Goal: Task Accomplishment & Management: Use online tool/utility

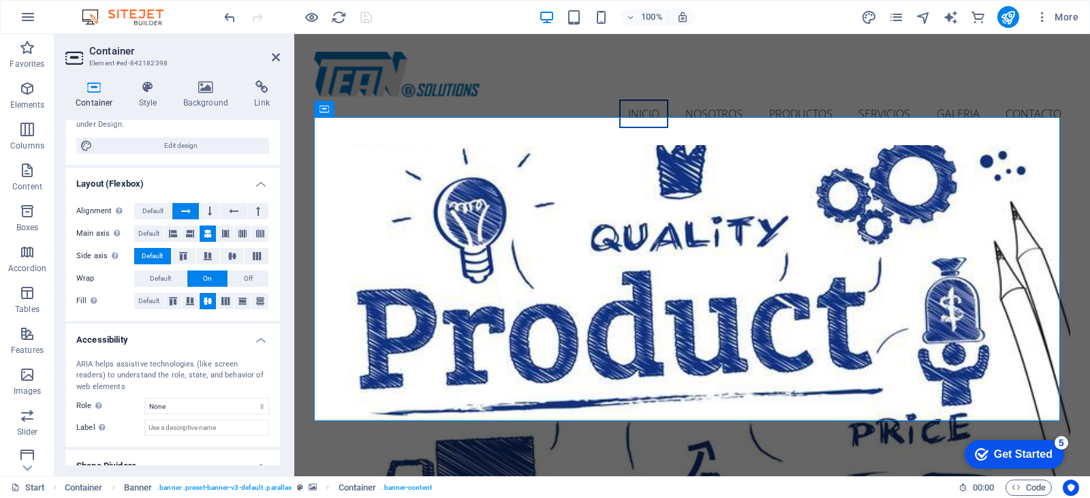
scroll to position [136, 0]
click at [81, 88] on icon at bounding box center [94, 87] width 58 height 14
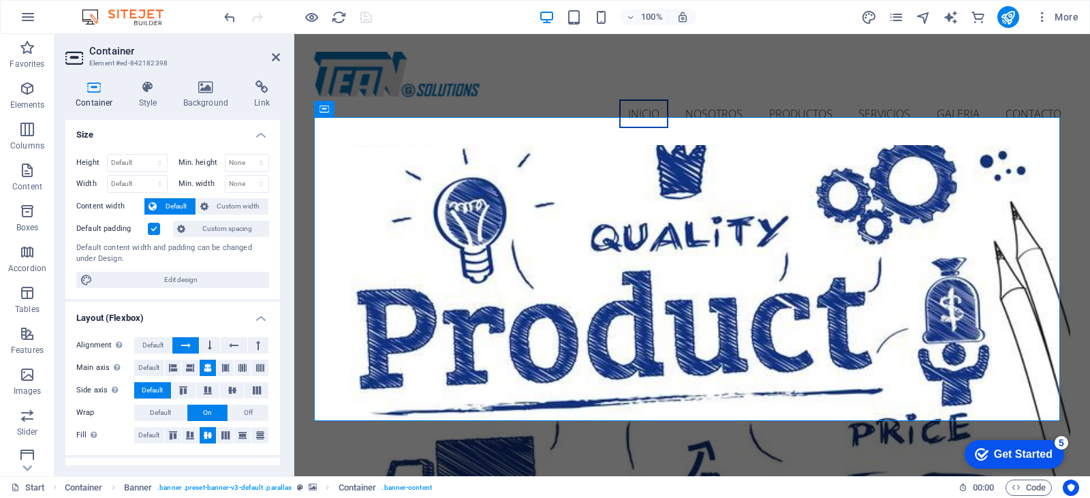
scroll to position [0, 0]
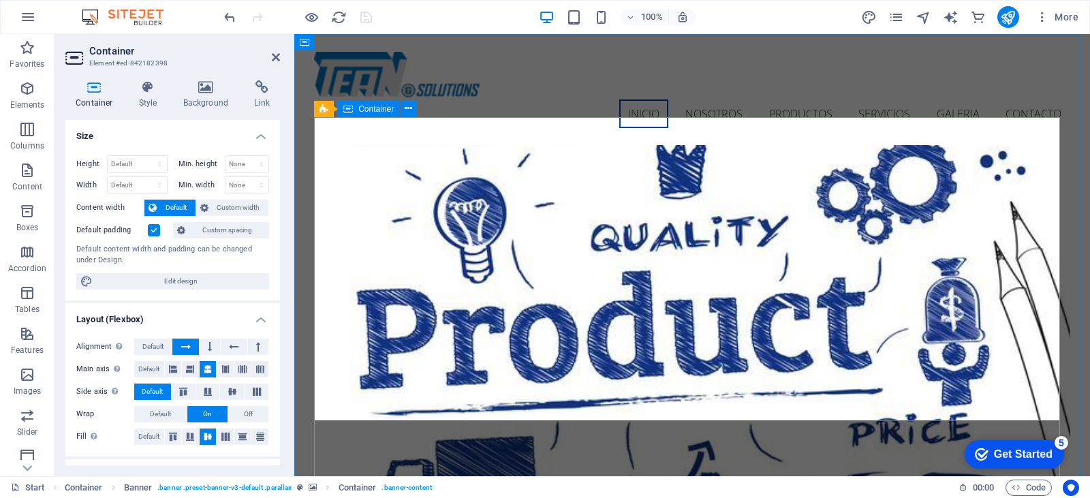
click at [408, 106] on icon at bounding box center [408, 109] width 7 height 14
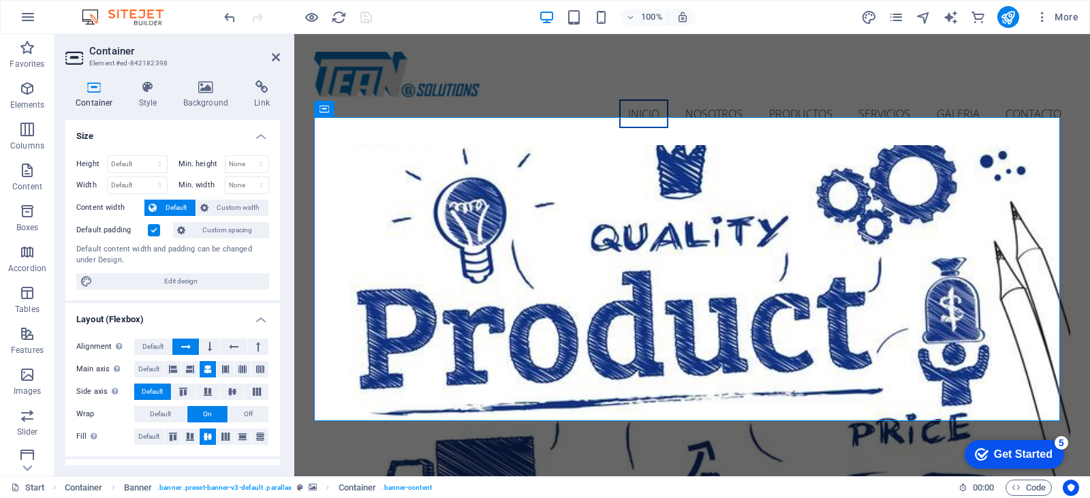
click at [253, 89] on icon at bounding box center [262, 87] width 36 height 14
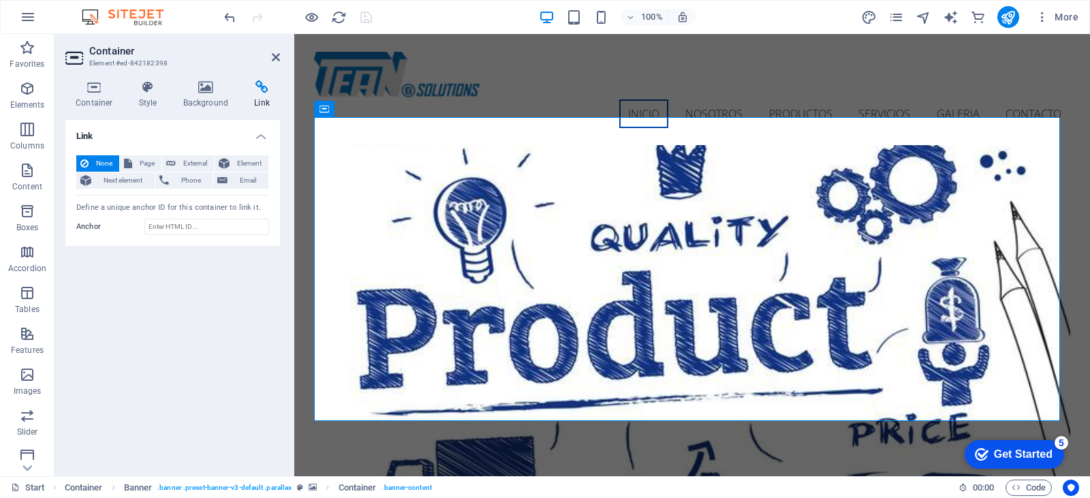
click at [152, 163] on span "Page" at bounding box center [146, 163] width 21 height 16
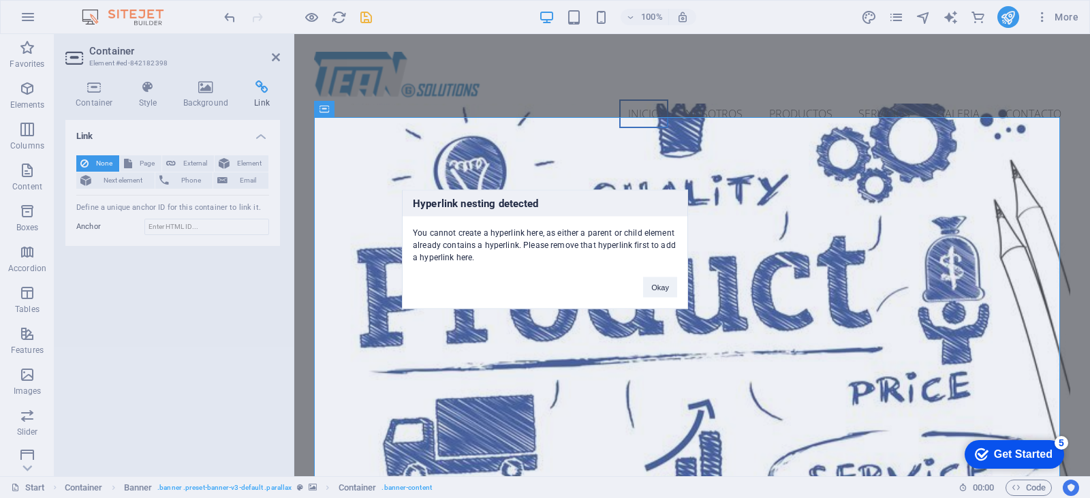
click at [652, 289] on button "Okay" at bounding box center [660, 287] width 34 height 20
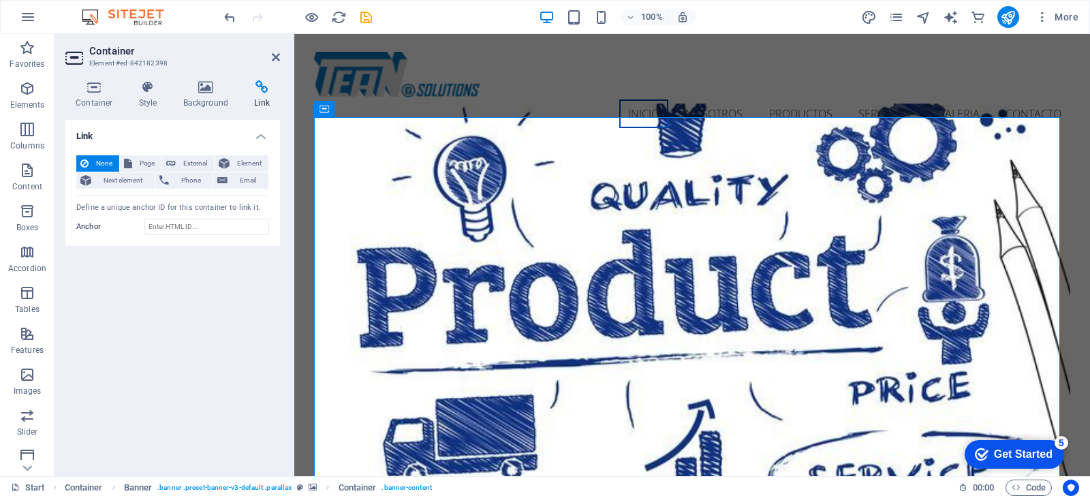
click at [241, 161] on span "Element" at bounding box center [249, 163] width 31 height 16
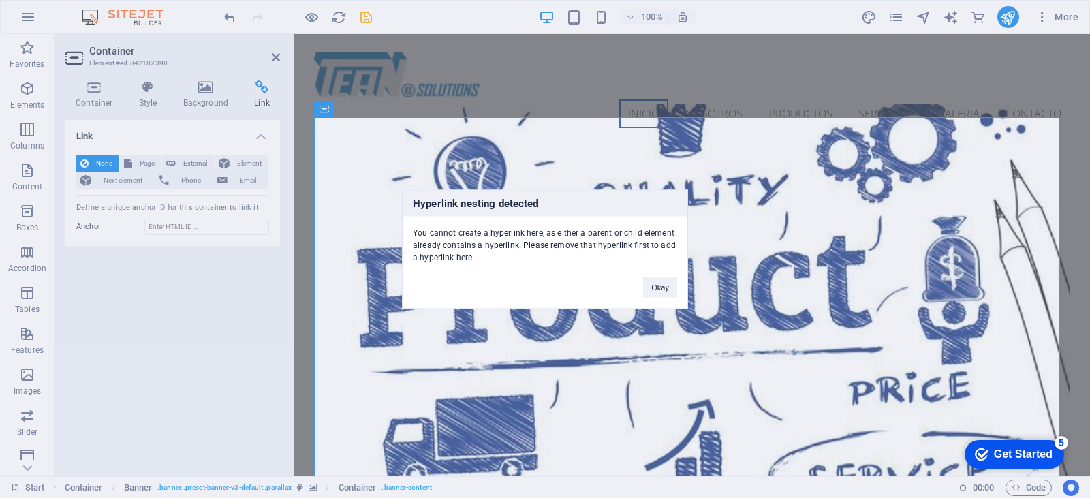
click at [663, 288] on button "Okay" at bounding box center [660, 287] width 34 height 20
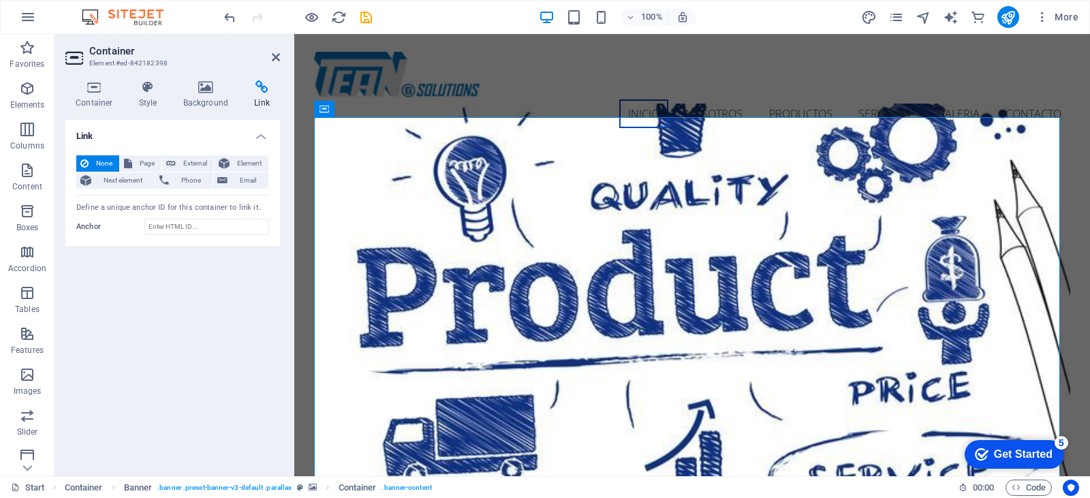
click at [99, 95] on h4 "Container" at bounding box center [96, 94] width 63 height 29
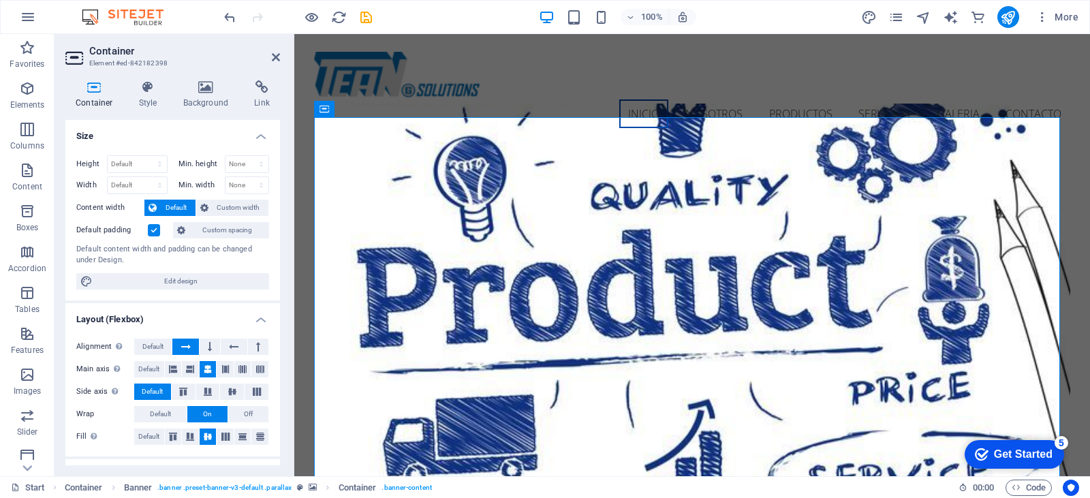
scroll to position [68, 0]
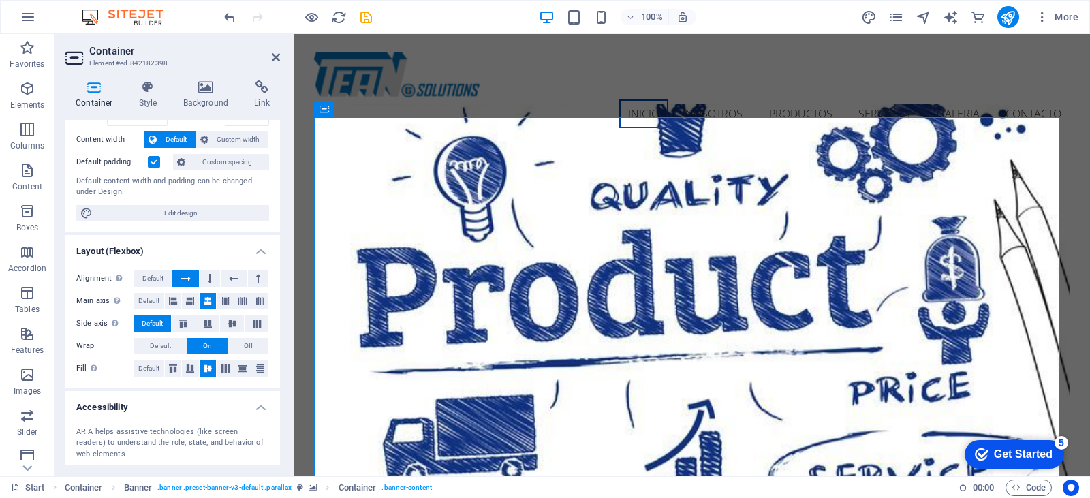
click at [193, 209] on span "Edit design" at bounding box center [181, 213] width 168 height 16
select select "px"
select select "300"
select select "px"
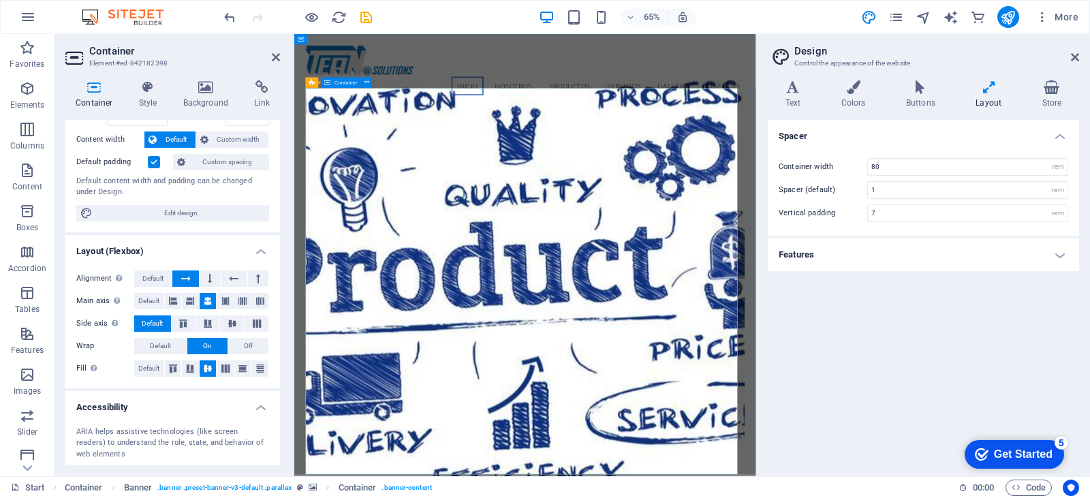
click at [191, 84] on icon at bounding box center [206, 87] width 66 height 14
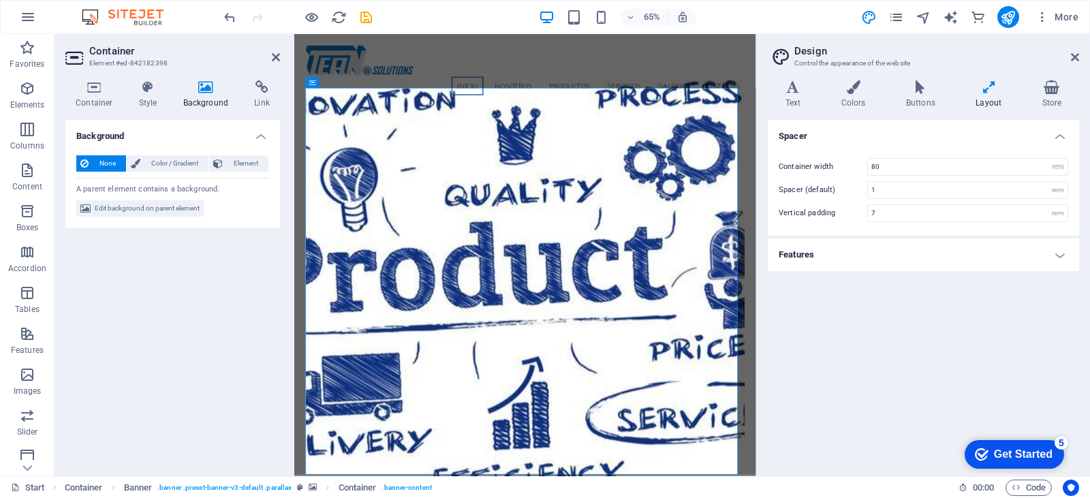
click at [268, 50] on h2 "Container" at bounding box center [184, 51] width 191 height 12
click at [273, 57] on icon at bounding box center [276, 57] width 8 height 11
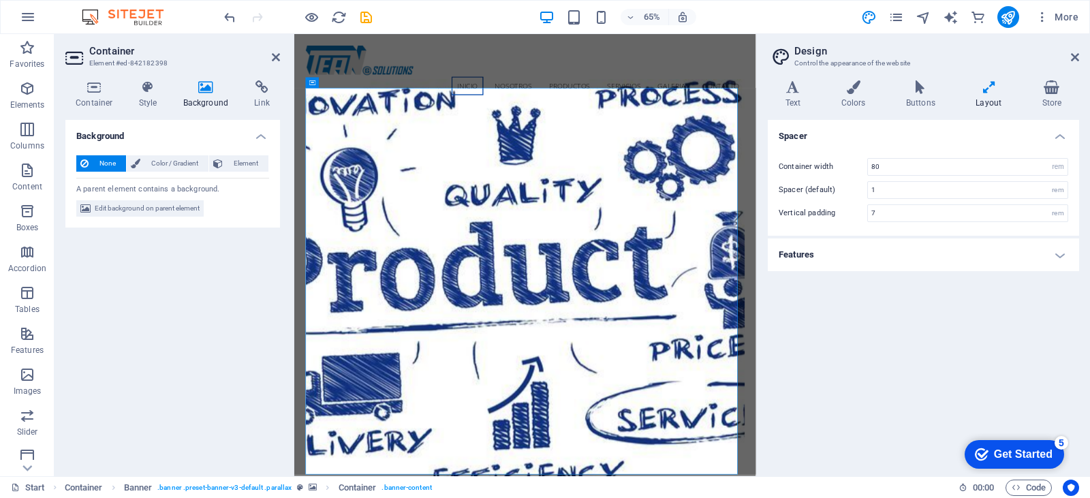
click at [780, 89] on icon at bounding box center [793, 87] width 50 height 14
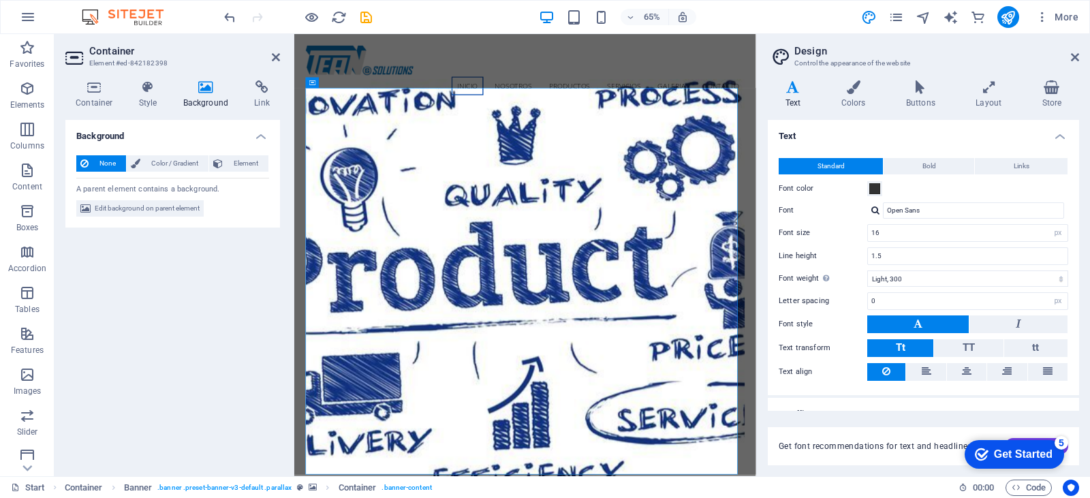
click at [856, 93] on icon at bounding box center [853, 87] width 59 height 14
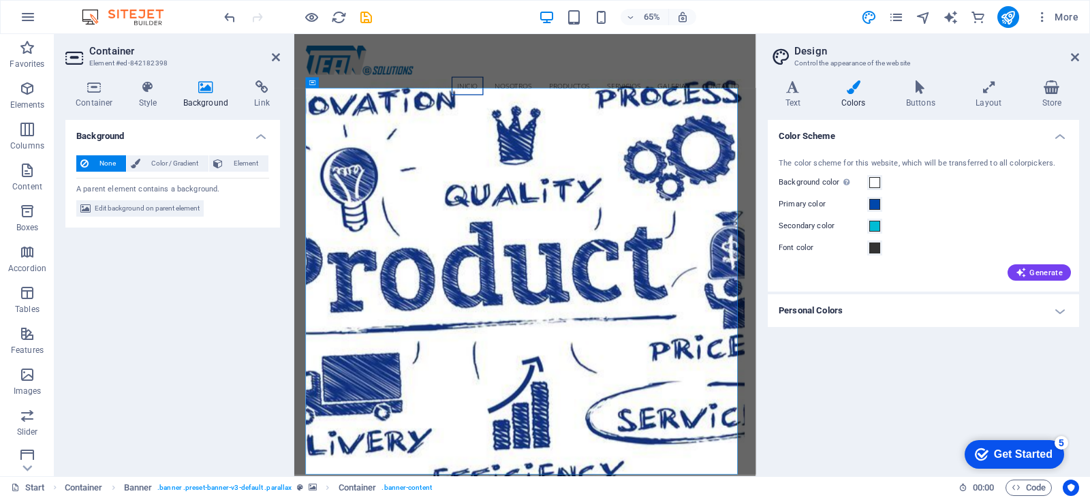
click at [916, 89] on icon at bounding box center [920, 87] width 64 height 14
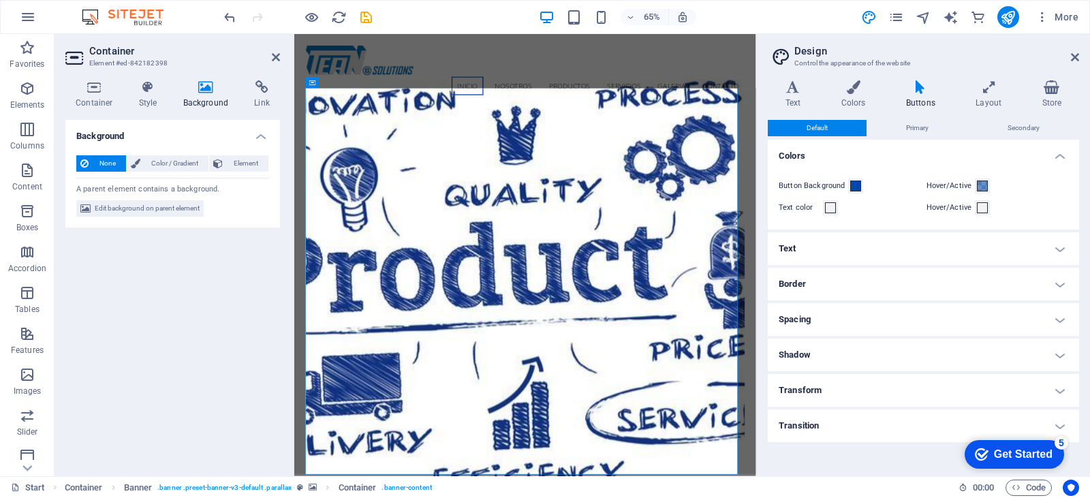
click at [978, 93] on icon at bounding box center [989, 87] width 61 height 14
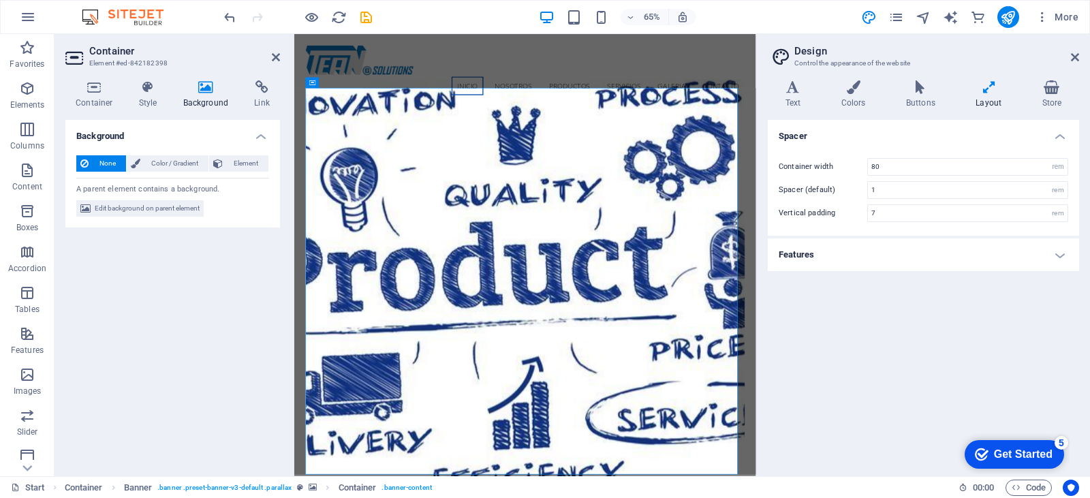
click at [1050, 89] on icon at bounding box center [1052, 87] width 55 height 14
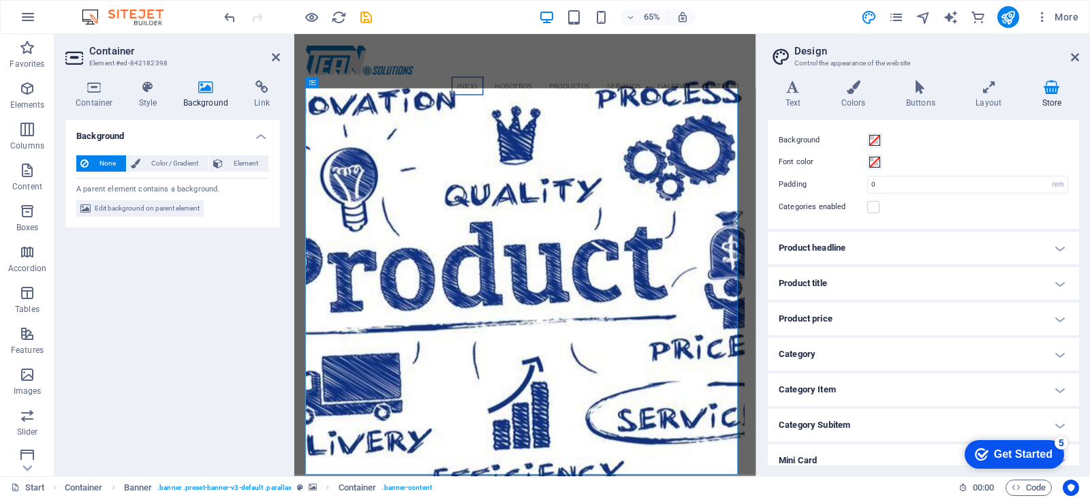
scroll to position [0, 0]
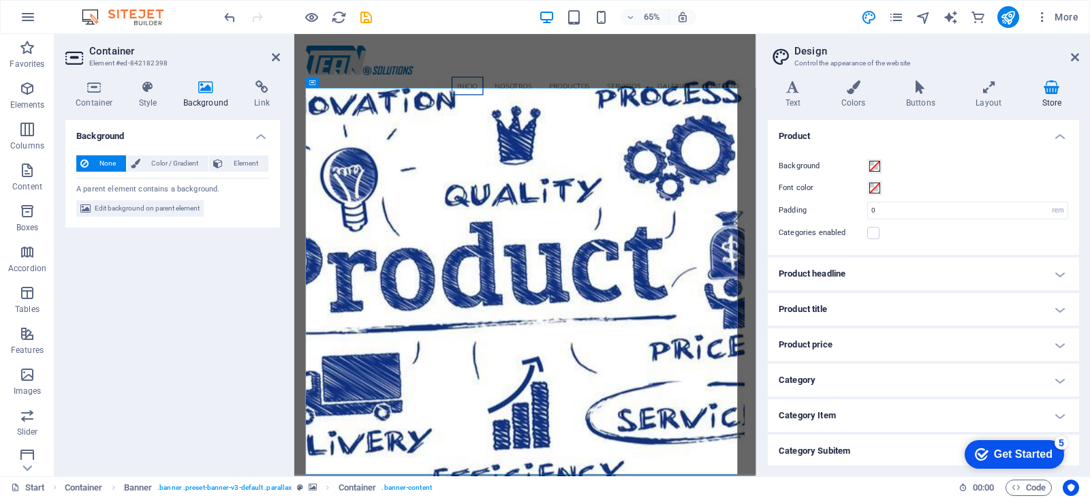
click at [1076, 56] on icon at bounding box center [1075, 57] width 8 height 11
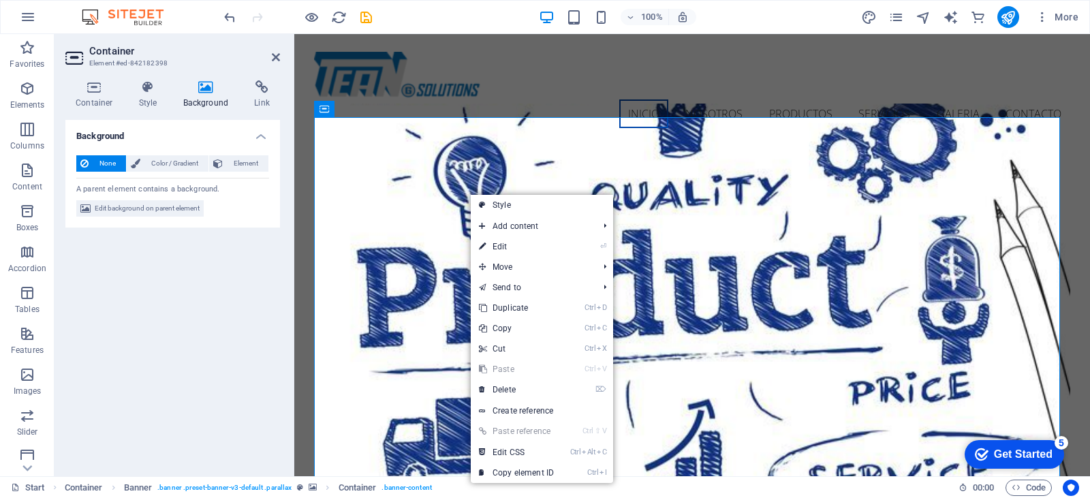
click at [512, 249] on link "⏎ Edit" at bounding box center [516, 246] width 91 height 20
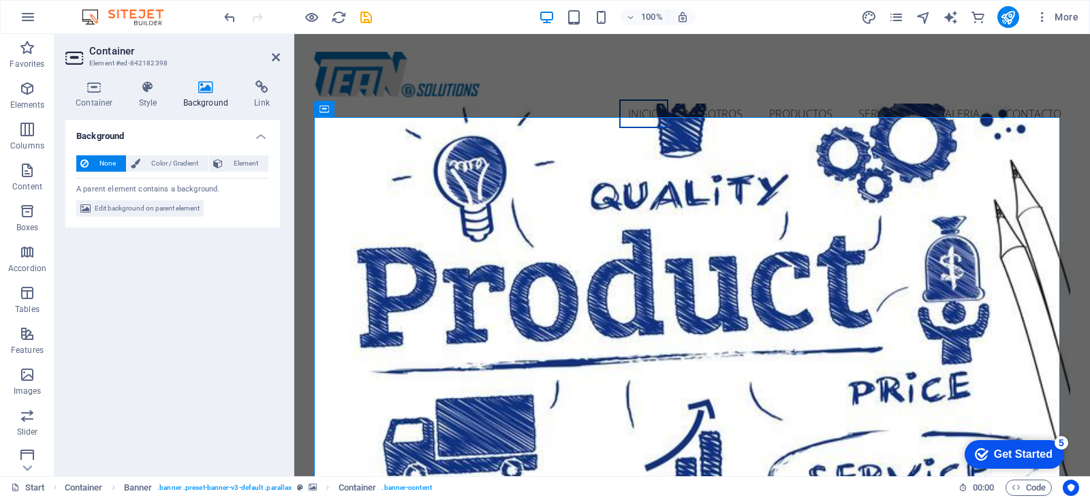
click at [139, 212] on span "Edit background on parent element" at bounding box center [147, 208] width 105 height 16
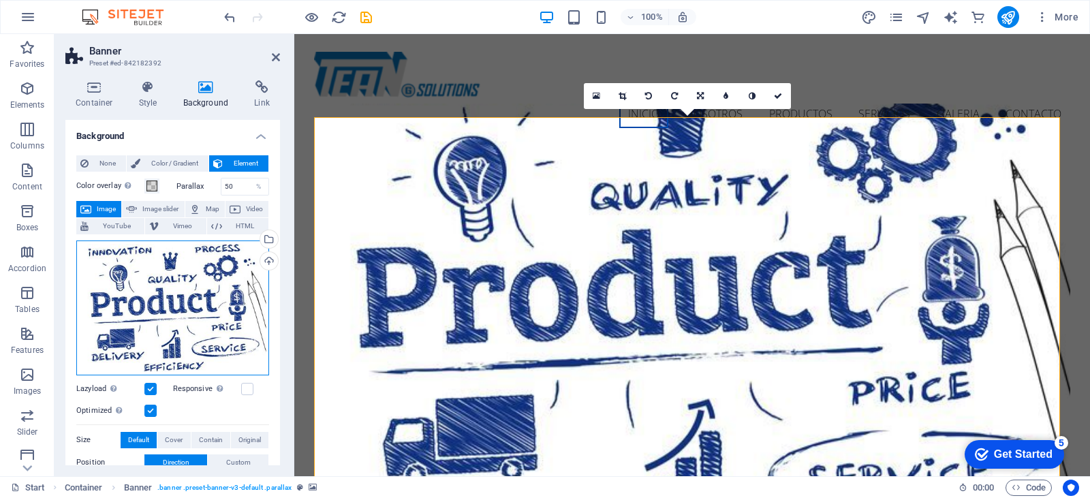
click at [172, 300] on div "Drag files here, click to choose files or select files from Files or our free s…" at bounding box center [172, 308] width 193 height 135
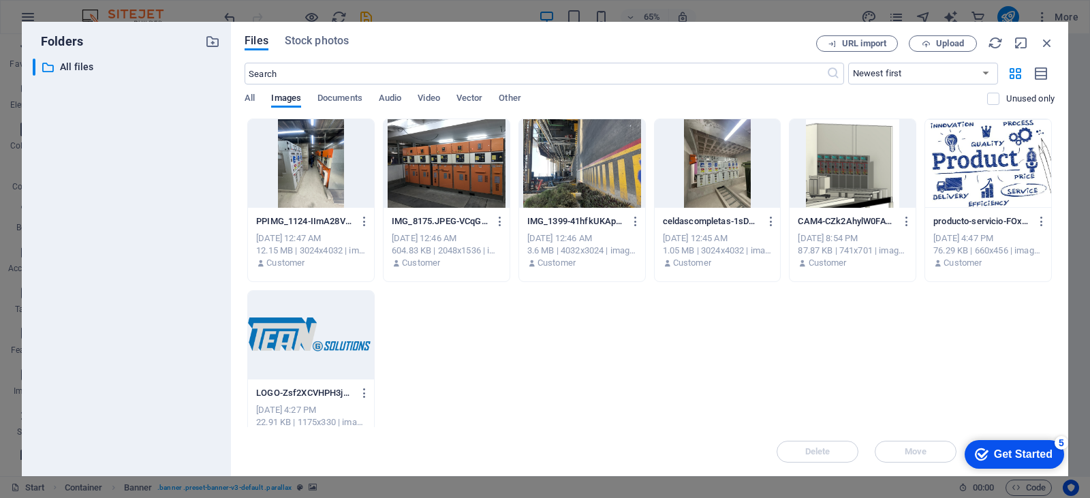
click at [623, 394] on div "PPIMG_1124-IImA28Vf4zwPgcbaPgwPBQ.png PPIMG_1124-IImA28Vf4zwPgcbaPgwPBQ.png [DA…" at bounding box center [650, 286] width 810 height 335
click at [627, 336] on div "PPIMG_1124-IImA28Vf4zwPgcbaPgwPBQ.png PPIMG_1124-IImA28Vf4zwPgcbaPgwPBQ.png [DA…" at bounding box center [650, 286] width 810 height 335
click at [942, 42] on span "Upload" at bounding box center [950, 44] width 28 height 8
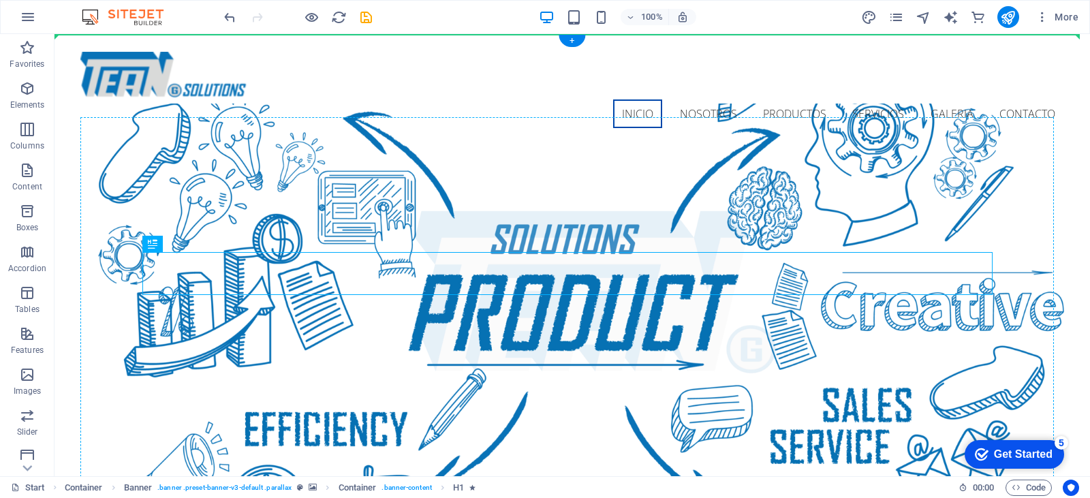
drag, startPoint x: 337, startPoint y: 253, endPoint x: 578, endPoint y: 189, distance: 249.7
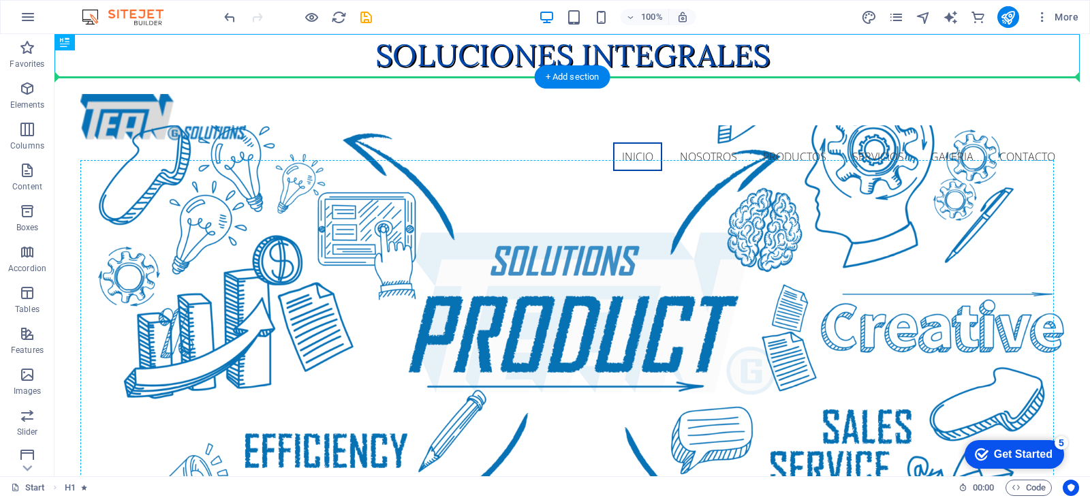
drag, startPoint x: 634, startPoint y: 48, endPoint x: 616, endPoint y: 195, distance: 148.2
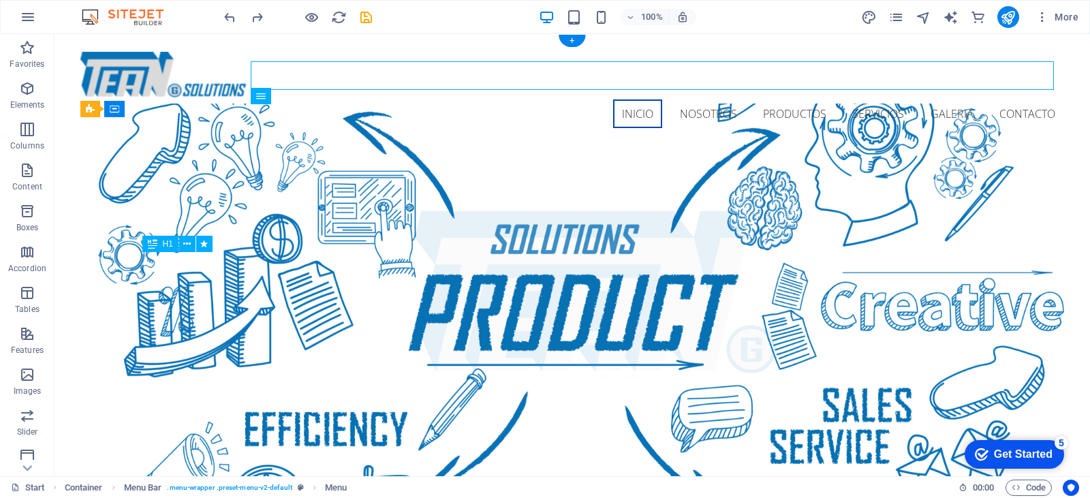
drag, startPoint x: 591, startPoint y: 269, endPoint x: 598, endPoint y: 271, distance: 7.1
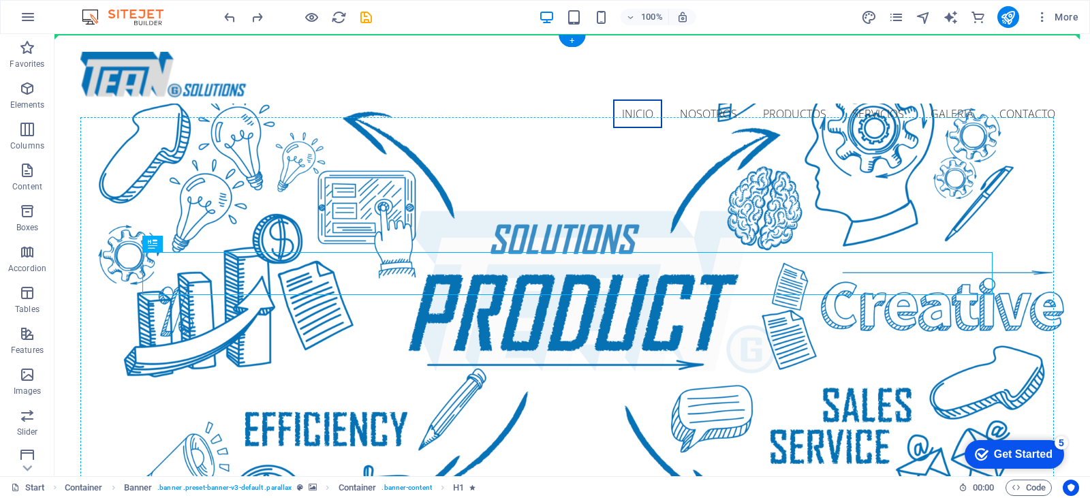
drag, startPoint x: 204, startPoint y: 277, endPoint x: 165, endPoint y: 140, distance: 142.5
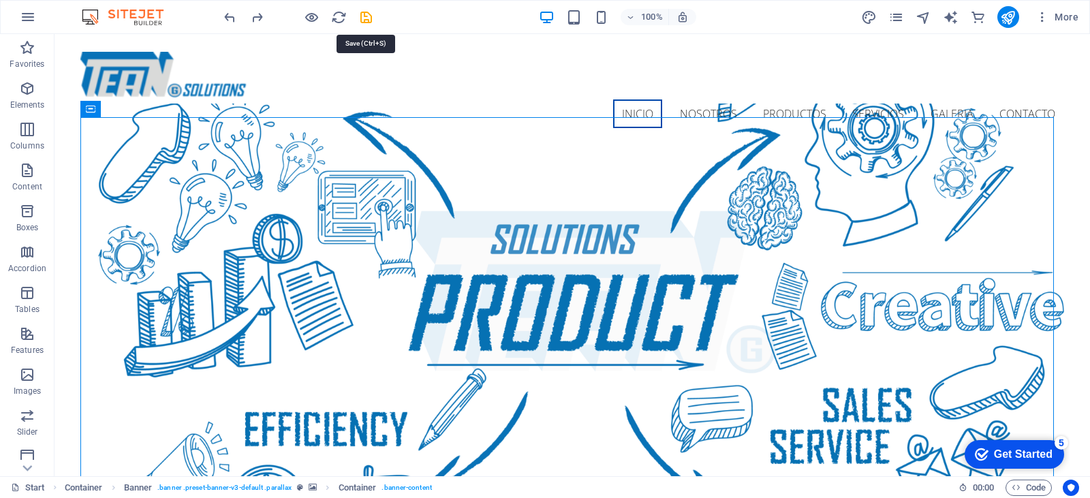
click at [371, 18] on icon "save" at bounding box center [366, 18] width 16 height 16
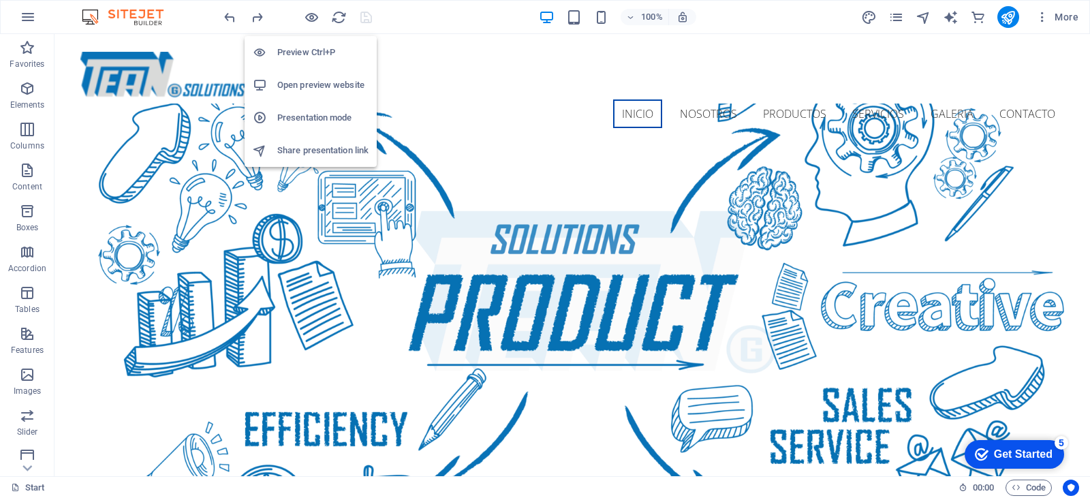
click at [309, 18] on icon "button" at bounding box center [312, 18] width 16 height 16
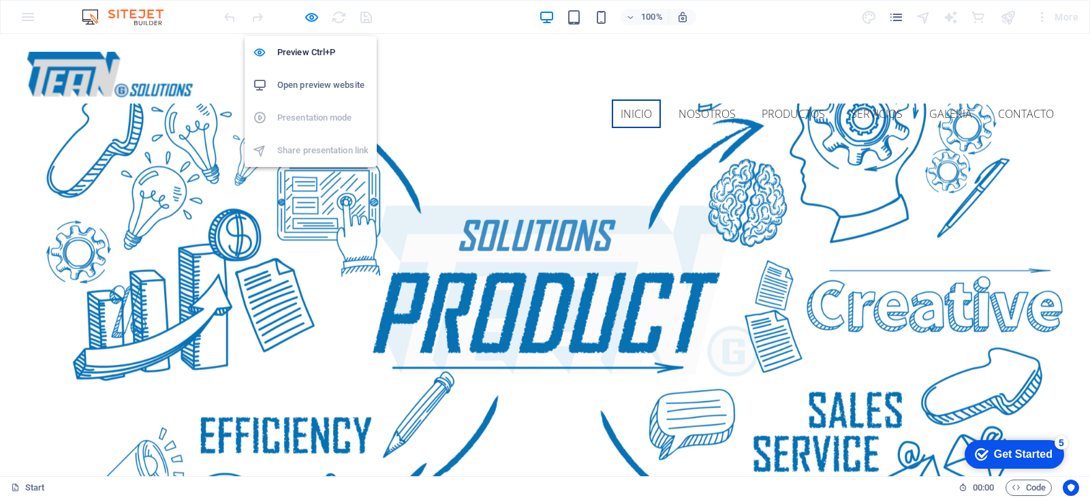
click at [306, 58] on h6 "Preview Ctrl+P" at bounding box center [322, 52] width 91 height 16
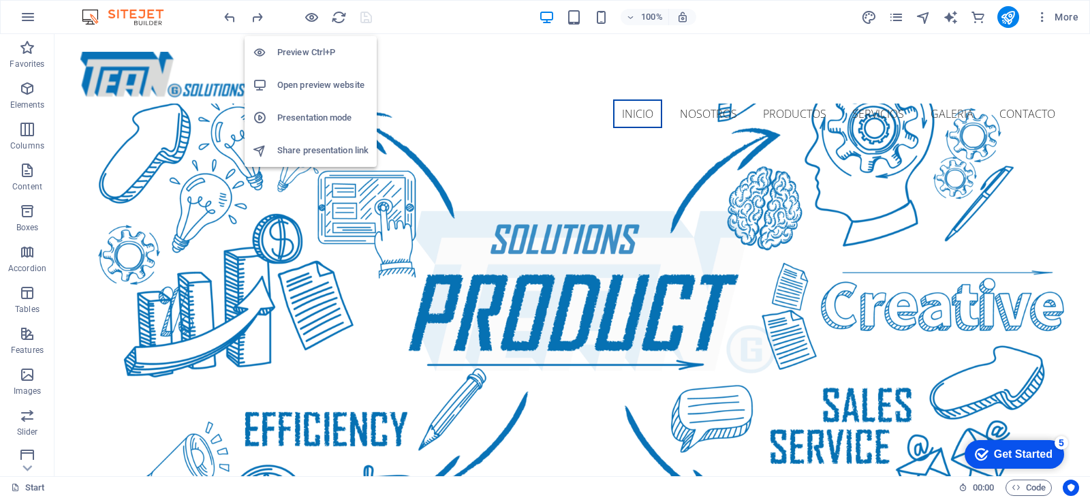
click at [311, 49] on h6 "Preview Ctrl+P" at bounding box center [322, 52] width 91 height 16
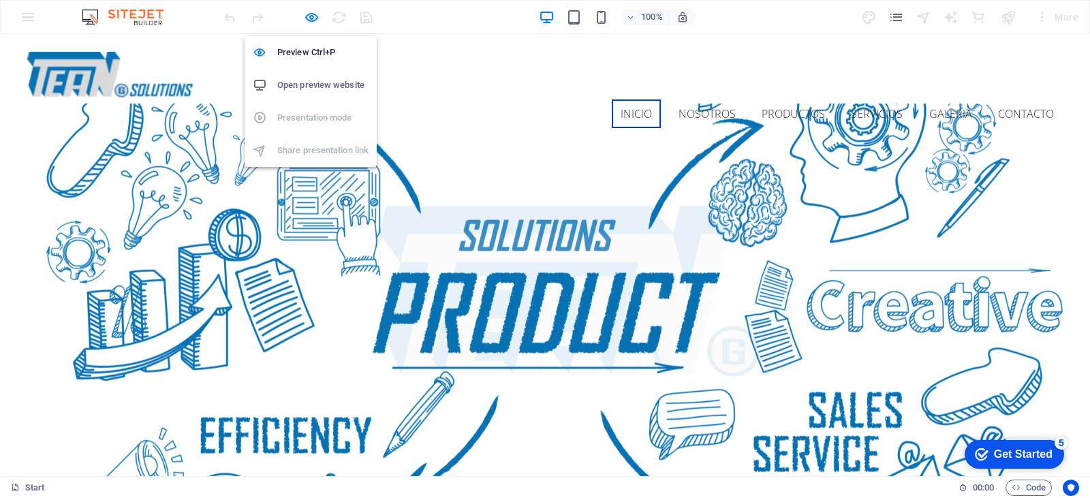
click at [312, 15] on icon "button" at bounding box center [312, 18] width 16 height 16
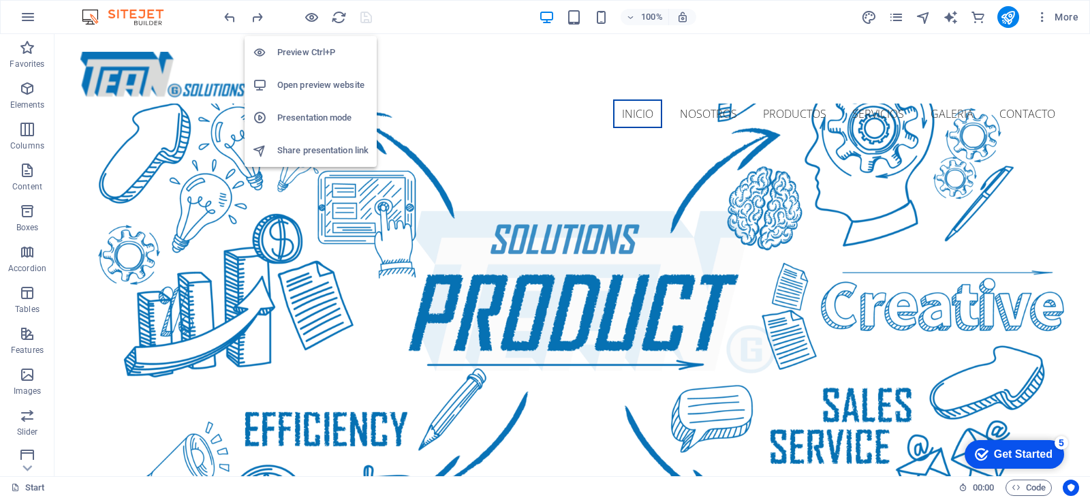
click at [310, 12] on icon "button" at bounding box center [312, 18] width 16 height 16
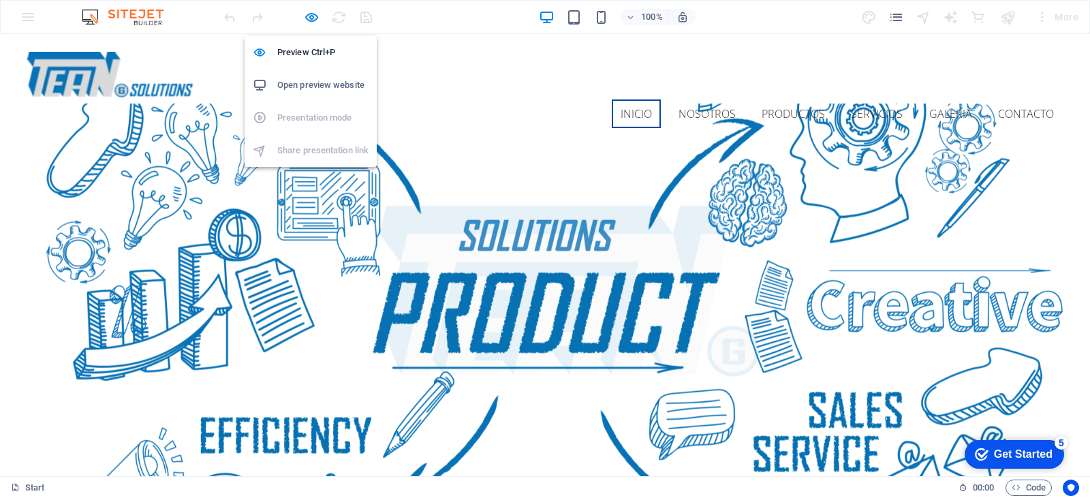
click at [307, 81] on h6 "Open preview website" at bounding box center [322, 85] width 91 height 16
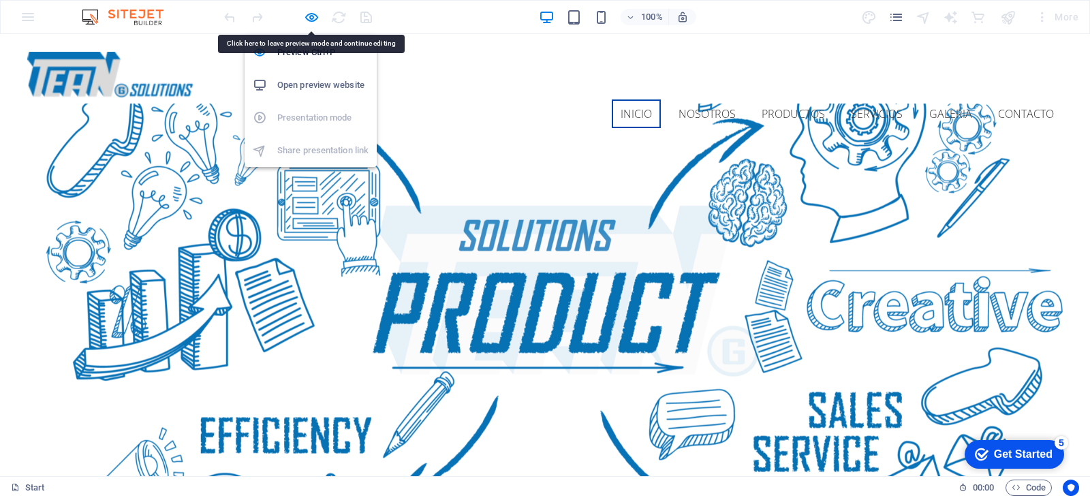
click at [308, 22] on icon "button" at bounding box center [312, 18] width 16 height 16
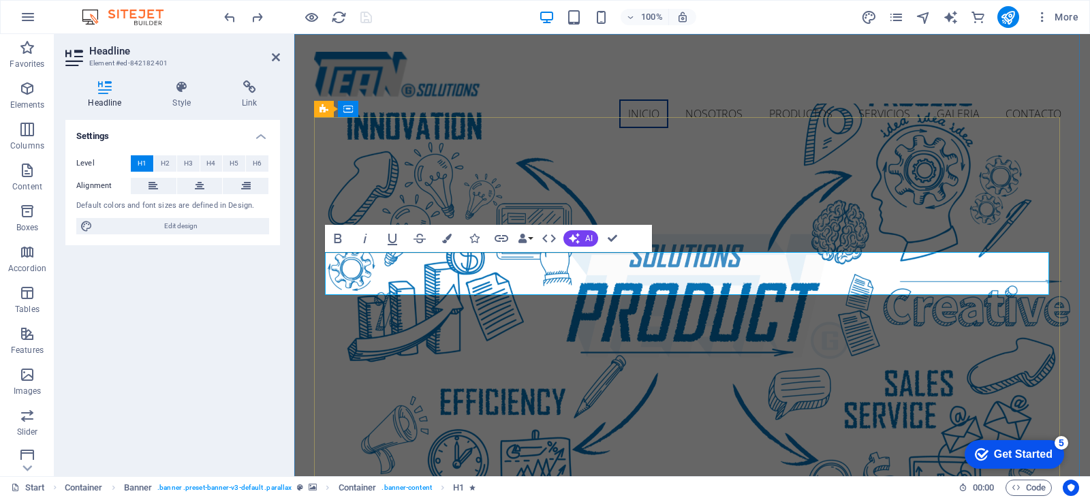
click at [618, 103] on div "INICIO NOSOTROS PRODUCTOS SERVICIOS GALERIA CONTACTO" at bounding box center [692, 89] width 756 height 111
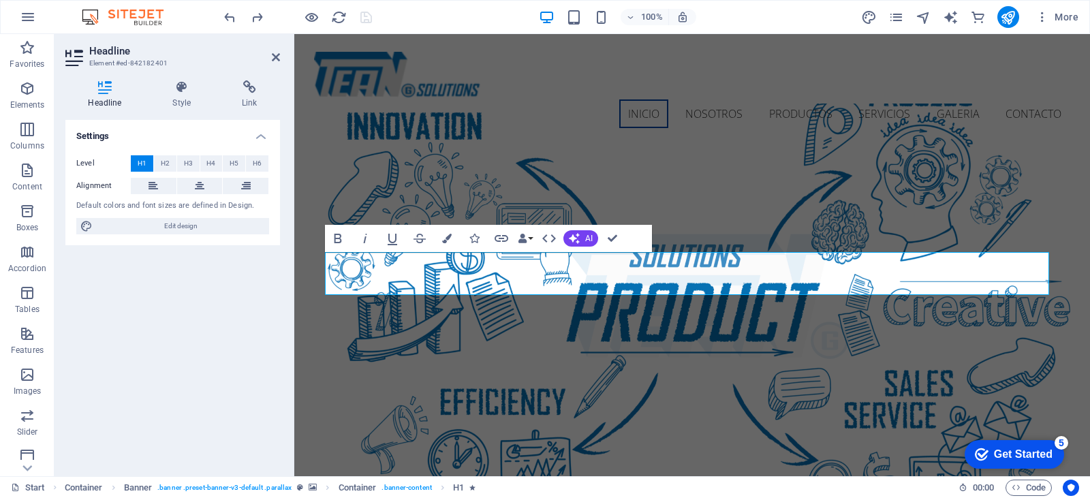
click at [185, 226] on span "Edit design" at bounding box center [181, 226] width 168 height 16
select select "px"
select select "300"
select select "px"
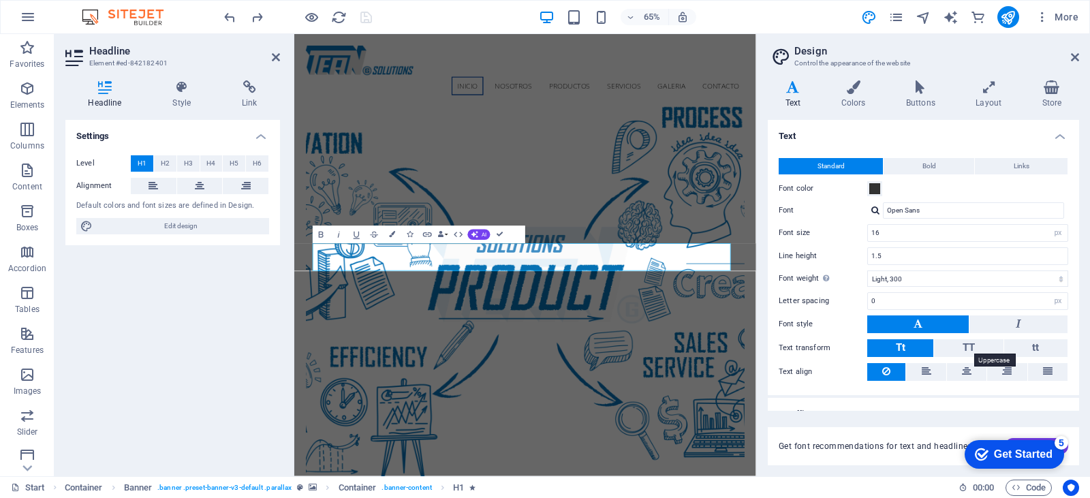
click at [967, 352] on span "TT" at bounding box center [969, 347] width 12 height 12
click at [897, 347] on span "Tt" at bounding box center [901, 347] width 10 height 12
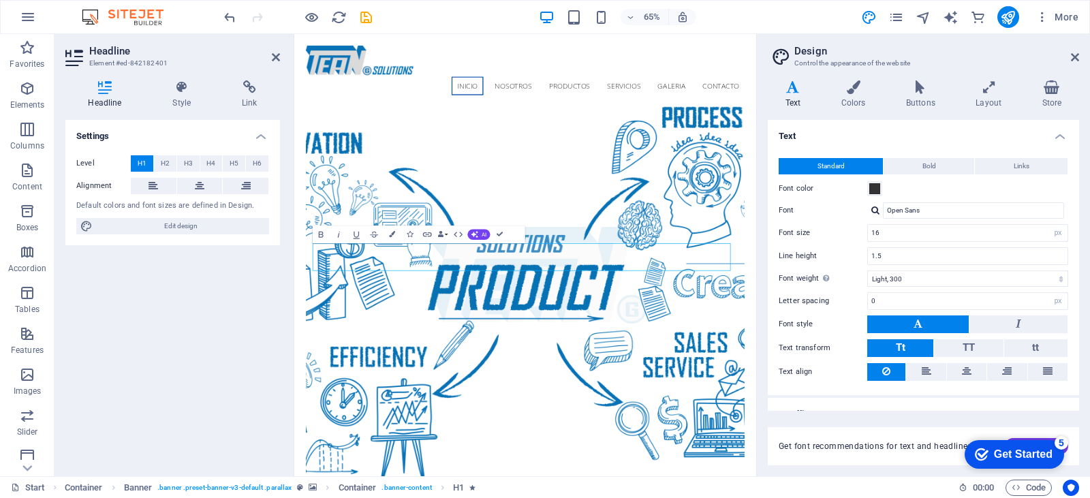
click at [204, 191] on button at bounding box center [200, 186] width 46 height 16
click at [256, 183] on button at bounding box center [246, 186] width 46 height 16
click at [142, 181] on button at bounding box center [154, 186] width 46 height 16
click at [196, 188] on icon at bounding box center [200, 186] width 10 height 16
click at [165, 164] on span "H2" at bounding box center [165, 163] width 9 height 16
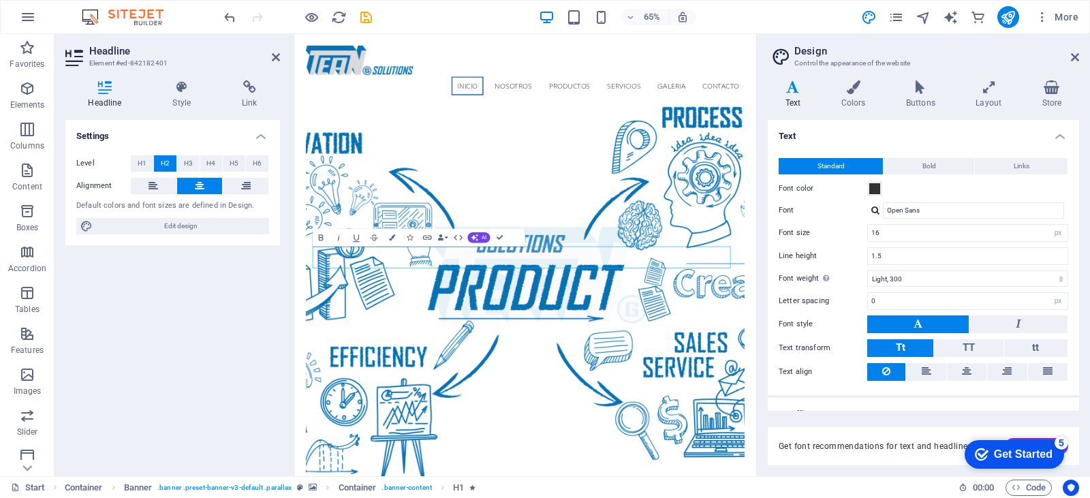
click at [189, 165] on span "H3" at bounding box center [188, 163] width 9 height 16
click at [146, 166] on button "H1" at bounding box center [142, 163] width 22 height 16
drag, startPoint x: 826, startPoint y: 356, endPoint x: 825, endPoint y: 268, distance: 87.2
click at [995, 95] on h4 "Layout" at bounding box center [992, 94] width 66 height 29
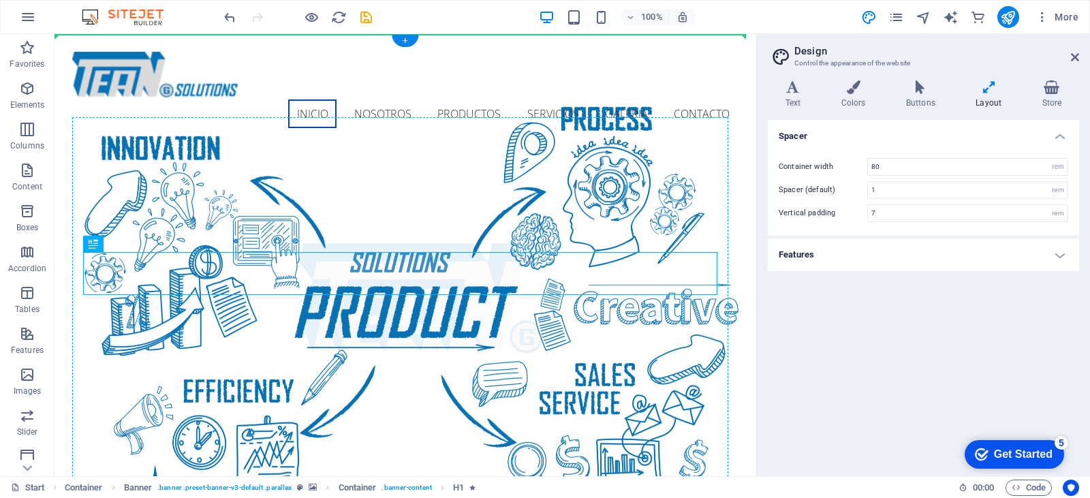
drag, startPoint x: 397, startPoint y: 253, endPoint x: 406, endPoint y: 144, distance: 110.1
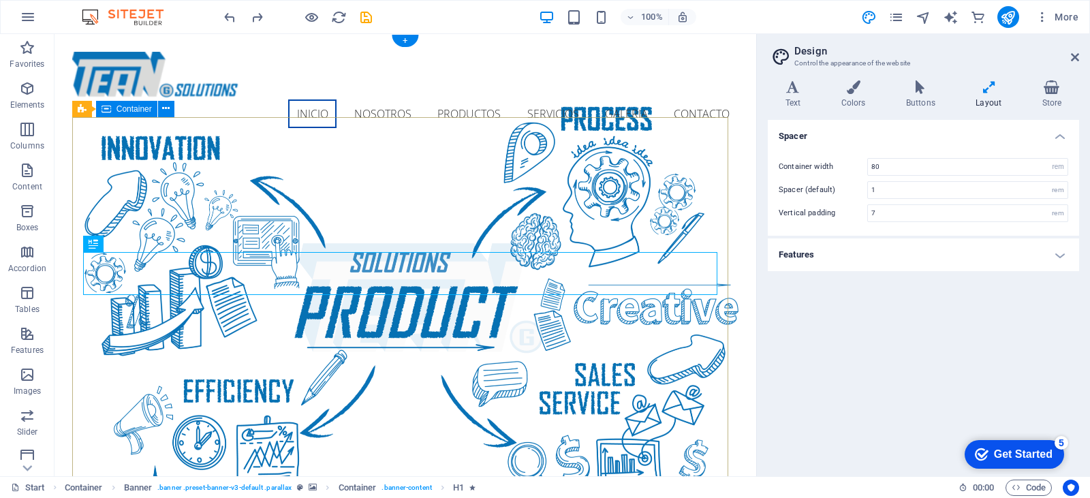
click at [128, 241] on icon at bounding box center [128, 244] width 7 height 14
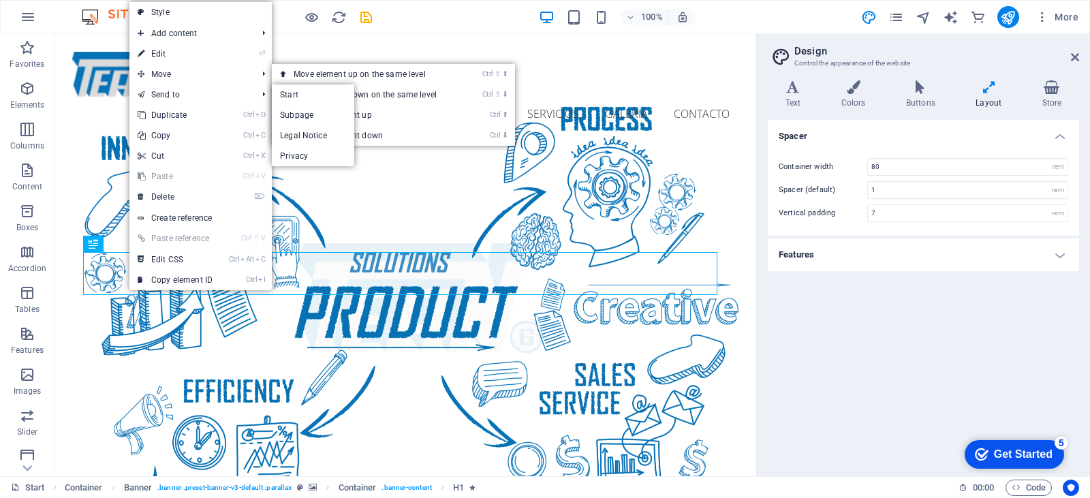
click at [205, 75] on span "Move" at bounding box center [190, 74] width 122 height 20
click at [341, 71] on link "Ctrl ⇧ ⬆ Move element up on the same level" at bounding box center [368, 74] width 192 height 20
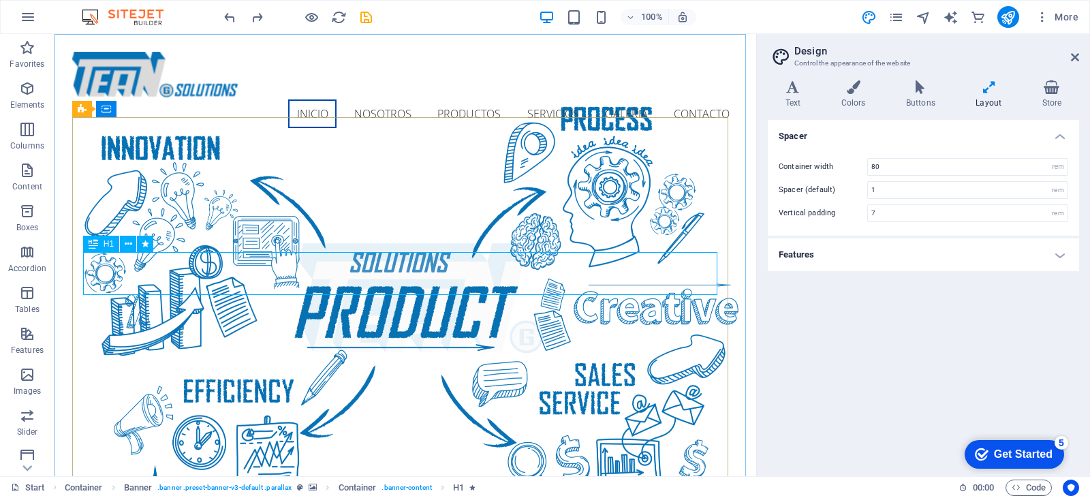
click at [133, 244] on button at bounding box center [128, 244] width 16 height 16
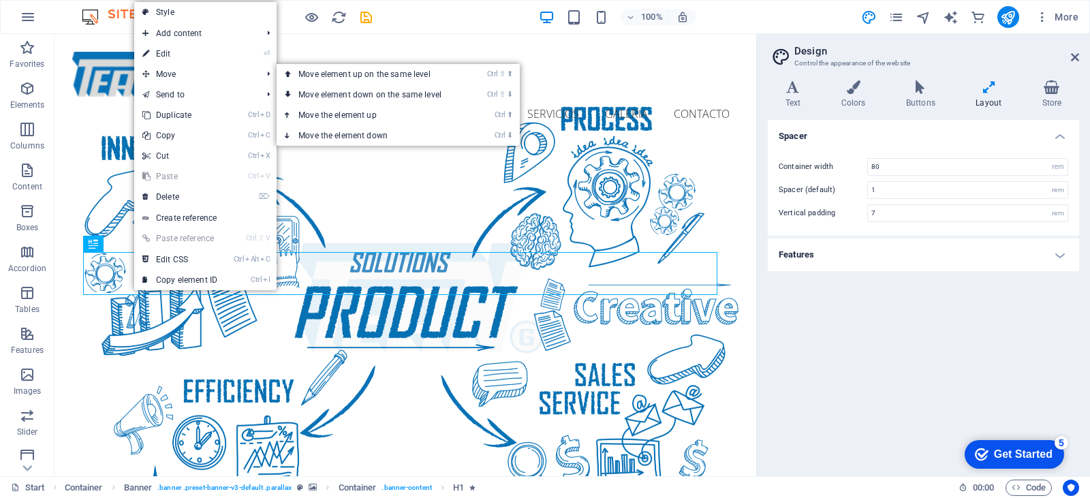
click at [325, 111] on link "Ctrl ⬆ Move the element up" at bounding box center [373, 115] width 192 height 20
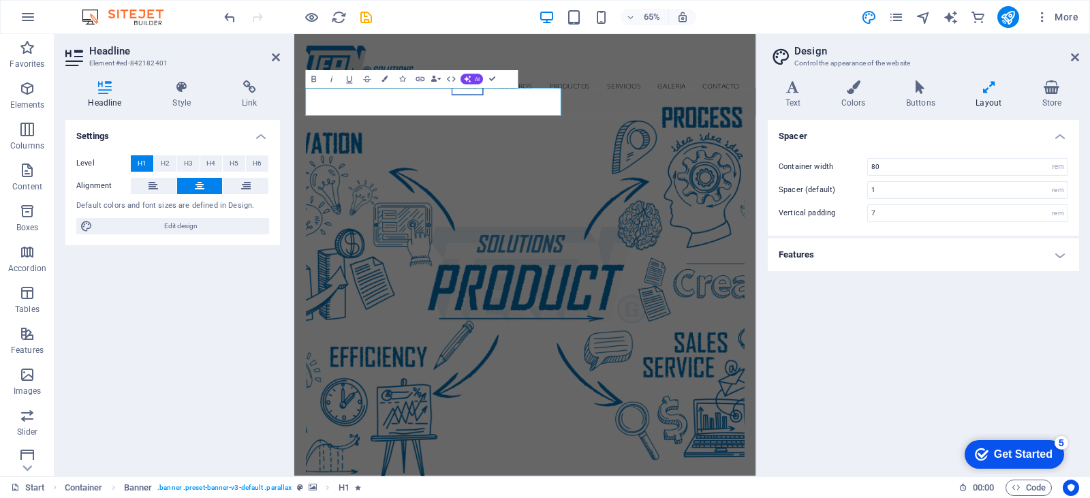
click at [187, 164] on span "H3" at bounding box center [188, 163] width 9 height 16
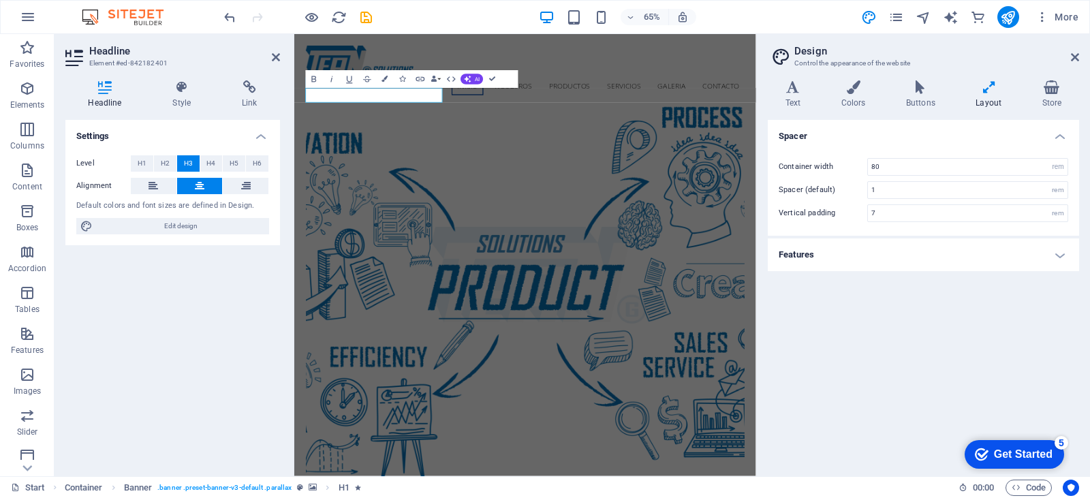
click at [201, 185] on icon at bounding box center [200, 186] width 10 height 16
click at [166, 163] on span "H2" at bounding box center [165, 163] width 9 height 16
click at [156, 192] on icon at bounding box center [154, 186] width 10 height 16
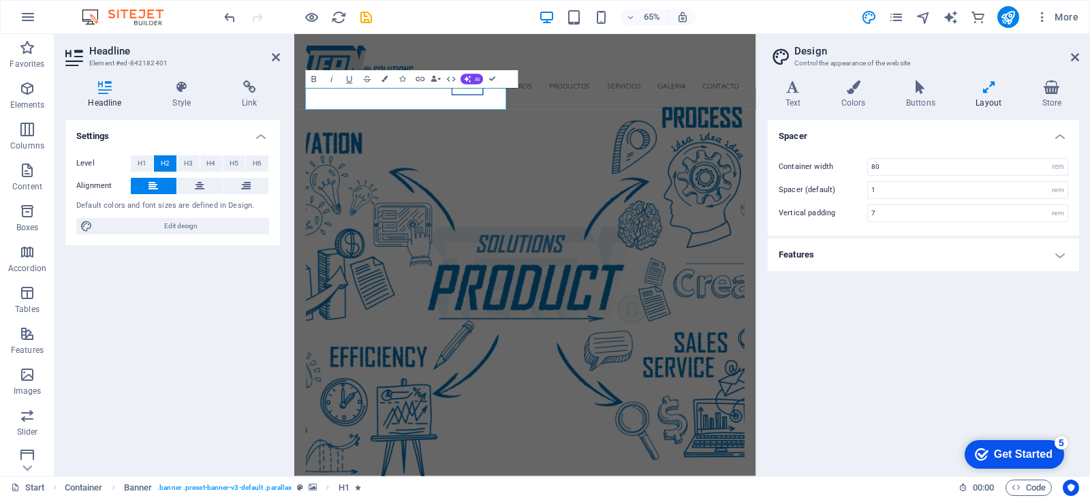
click at [247, 188] on icon at bounding box center [246, 186] width 10 height 16
click at [255, 183] on button at bounding box center [246, 186] width 46 height 16
click at [254, 183] on button at bounding box center [246, 186] width 46 height 16
click at [192, 185] on button at bounding box center [200, 186] width 46 height 16
click at [153, 187] on icon at bounding box center [154, 186] width 10 height 16
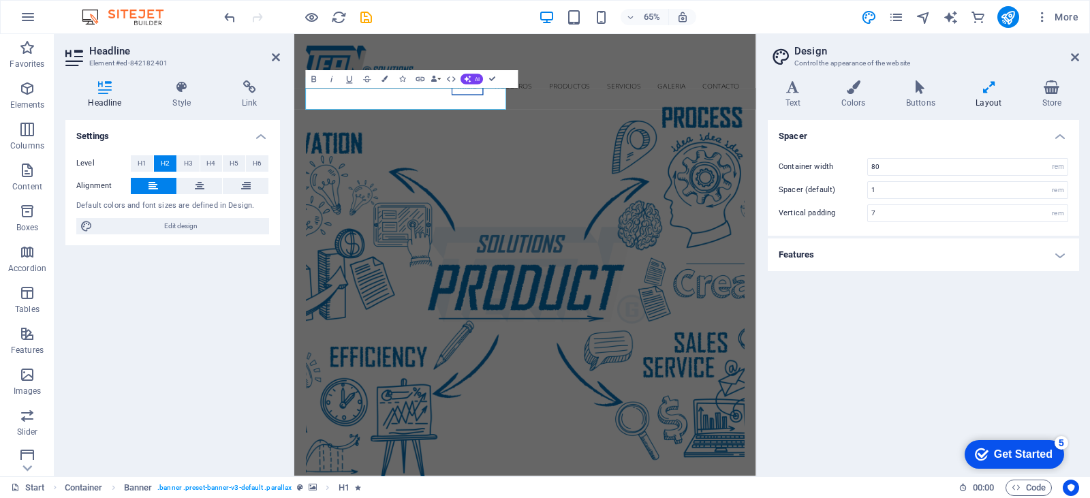
click at [169, 166] on span "H2" at bounding box center [165, 163] width 9 height 16
click at [151, 321] on div "Settings Level H1 H2 H3 H4 H5 H6 Alignment Default colors and font sizes are de…" at bounding box center [172, 292] width 215 height 345
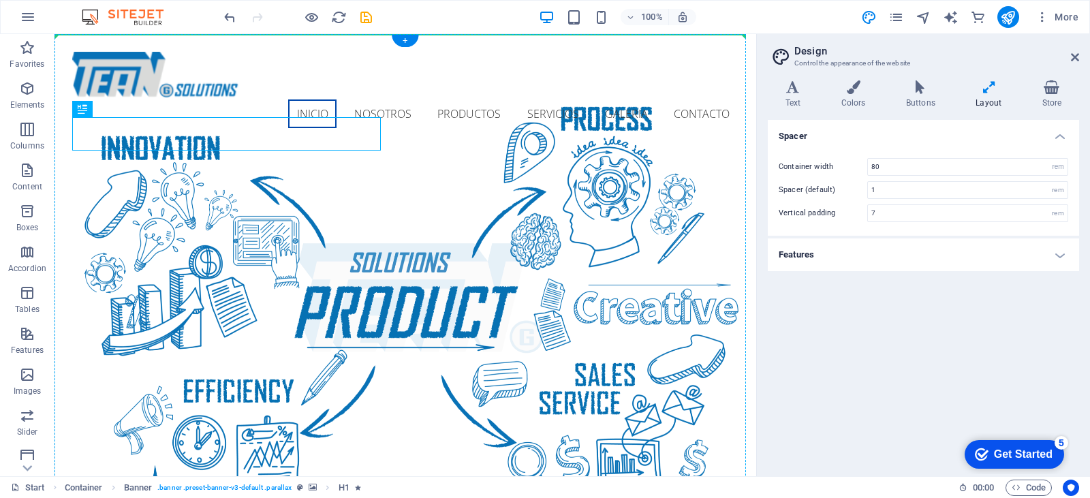
drag, startPoint x: 305, startPoint y: 148, endPoint x: 452, endPoint y: 149, distance: 147.2
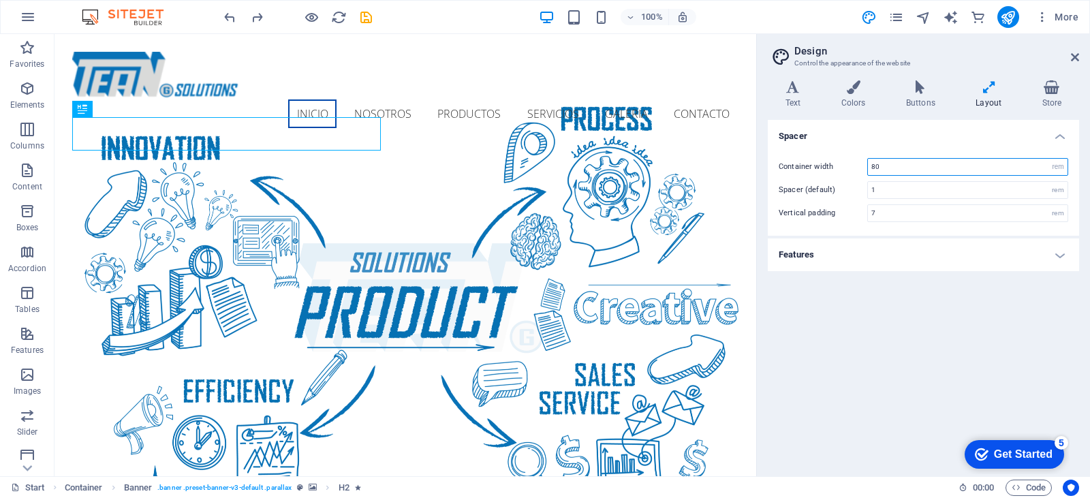
drag, startPoint x: 923, startPoint y: 168, endPoint x: 829, endPoint y: 168, distance: 93.3
click at [829, 168] on div "Container width 80 rem px" at bounding box center [924, 167] width 290 height 18
click at [893, 191] on input "1" at bounding box center [968, 190] width 200 height 16
click at [897, 206] on input "7" at bounding box center [968, 213] width 200 height 16
click at [944, 360] on div "Spacer Container width 120 rem px Spacer (default) 1 rem Vertical padding 7 rem…" at bounding box center [923, 292] width 311 height 345
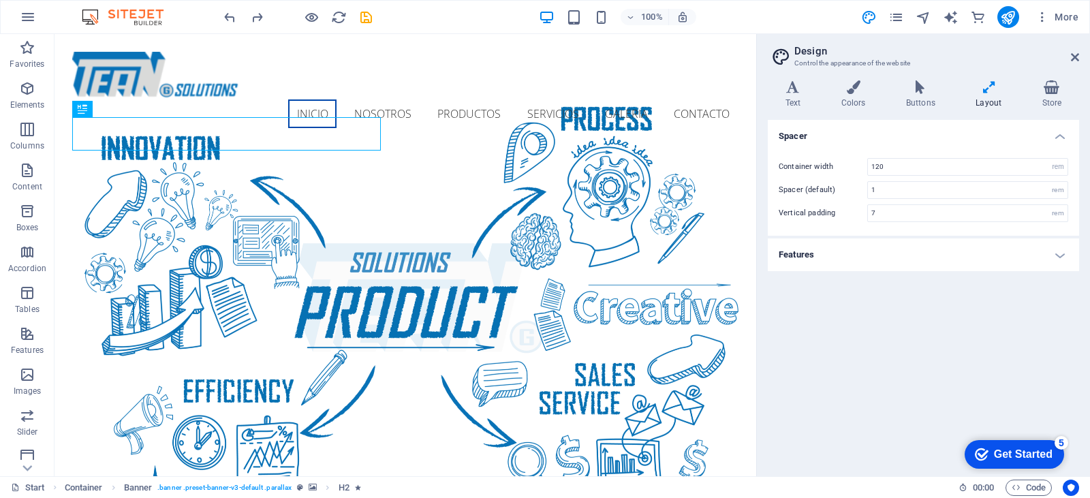
type input "80"
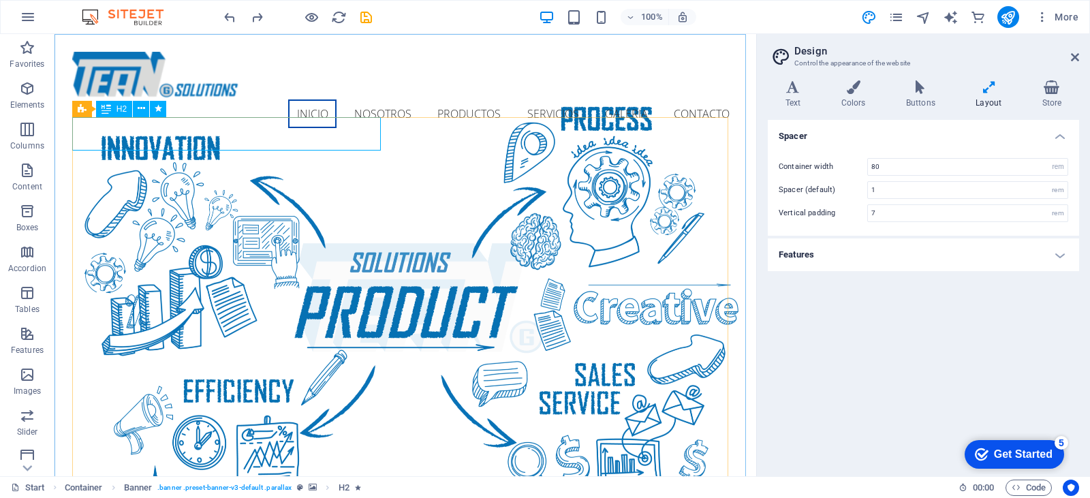
click at [146, 109] on button at bounding box center [141, 109] width 16 height 16
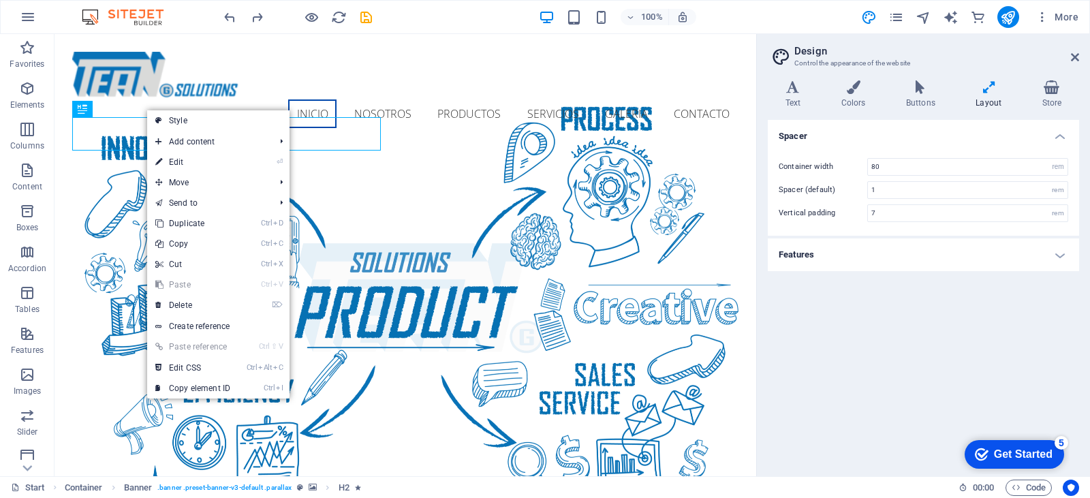
click at [198, 121] on link "Style" at bounding box center [218, 120] width 142 height 20
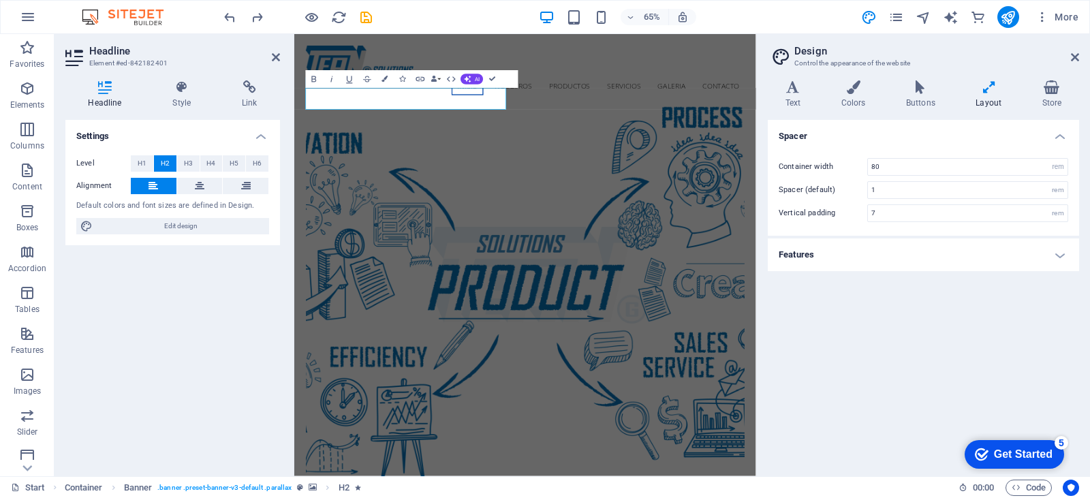
click at [106, 97] on h4 "Headline" at bounding box center [107, 94] width 84 height 29
click at [196, 185] on icon at bounding box center [200, 186] width 10 height 16
click at [138, 401] on div "Settings Level H1 H2 H3 H4 H5 H6 Alignment Default colors and font sizes are de…" at bounding box center [172, 292] width 215 height 345
click at [161, 388] on div "Settings Level H1 H2 H3 H4 H5 H6 Alignment Default colors and font sizes are de…" at bounding box center [172, 292] width 215 height 345
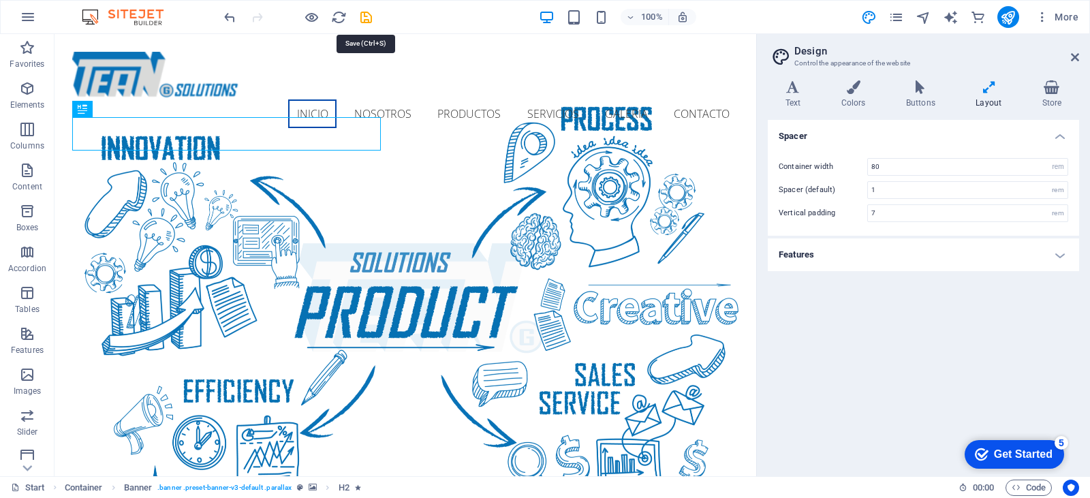
click at [368, 14] on icon "save" at bounding box center [366, 18] width 16 height 16
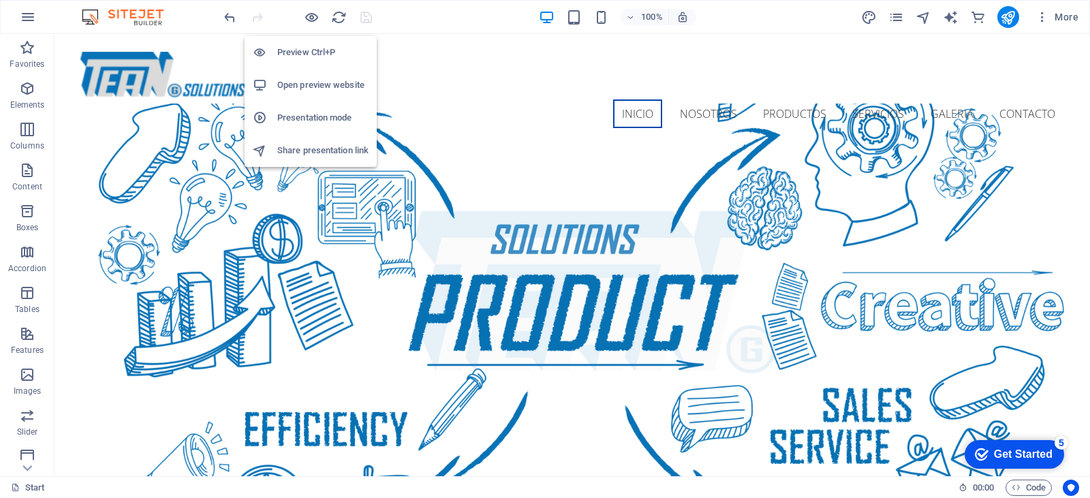
click at [307, 17] on icon "button" at bounding box center [312, 18] width 16 height 16
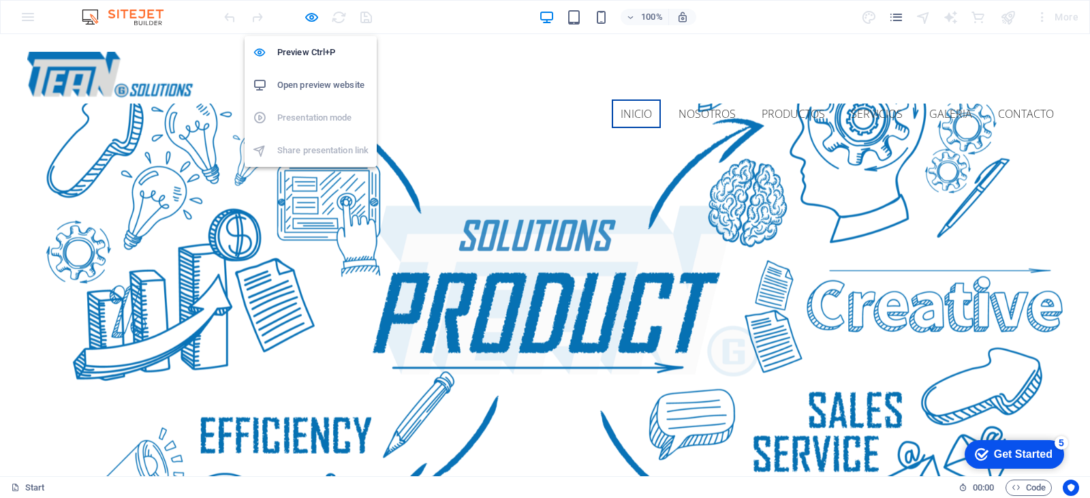
click at [304, 47] on h6 "Preview Ctrl+P" at bounding box center [322, 52] width 91 height 16
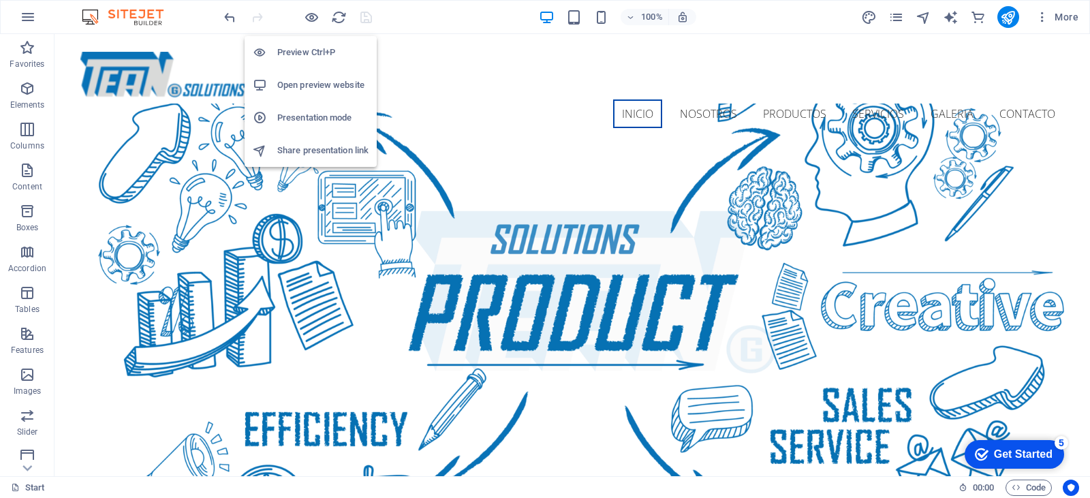
click at [305, 16] on icon "button" at bounding box center [312, 18] width 16 height 16
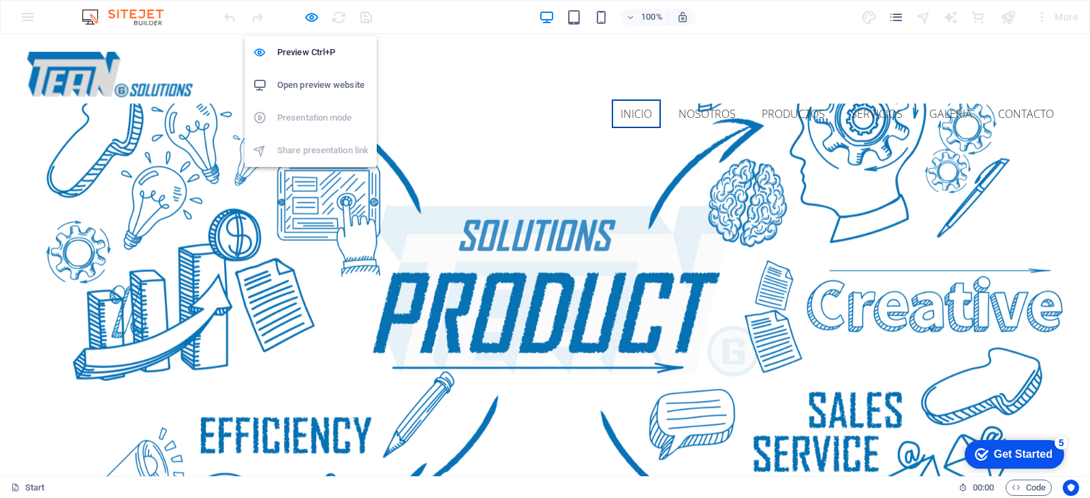
click at [313, 20] on icon "button" at bounding box center [312, 18] width 16 height 16
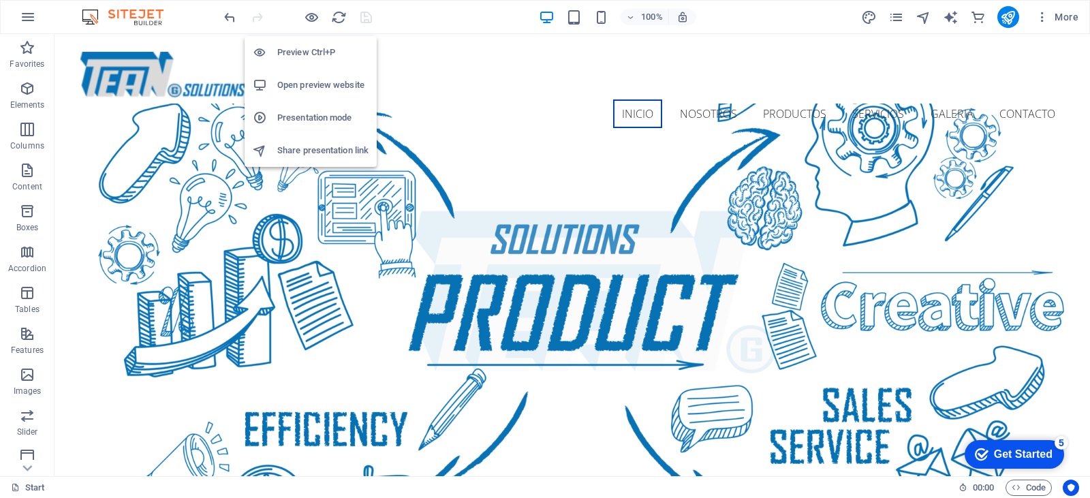
click at [304, 77] on h6 "Open preview website" at bounding box center [322, 85] width 91 height 16
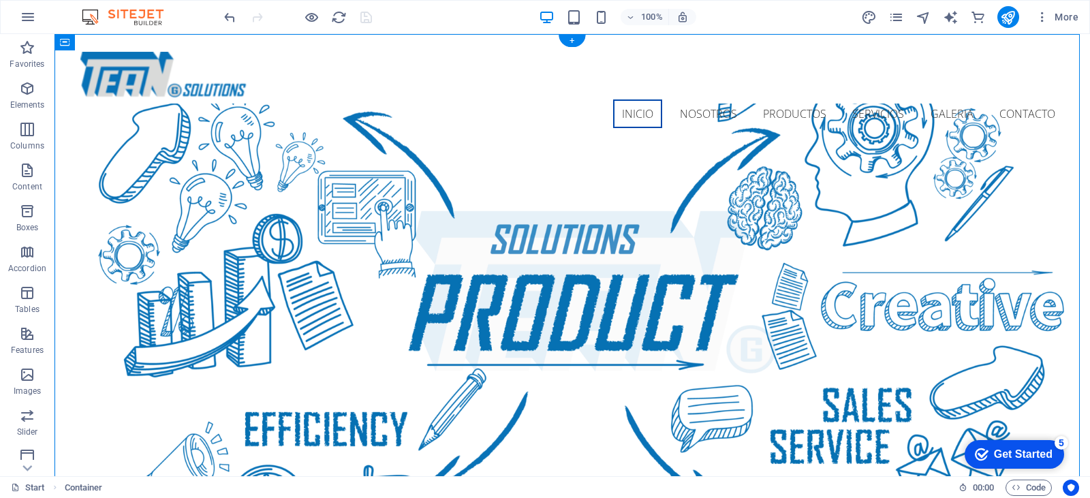
drag, startPoint x: 514, startPoint y: 298, endPoint x: 495, endPoint y: 311, distance: 22.7
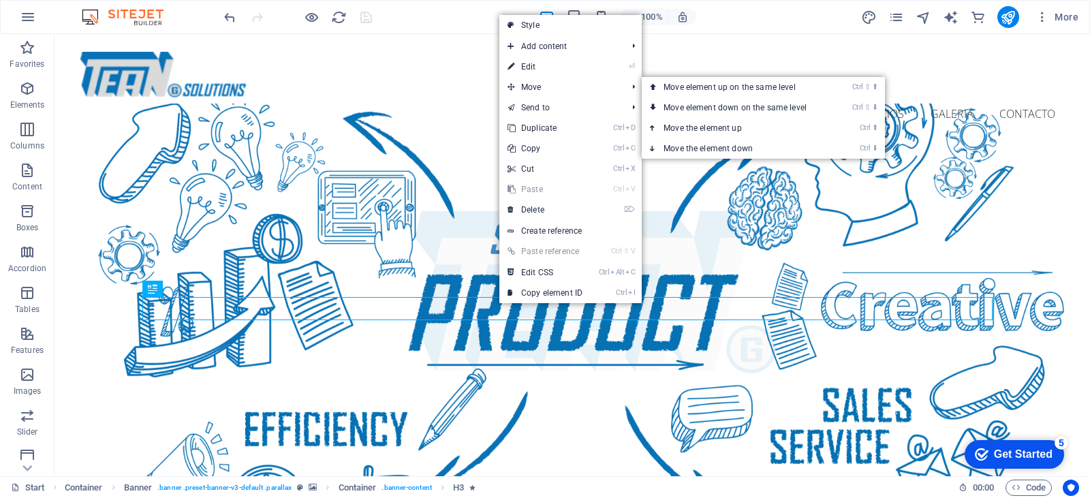
click at [544, 82] on span "Move" at bounding box center [560, 87] width 122 height 20
click at [707, 150] on link "Ctrl ⬇ Move the element down" at bounding box center [738, 148] width 192 height 20
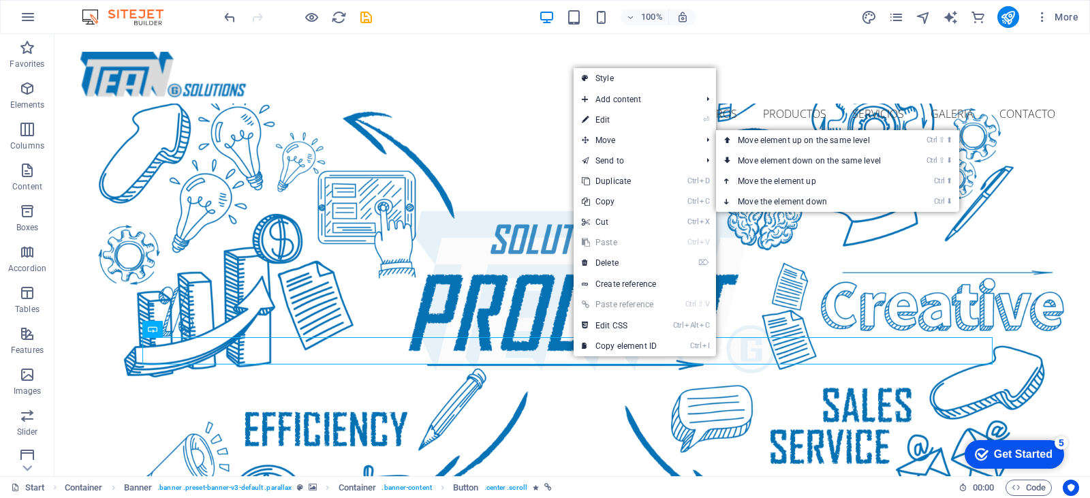
click at [825, 202] on link "Ctrl ⬇ Move the element down" at bounding box center [812, 201] width 192 height 20
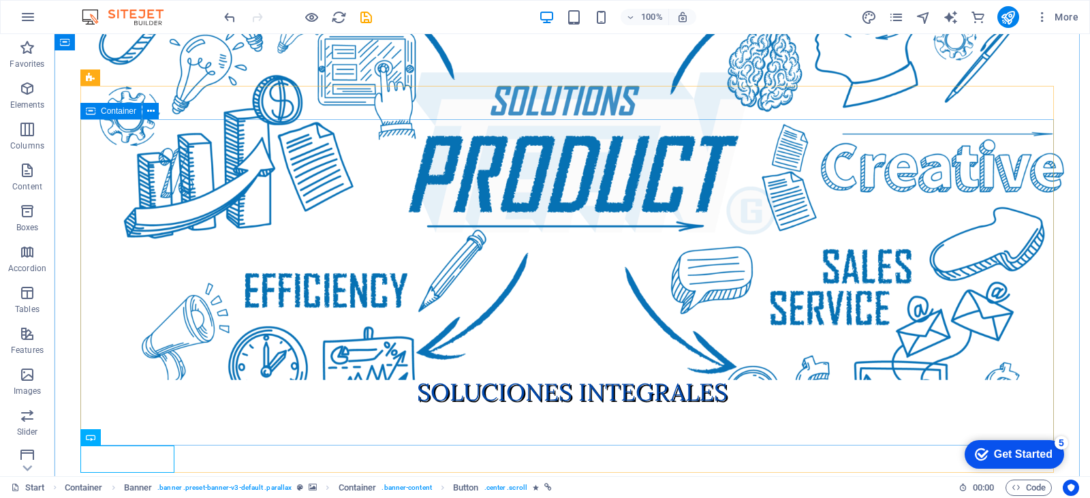
scroll to position [235, 0]
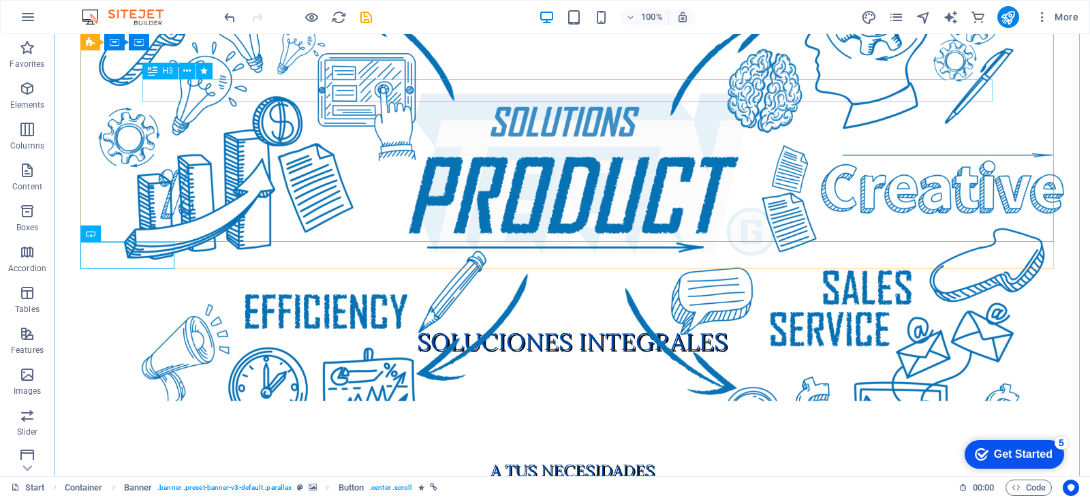
click at [565, 459] on div "A TUS NECESIDADES" at bounding box center [572, 470] width 850 height 23
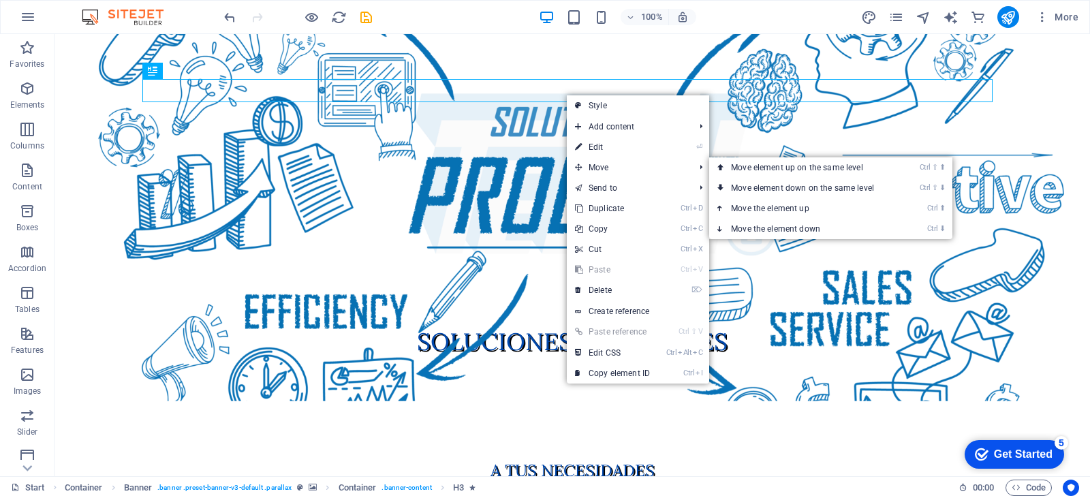
click at [793, 226] on link "Ctrl ⬇ Move the element down" at bounding box center [805, 229] width 192 height 20
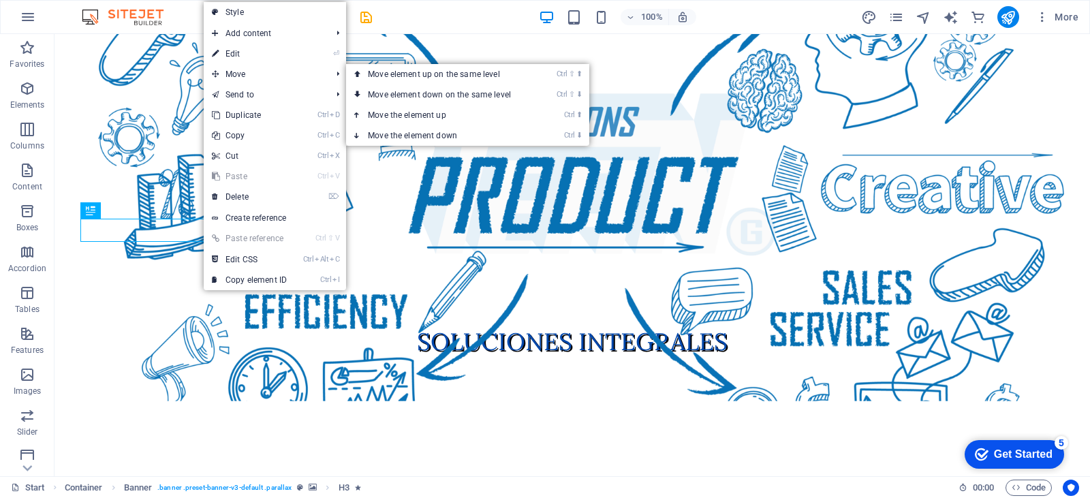
click at [473, 110] on link "Ctrl ⬆ Move the element up" at bounding box center [442, 115] width 192 height 20
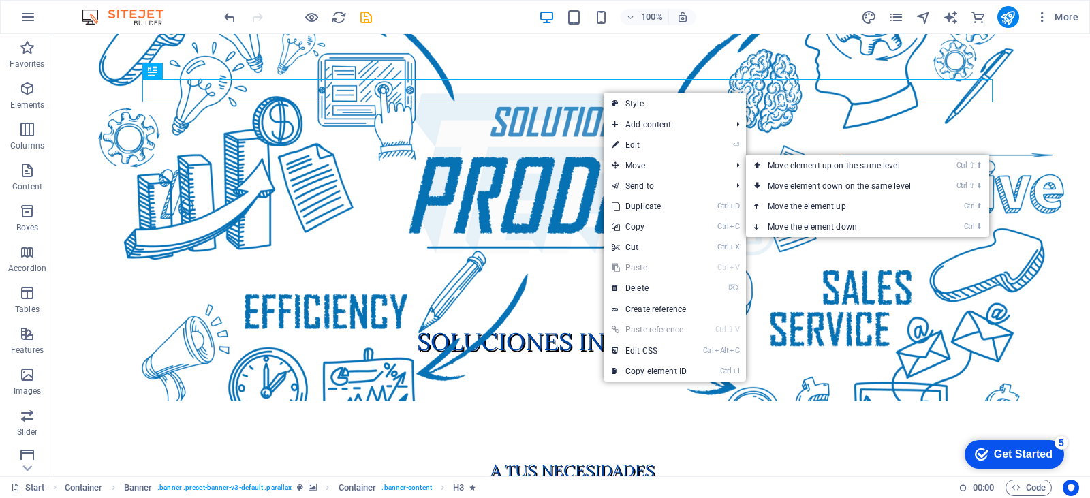
click at [817, 226] on link "Ctrl ⬇ Move the element down" at bounding box center [842, 227] width 192 height 20
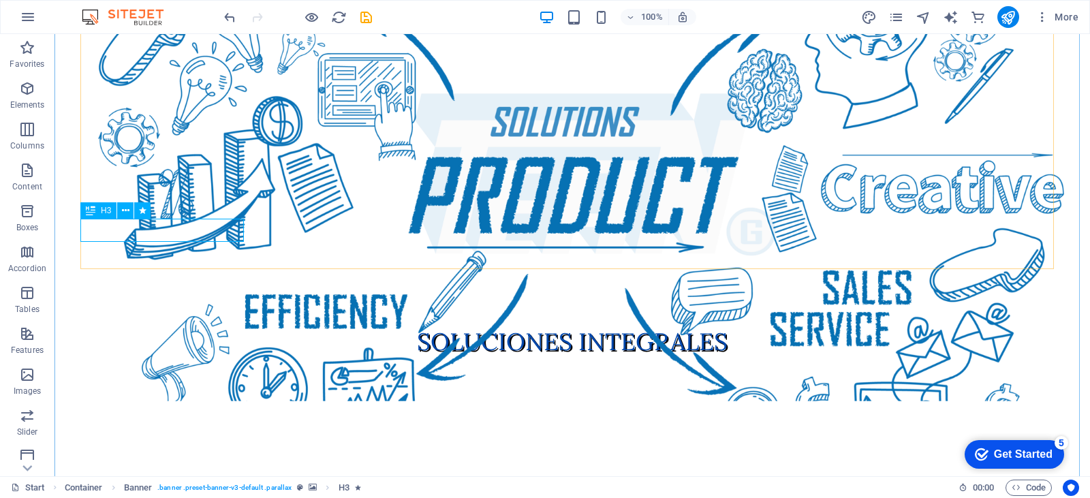
drag, startPoint x: 244, startPoint y: 234, endPoint x: 232, endPoint y: 233, distance: 11.7
click at [244, 236] on figure at bounding box center [572, 193] width 984 height 415
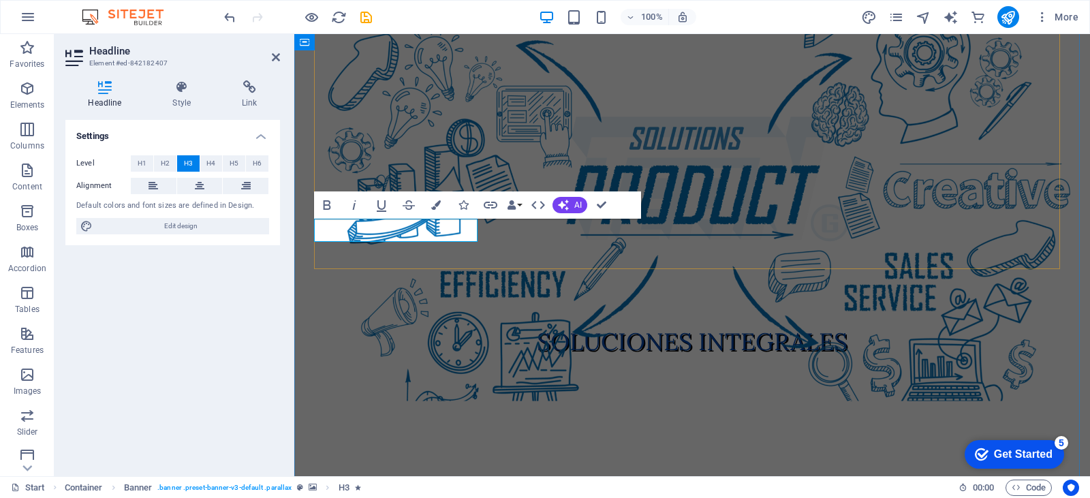
drag, startPoint x: 331, startPoint y: 233, endPoint x: 345, endPoint y: 236, distance: 14.6
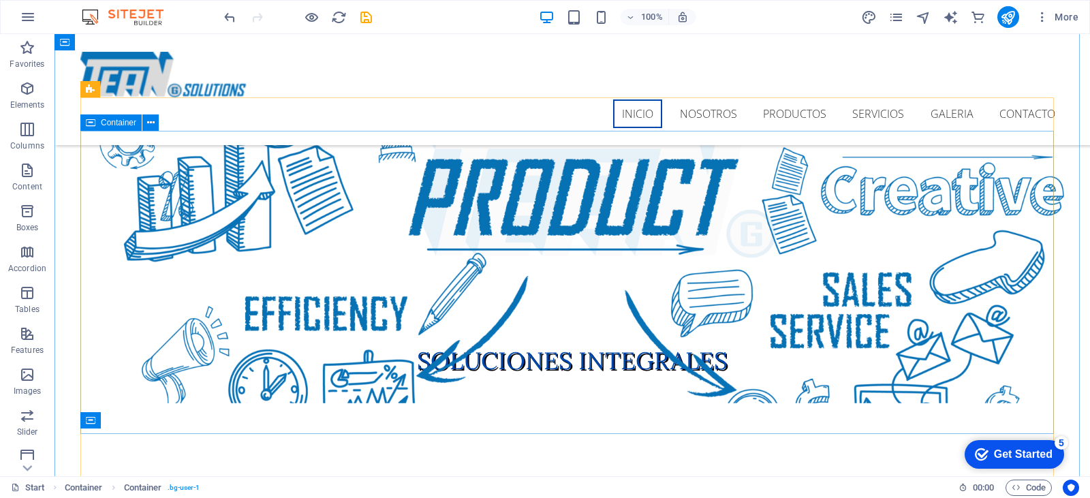
scroll to position [0, 0]
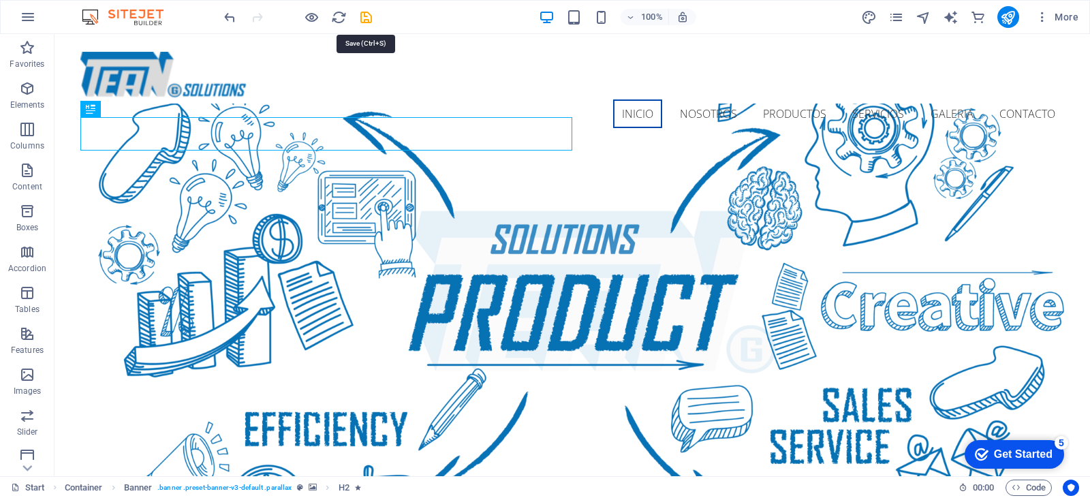
click at [369, 16] on icon "save" at bounding box center [366, 18] width 16 height 16
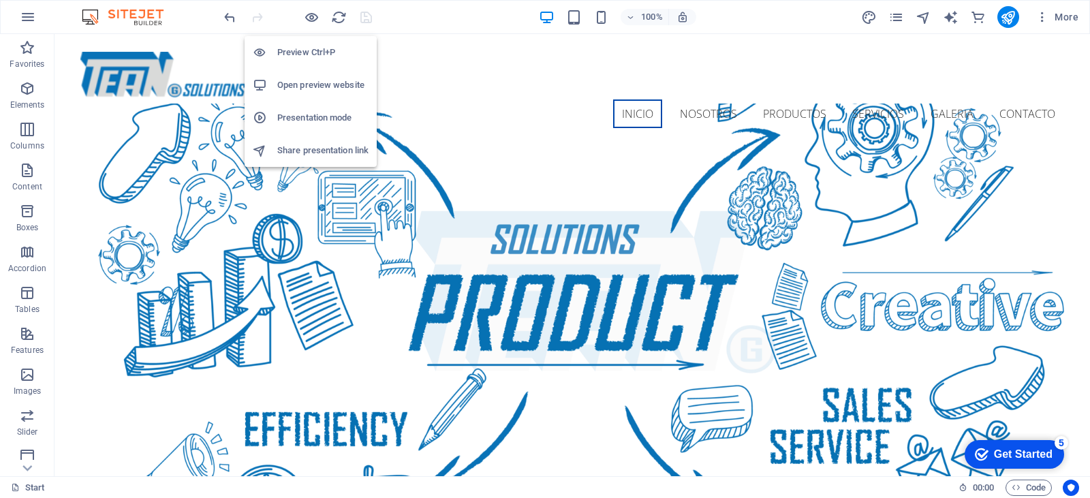
click at [312, 17] on icon "button" at bounding box center [312, 18] width 16 height 16
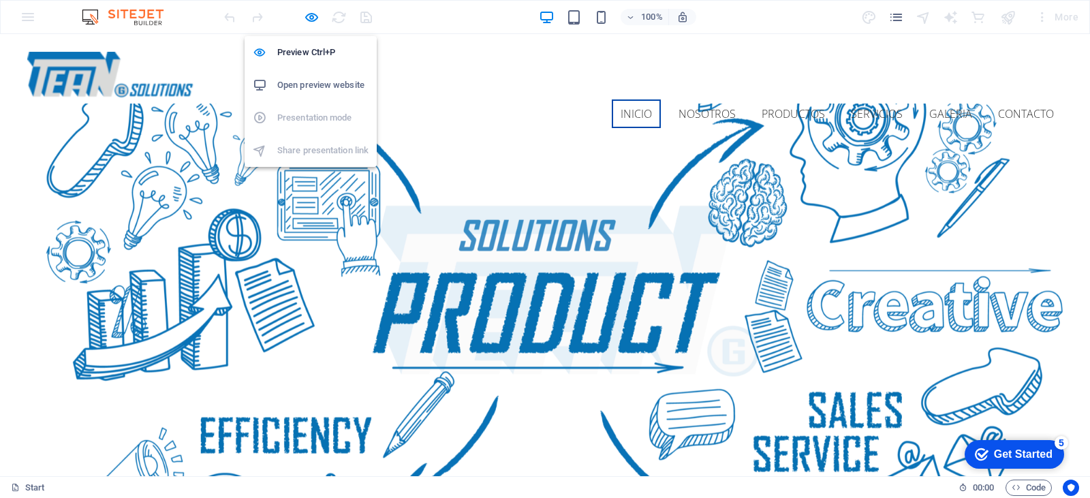
click at [289, 88] on h6 "Open preview website" at bounding box center [322, 85] width 91 height 16
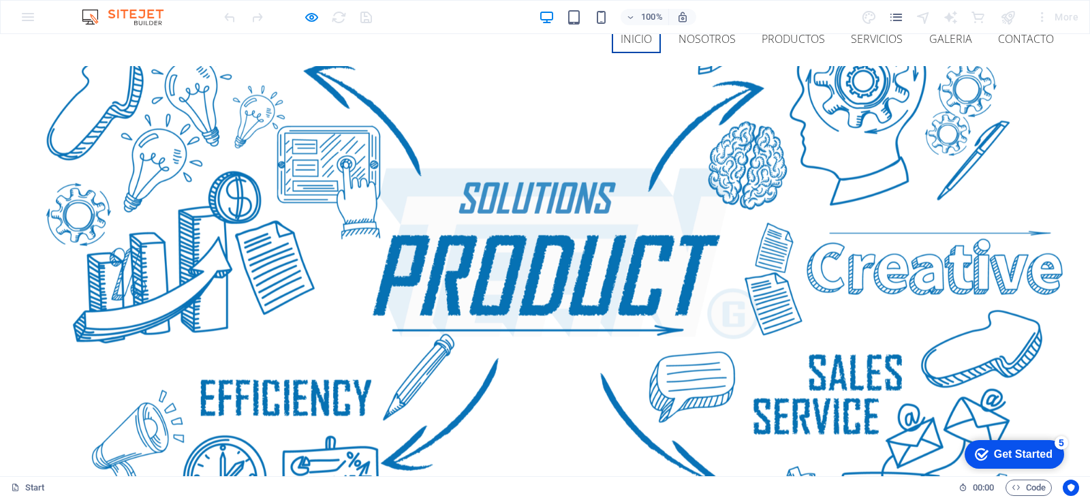
scroll to position [68, 0]
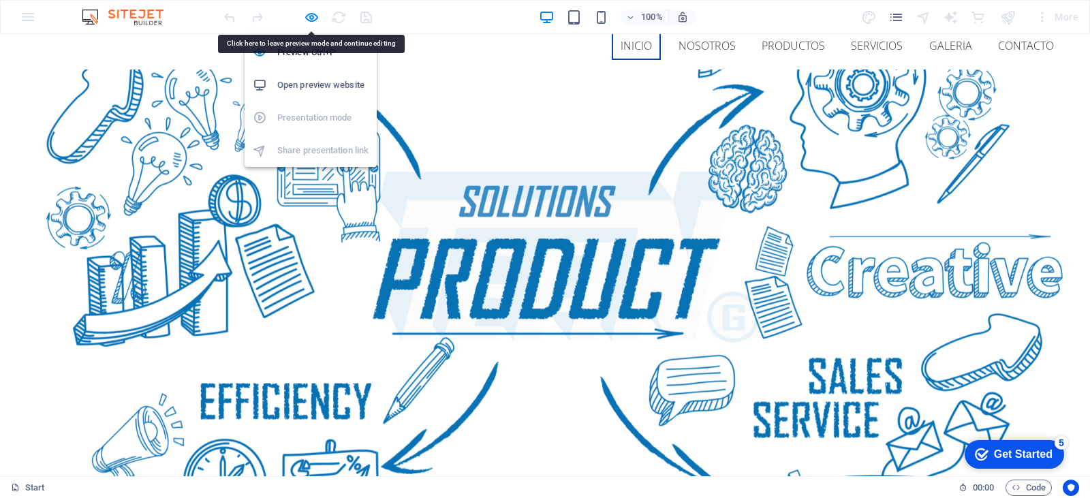
click at [309, 16] on icon "button" at bounding box center [312, 18] width 16 height 16
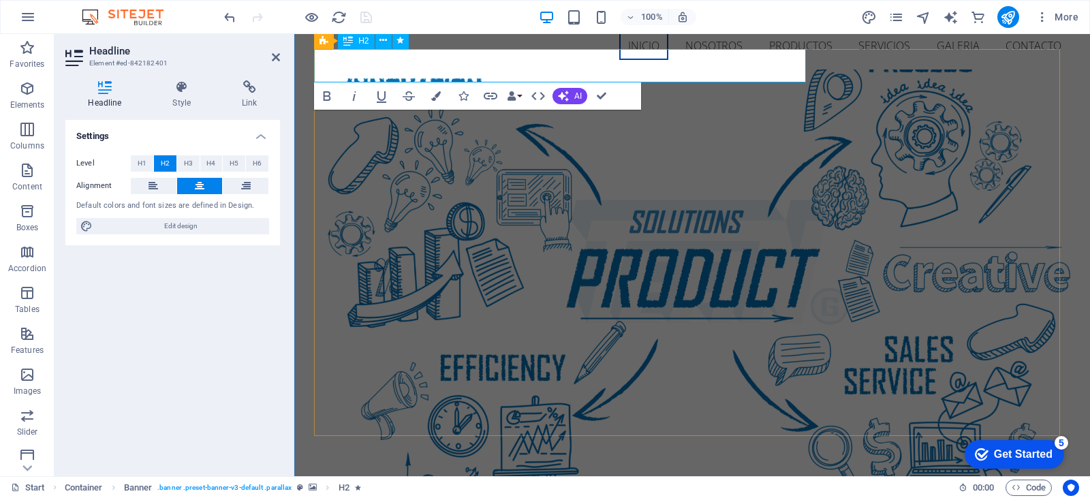
drag, startPoint x: 1073, startPoint y: 159, endPoint x: 1074, endPoint y: 171, distance: 12.3
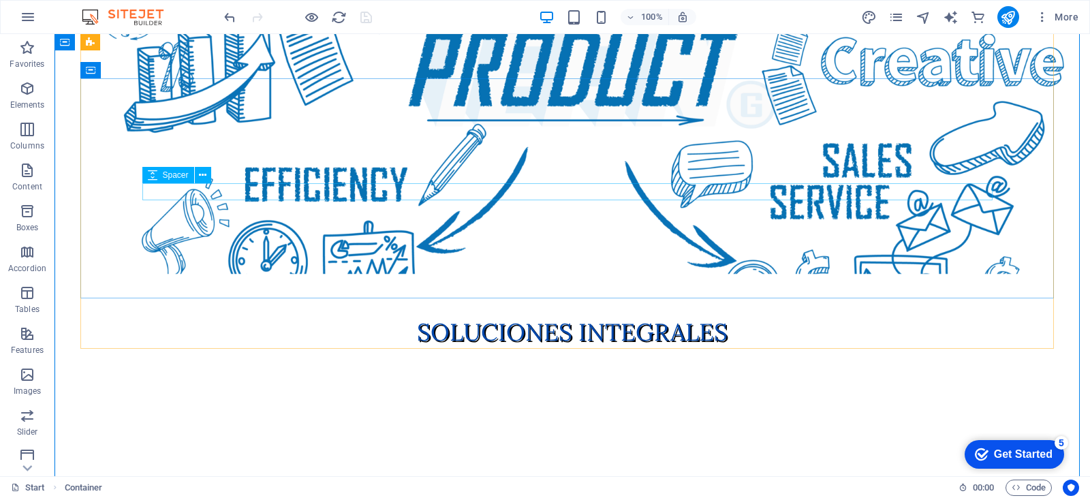
scroll to position [0, 0]
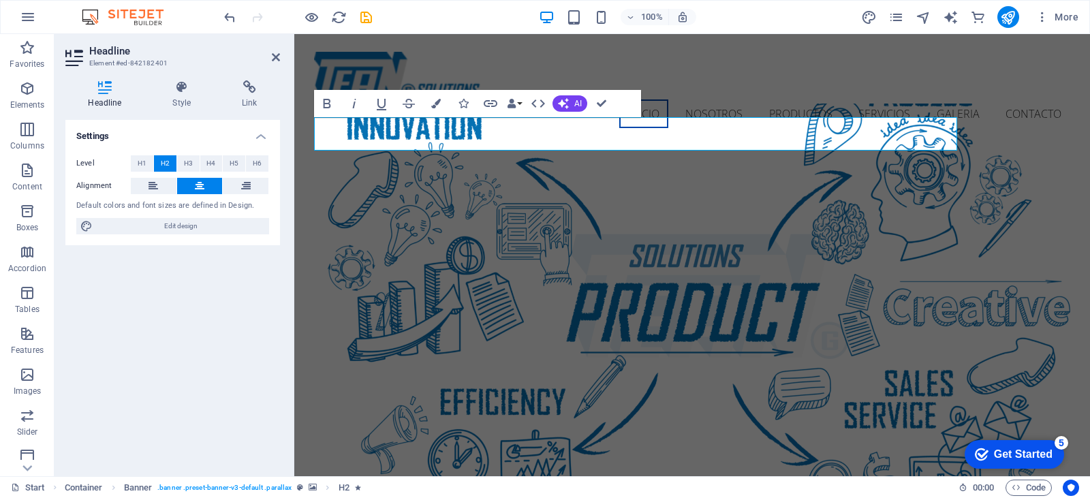
drag, startPoint x: 654, startPoint y: 139, endPoint x: 988, endPoint y: 125, distance: 334.1
click at [988, 145] on div "SOLUCIONES INTEGRALES A TUS NECESIDADES Learn more" at bounding box center [692, 482] width 756 height 675
click at [185, 98] on h4 "Style" at bounding box center [184, 94] width 69 height 29
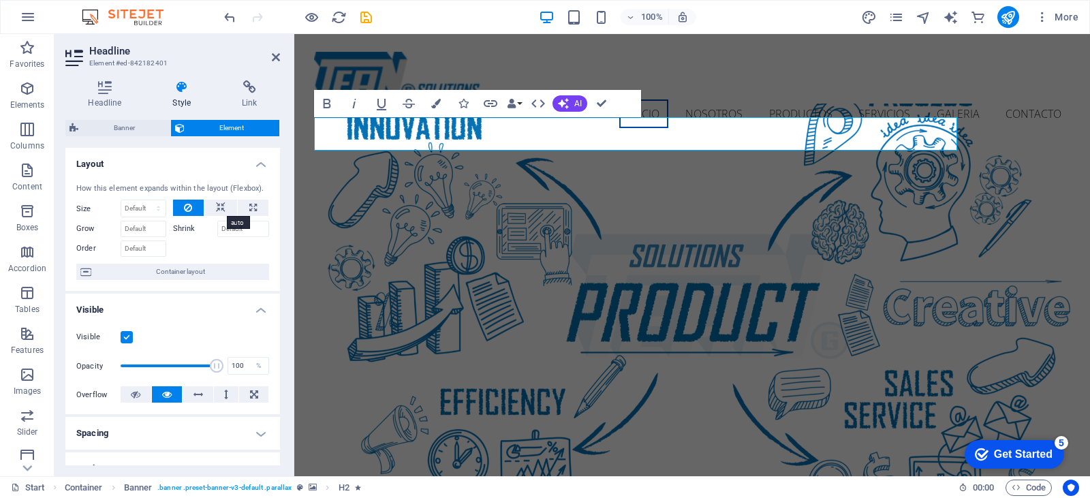
click at [217, 211] on icon at bounding box center [221, 208] width 10 height 16
click at [252, 212] on icon at bounding box center [252, 208] width 7 height 16
type input "100"
select select "%"
click at [217, 210] on icon at bounding box center [221, 208] width 10 height 16
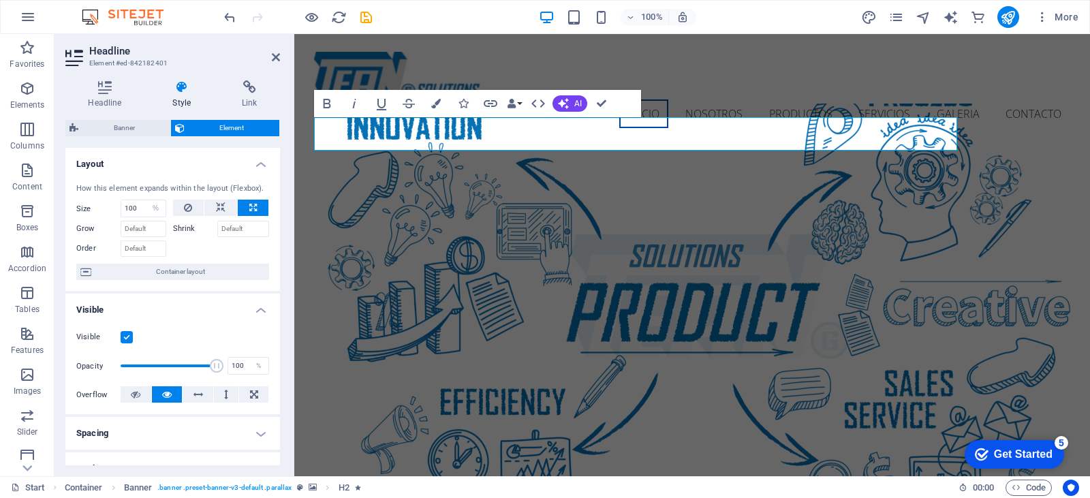
select select "DISABLED_OPTION_VALUE"
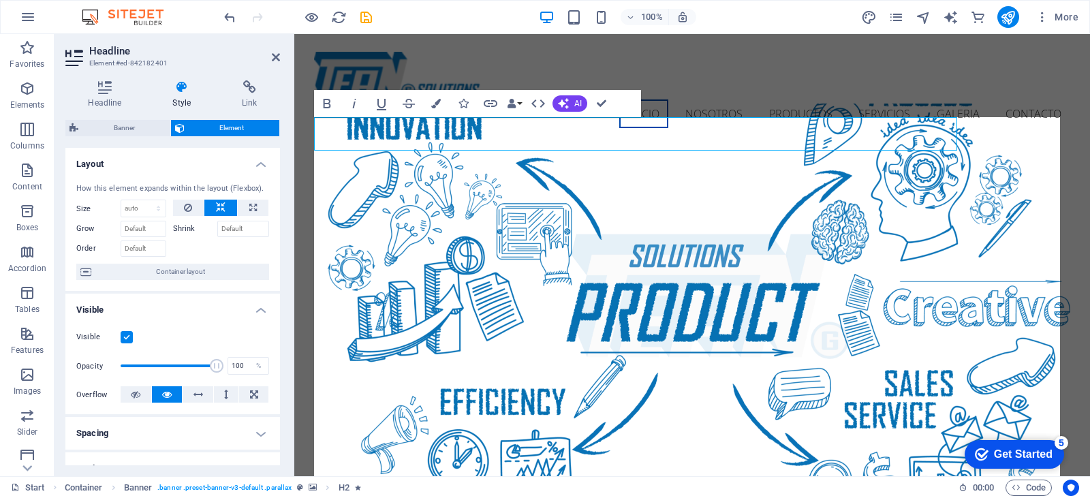
click at [123, 125] on span "Banner" at bounding box center [124, 128] width 84 height 16
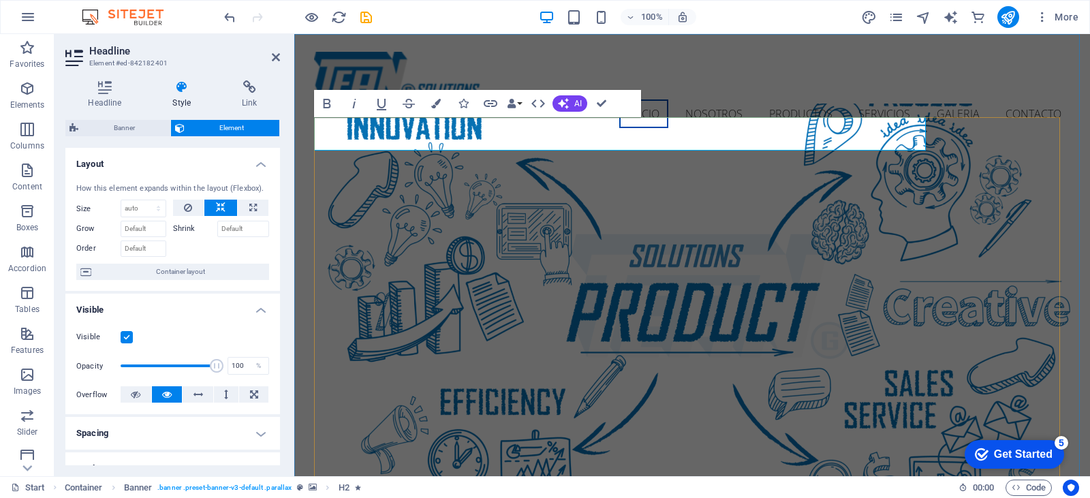
drag, startPoint x: 627, startPoint y: 134, endPoint x: 608, endPoint y: 136, distance: 19.3
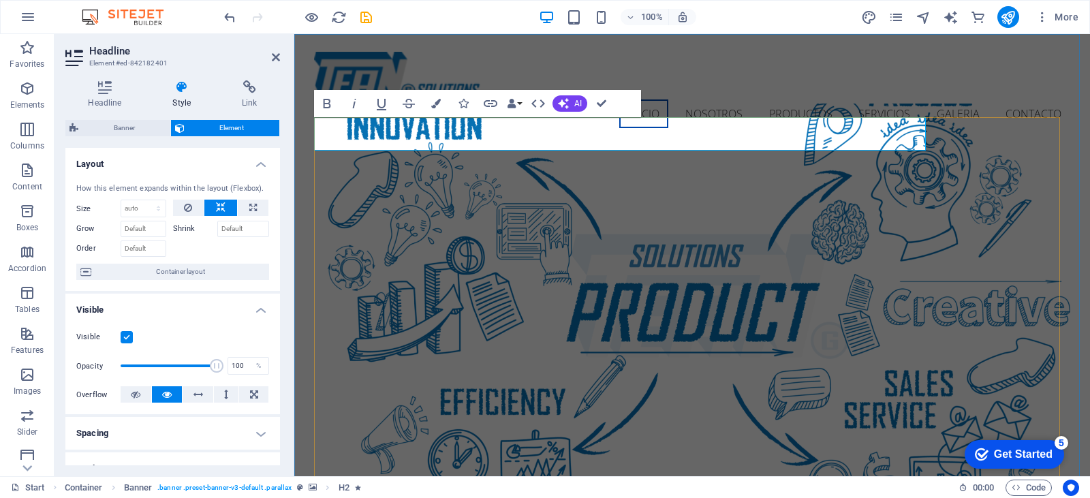
drag, startPoint x: 632, startPoint y: 131, endPoint x: 899, endPoint y: 141, distance: 267.2
click at [1044, 145] on div "SOLUCIONES INTEGRALES A TUS NECESIDADES Learn more" at bounding box center [692, 482] width 756 height 675
click at [439, 107] on icon "button" at bounding box center [436, 104] width 10 height 10
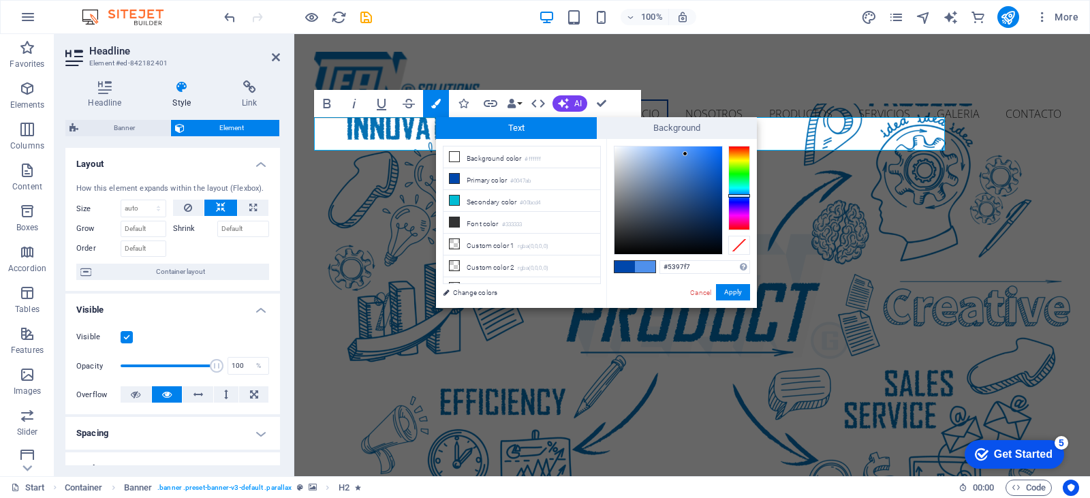
type input "#5498f8"
drag, startPoint x: 698, startPoint y: 173, endPoint x: 685, endPoint y: 149, distance: 27.4
click at [685, 149] on div at bounding box center [669, 200] width 108 height 108
click at [733, 293] on button "Apply" at bounding box center [733, 292] width 34 height 16
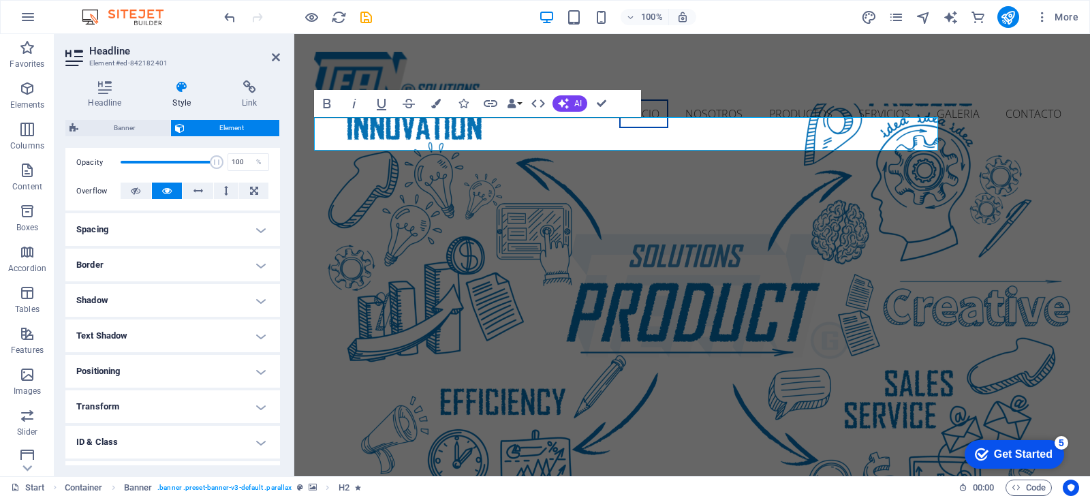
scroll to position [204, 0]
click at [258, 328] on h4 "Text Shadow" at bounding box center [172, 335] width 215 height 33
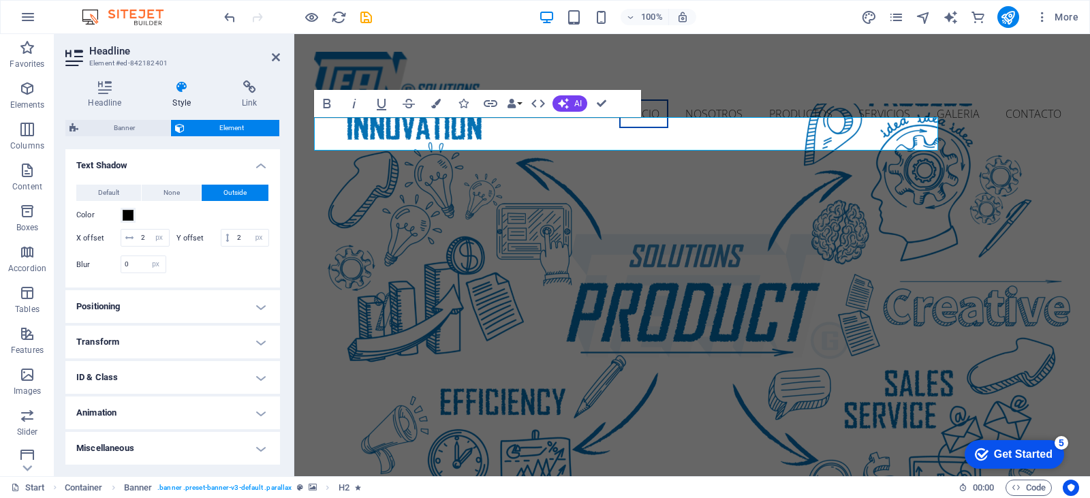
scroll to position [323, 0]
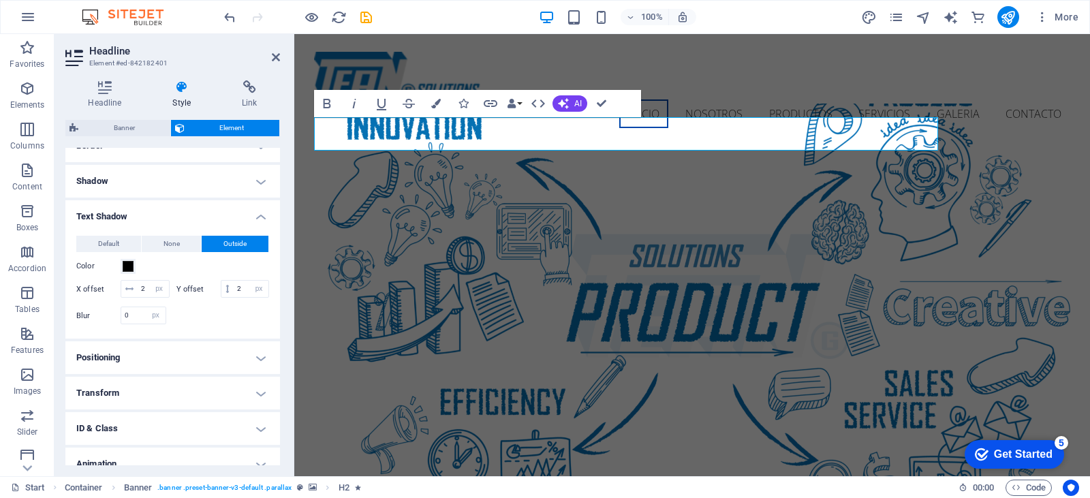
click at [225, 370] on h4 "Positioning" at bounding box center [172, 357] width 215 height 33
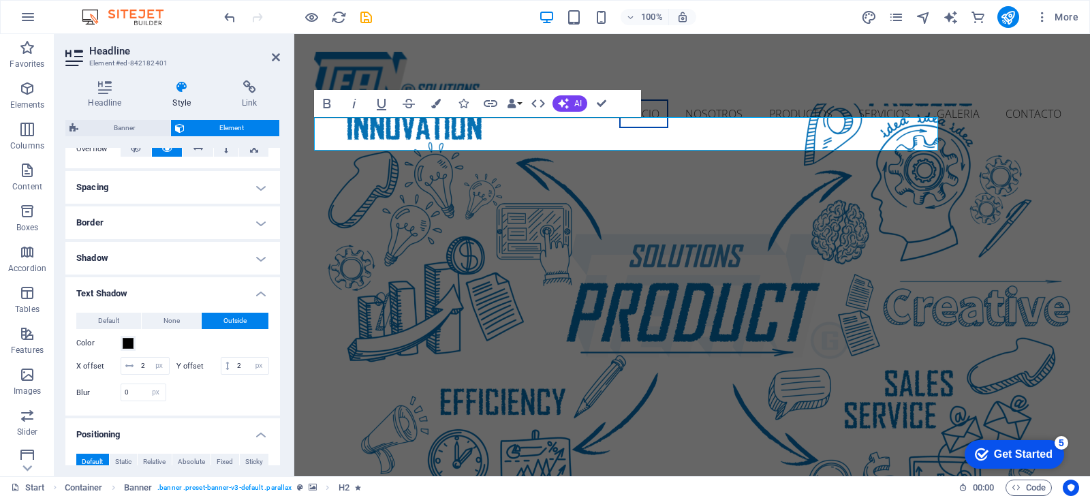
scroll to position [166, 0]
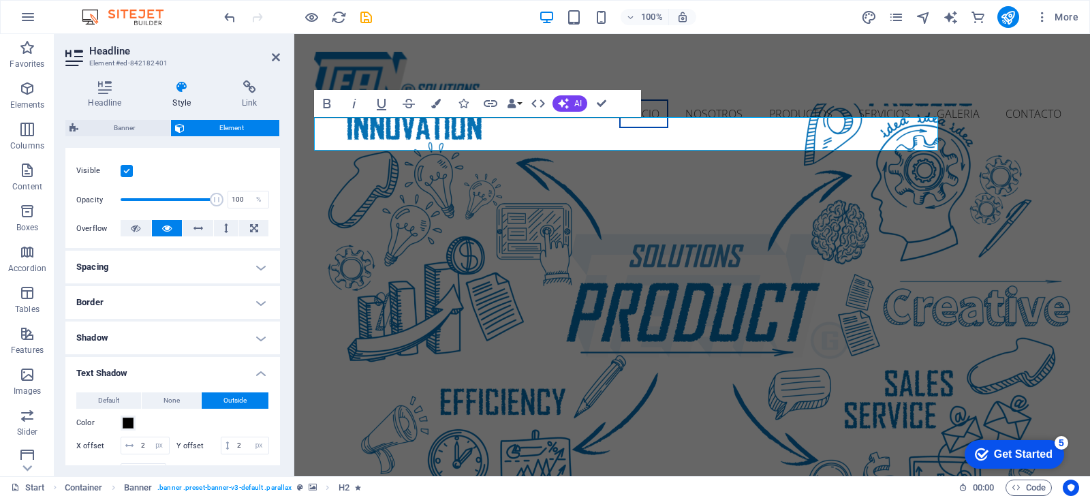
click at [158, 269] on h4 "Spacing" at bounding box center [172, 267] width 215 height 33
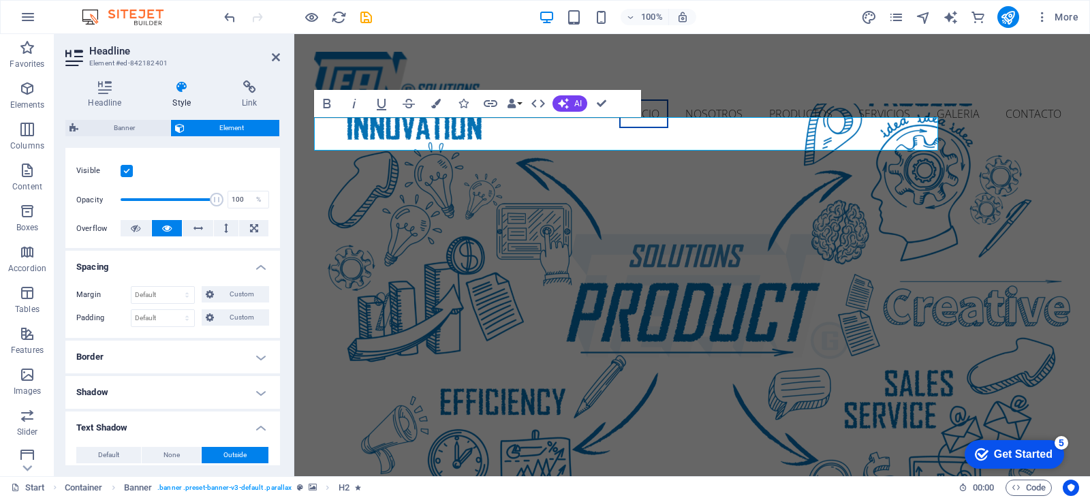
click at [161, 366] on h4 "Border" at bounding box center [172, 357] width 215 height 33
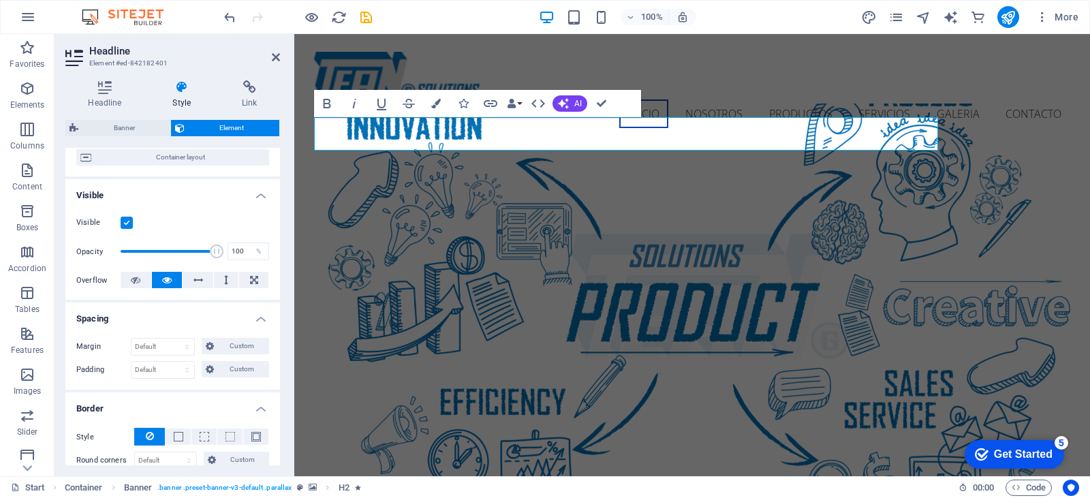
scroll to position [98, 0]
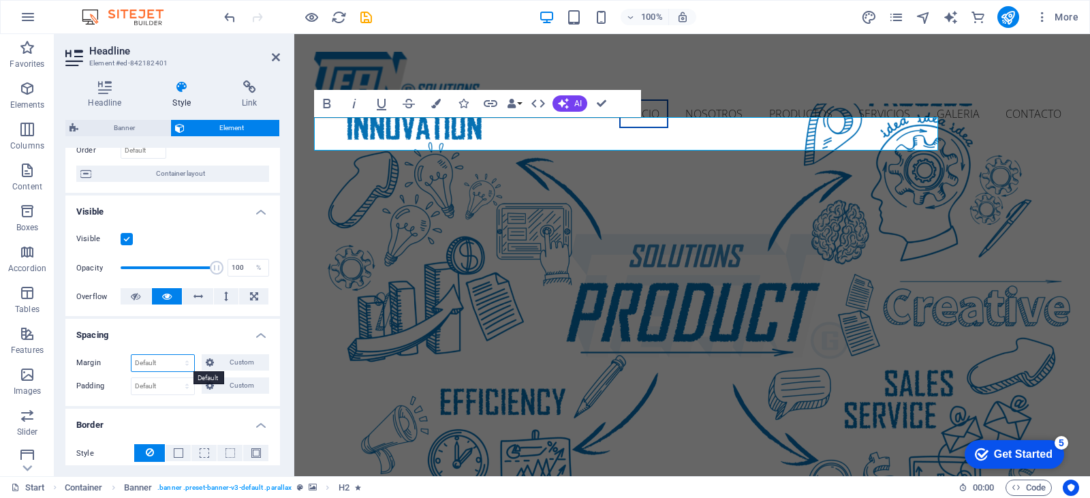
click at [170, 362] on select "Default auto px % rem vw vh Custom" at bounding box center [162, 363] width 63 height 16
click at [131, 355] on select "Default auto px % rem vw vh Custom" at bounding box center [162, 363] width 63 height 16
select select "DISABLED_OPTION_VALUE"
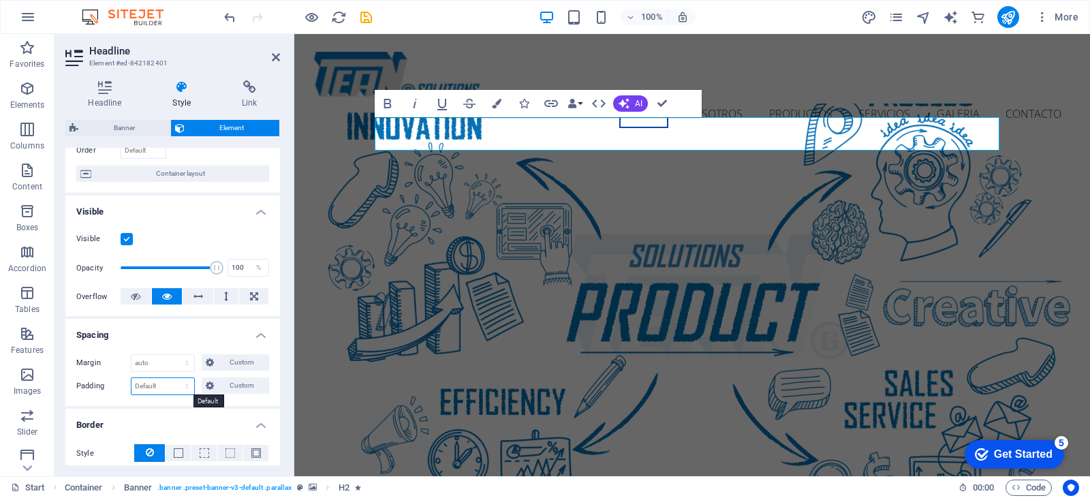
click at [174, 385] on select "Default px rem % vh vw Custom" at bounding box center [162, 386] width 63 height 16
click at [193, 332] on h4 "Spacing" at bounding box center [172, 331] width 215 height 25
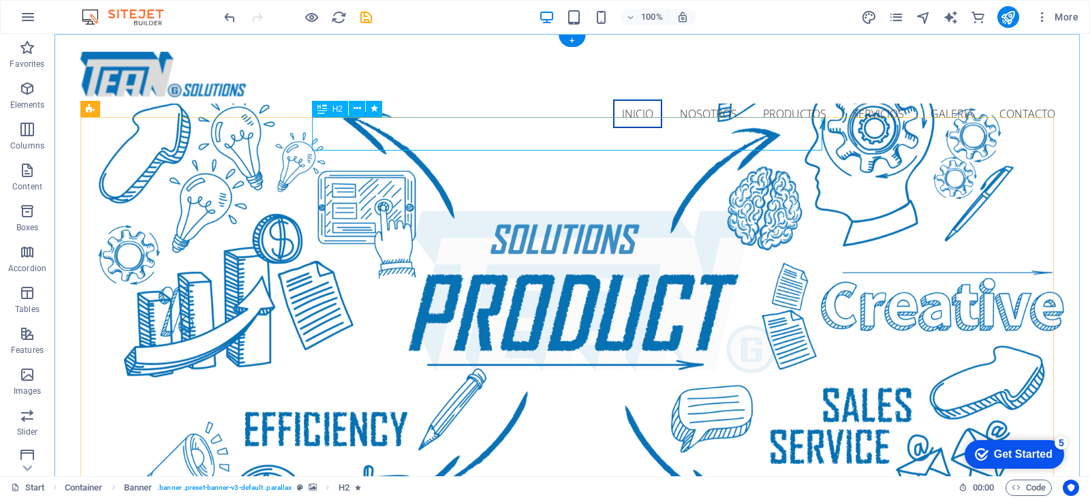
select select "px"
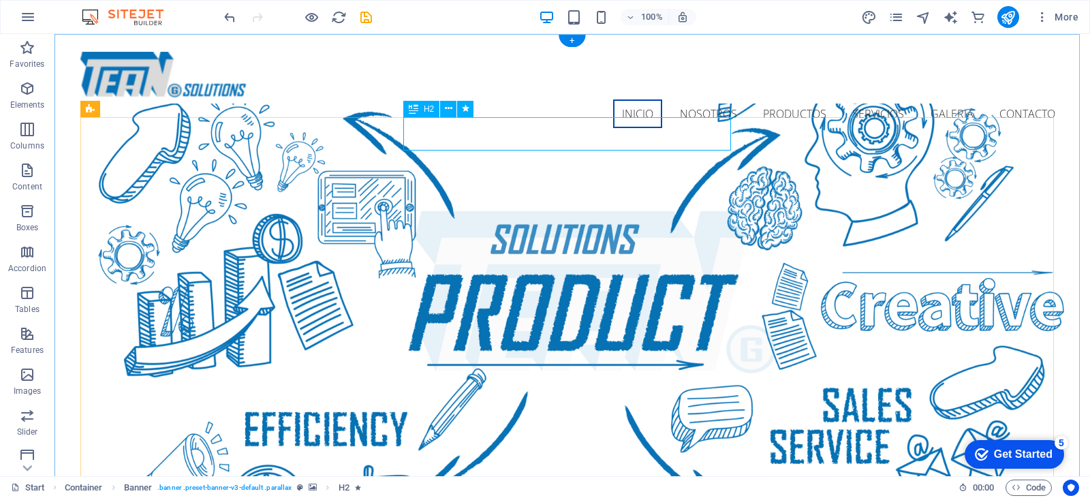
select select "px"
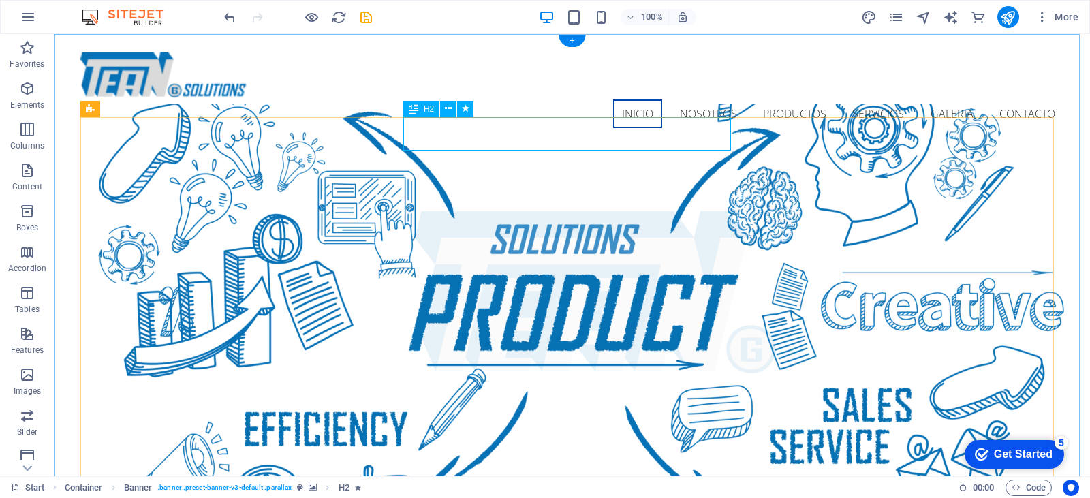
select select "px"
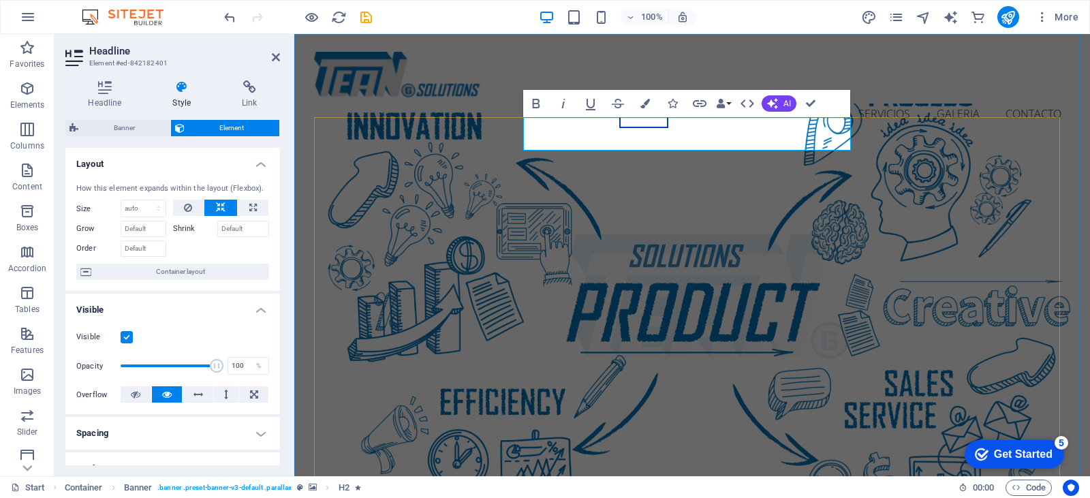
click at [548, 102] on icon "button" at bounding box center [545, 104] width 7 height 10
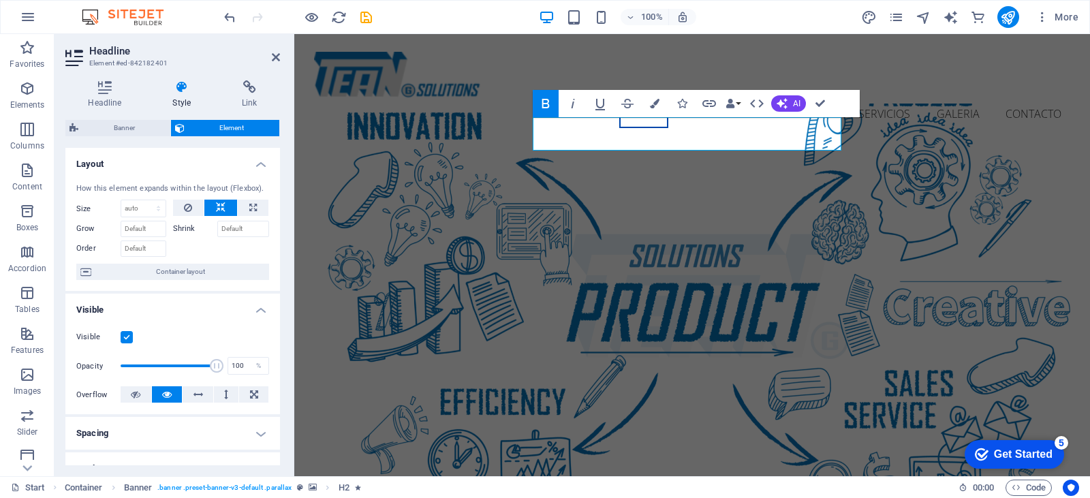
click at [548, 102] on icon "button" at bounding box center [545, 104] width 7 height 10
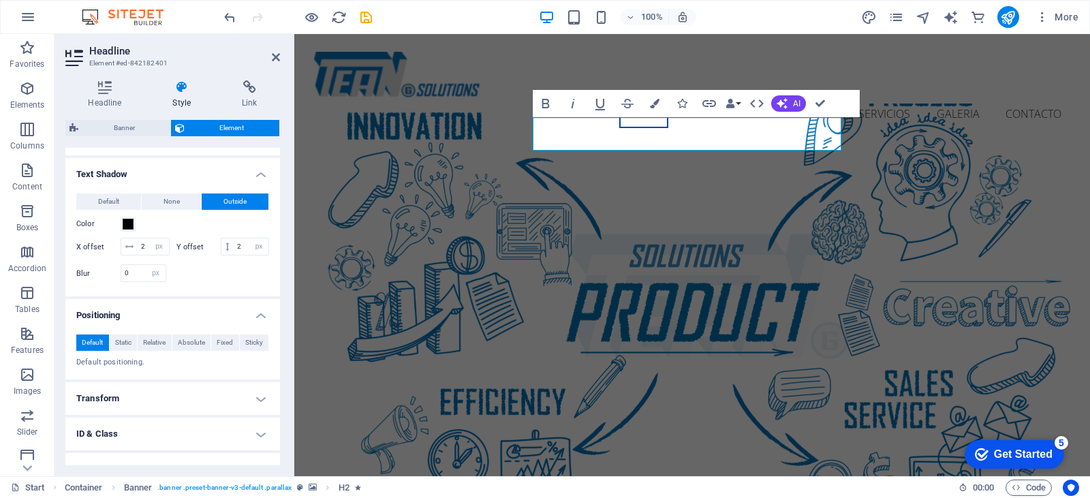
scroll to position [494, 0]
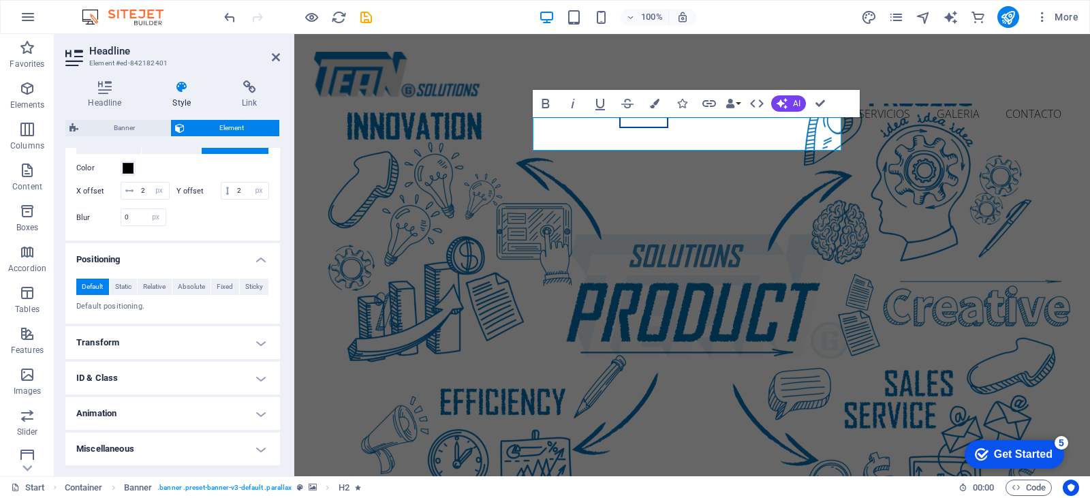
click at [132, 285] on button "Static" at bounding box center [124, 287] width 28 height 16
click at [156, 287] on span "Relative" at bounding box center [154, 287] width 22 height 16
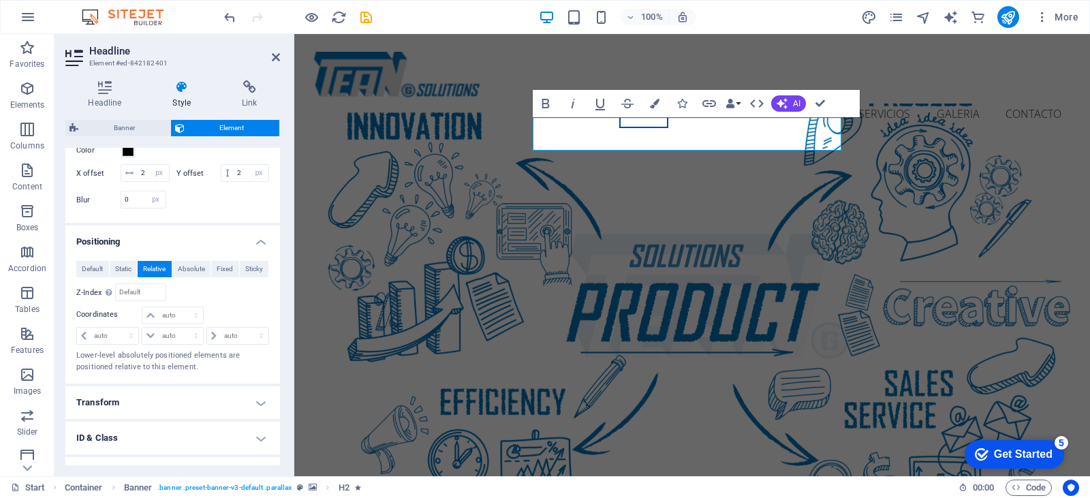
click at [185, 277] on span "Absolute" at bounding box center [191, 269] width 27 height 16
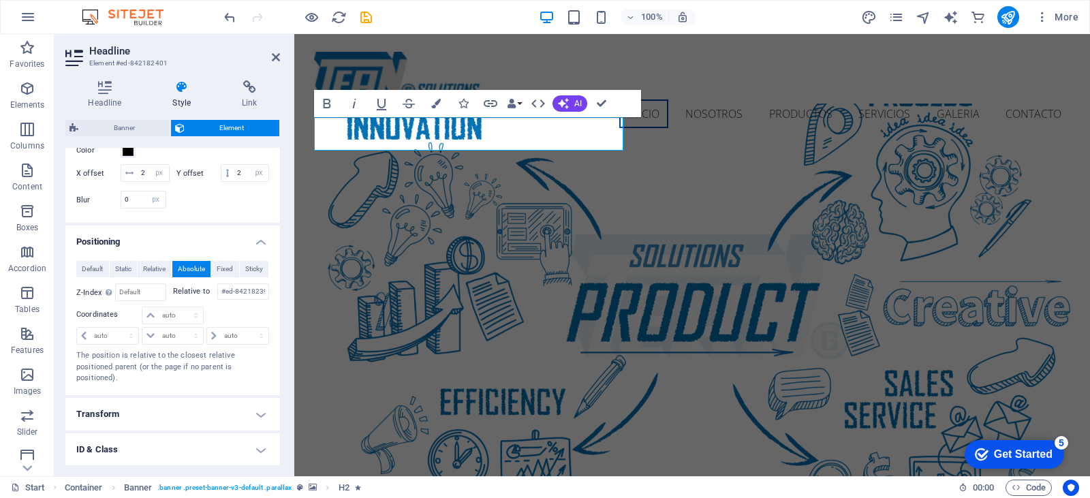
click at [222, 277] on span "Fixed" at bounding box center [225, 269] width 16 height 16
click at [252, 277] on span "Sticky" at bounding box center [254, 269] width 18 height 16
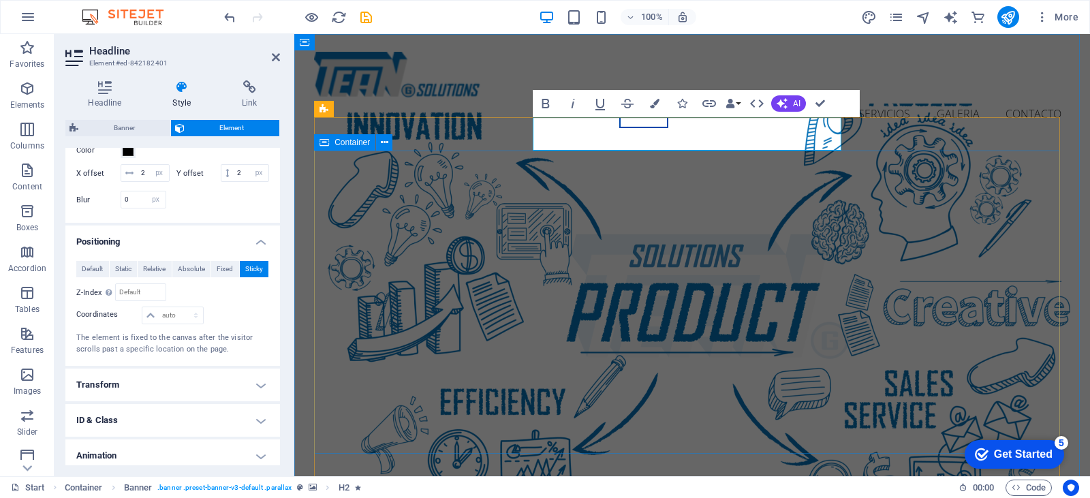
drag, startPoint x: 536, startPoint y: 137, endPoint x: 862, endPoint y: 156, distance: 326.2
click at [99, 91] on icon at bounding box center [104, 87] width 79 height 14
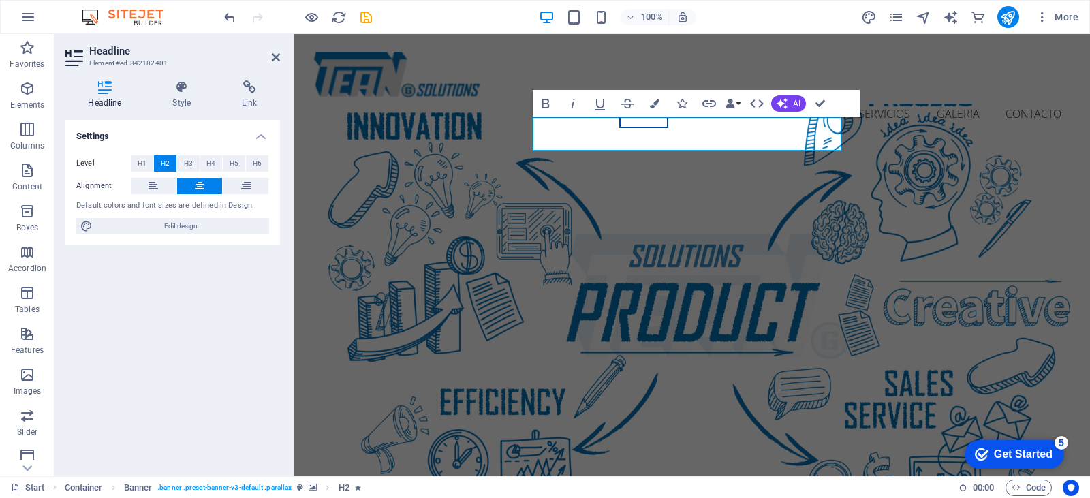
click at [166, 223] on span "Edit design" at bounding box center [181, 226] width 168 height 16
select select "px"
select select "300"
select select "px"
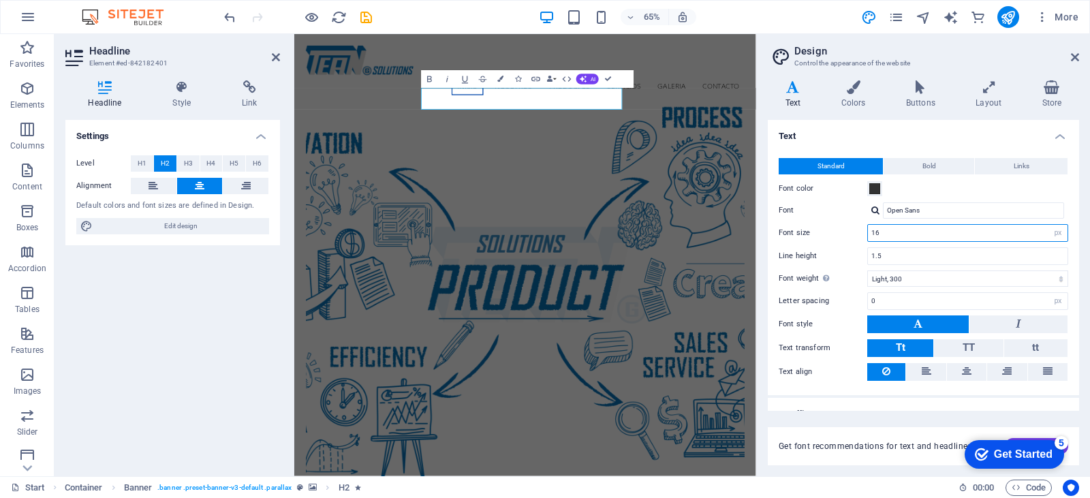
drag, startPoint x: 999, startPoint y: 230, endPoint x: 813, endPoint y: 233, distance: 186.0
click at [813, 233] on div "Font size 16 rem px" at bounding box center [924, 233] width 290 height 18
type input "14"
click at [914, 255] on input "1.5" at bounding box center [968, 256] width 200 height 16
click at [1074, 57] on icon at bounding box center [1075, 57] width 8 height 11
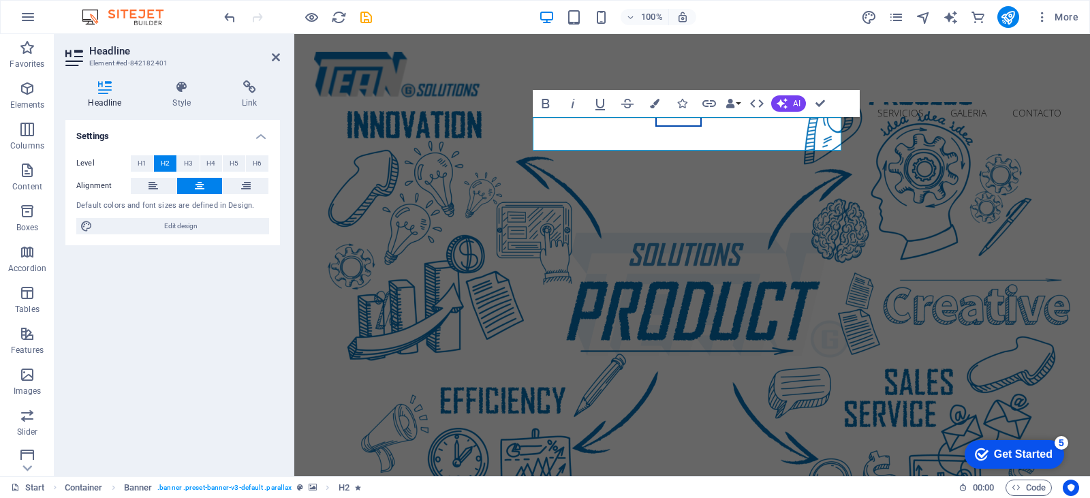
click at [181, 93] on icon at bounding box center [182, 87] width 64 height 14
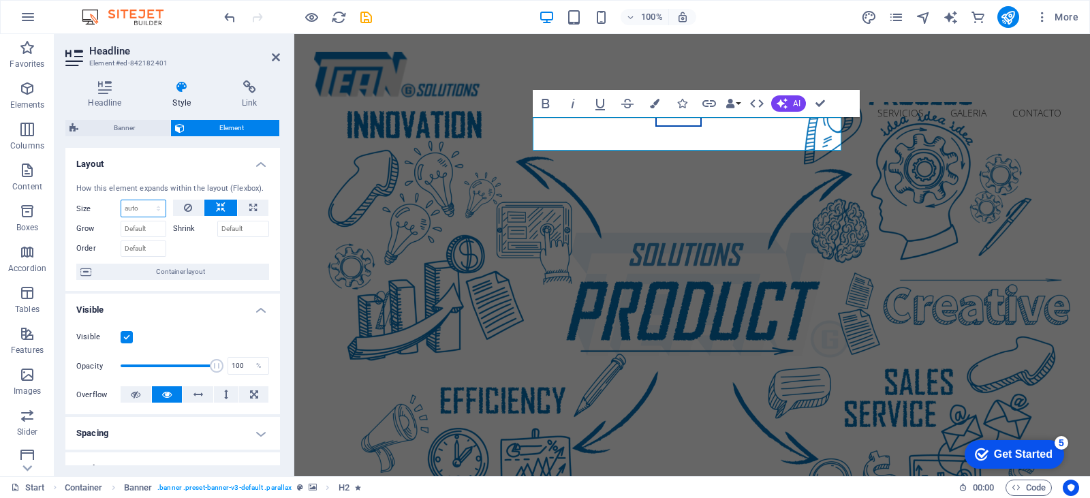
click at [146, 208] on select "Default auto px % 1/1 1/2 1/3 1/4 1/5 1/6 1/7 1/8 1/9 1/10" at bounding box center [143, 208] width 44 height 16
select select "1/8"
click at [144, 200] on select "Default auto px % 1/1 1/2 1/3 1/4 1/5 1/6 1/7 1/8 1/9 1/10" at bounding box center [143, 208] width 44 height 16
type input "12.5"
click at [150, 211] on select "Default auto px % 1/1 1/2 1/3 1/4 1/5 1/6 1/7 1/8 1/9 1/10" at bounding box center [155, 208] width 19 height 16
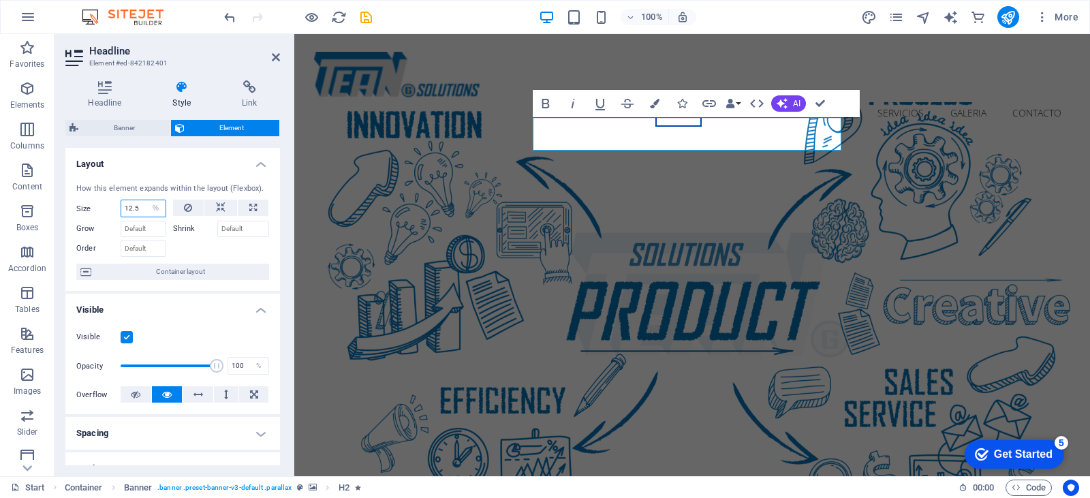
select select "auto"
click at [146, 200] on select "Default auto px % 1/1 1/2 1/3 1/4 1/5 1/6 1/7 1/8 1/9 1/10" at bounding box center [155, 208] width 19 height 16
select select "DISABLED_OPTION_VALUE"
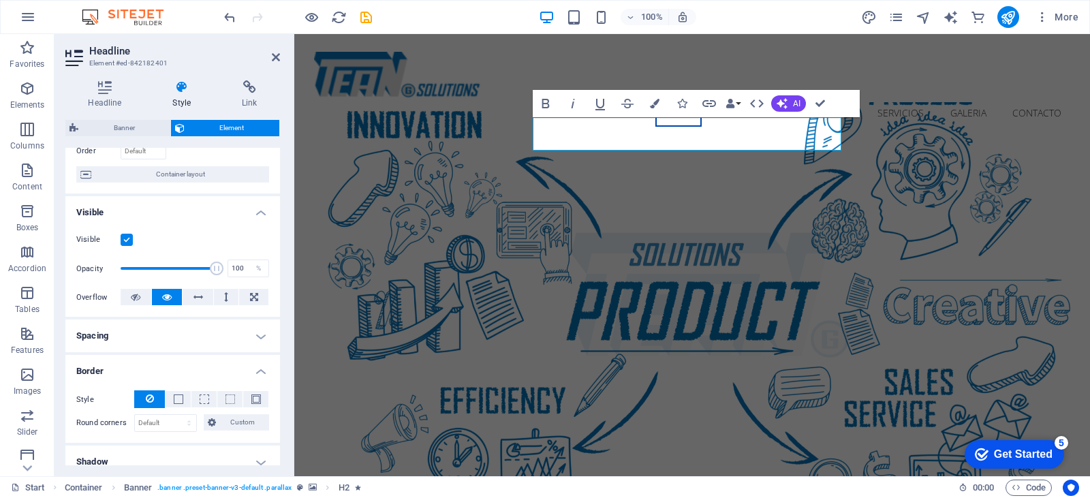
scroll to position [0, 0]
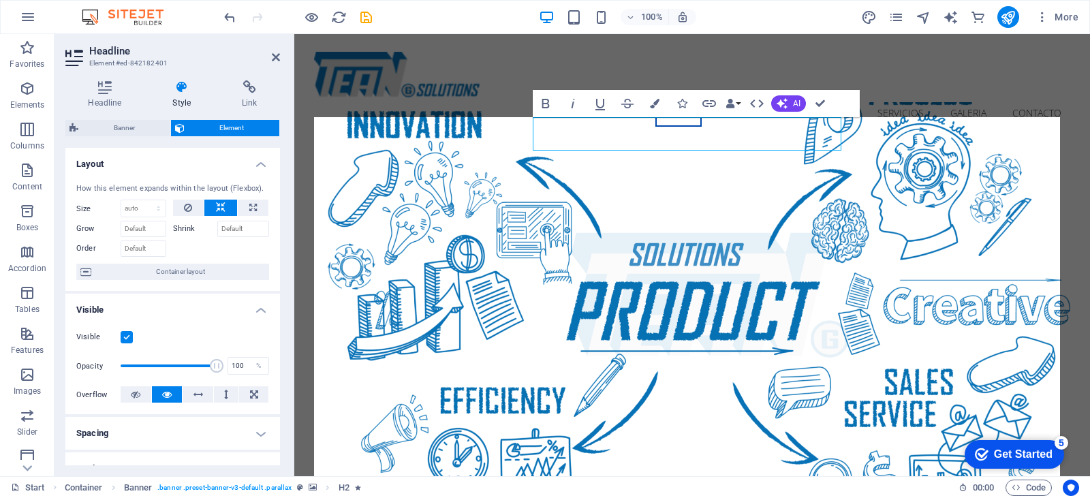
click at [140, 129] on span "Banner" at bounding box center [124, 128] width 84 height 16
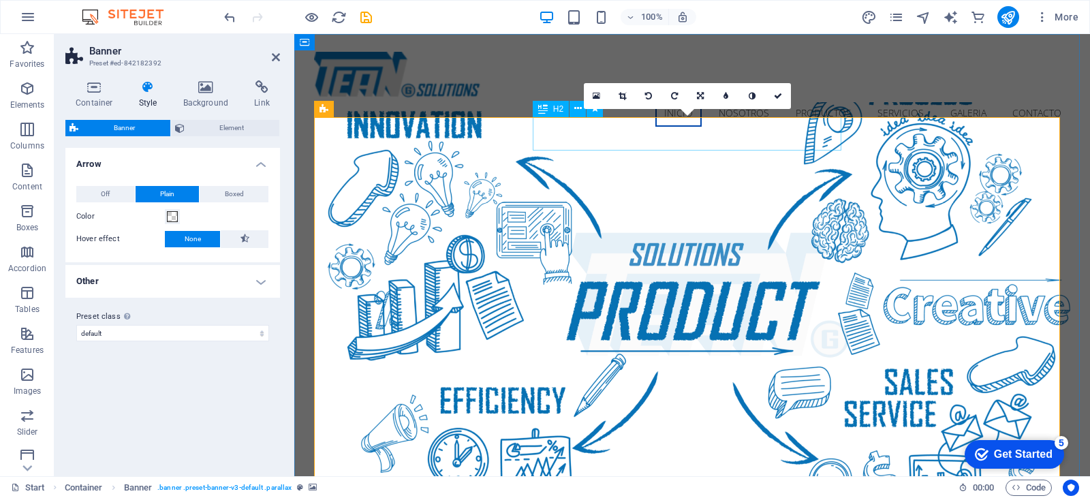
select select "px"
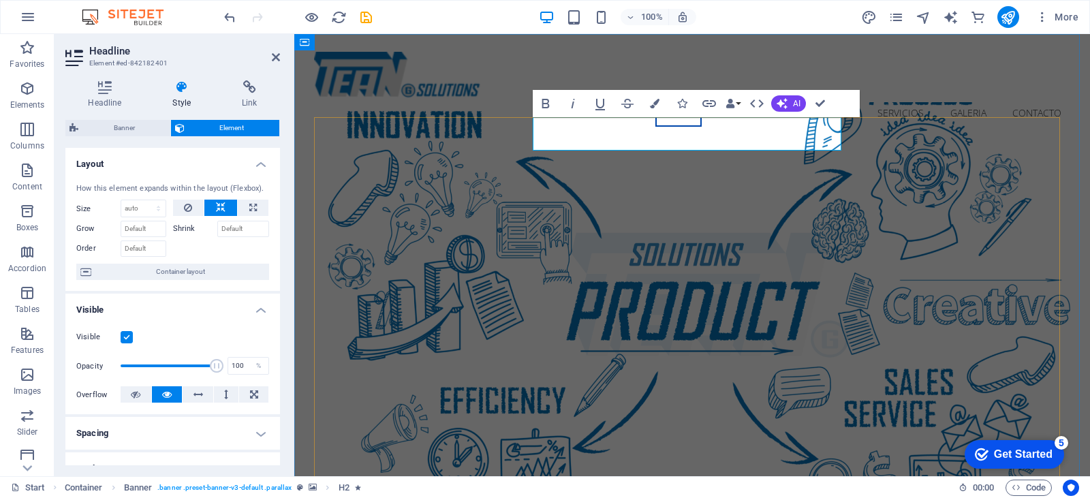
drag, startPoint x: 538, startPoint y: 138, endPoint x: 850, endPoint y: 140, distance: 312.7
click at [850, 144] on div "SOLUCIONES INTEGRALES A TUS NECESIDADES Learn more" at bounding box center [692, 480] width 756 height 673
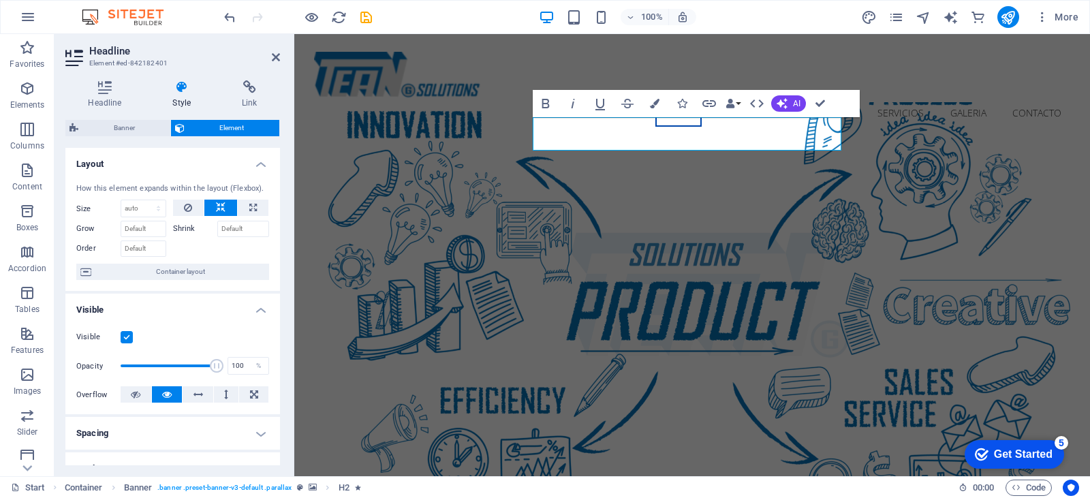
click at [185, 97] on h4 "Style" at bounding box center [184, 94] width 69 height 29
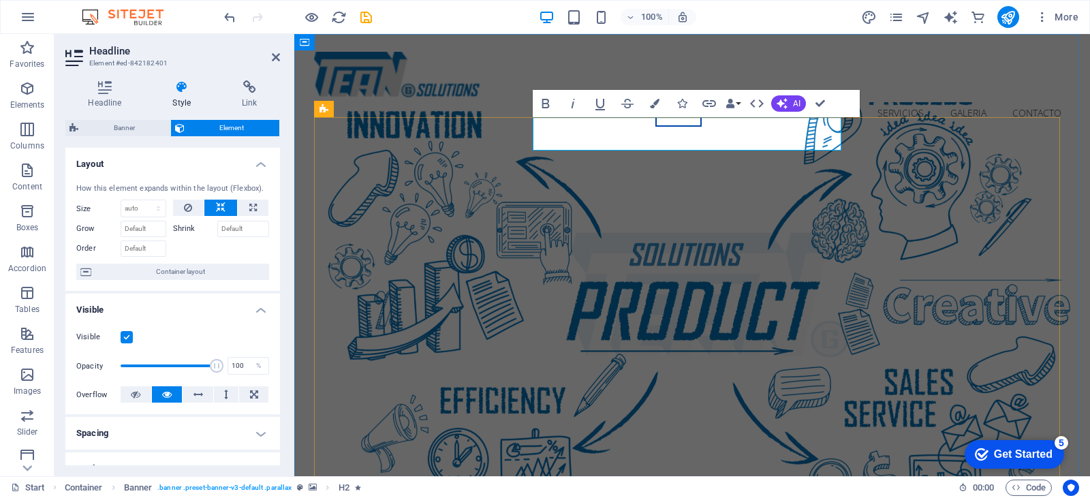
drag, startPoint x: 538, startPoint y: 132, endPoint x: 857, endPoint y: 144, distance: 319.1
click at [857, 144] on div "SOLUCIONES INTEGRALES A TUS NECESIDADES Learn more" at bounding box center [692, 480] width 756 height 673
click at [185, 97] on h4 "Style" at bounding box center [184, 94] width 69 height 29
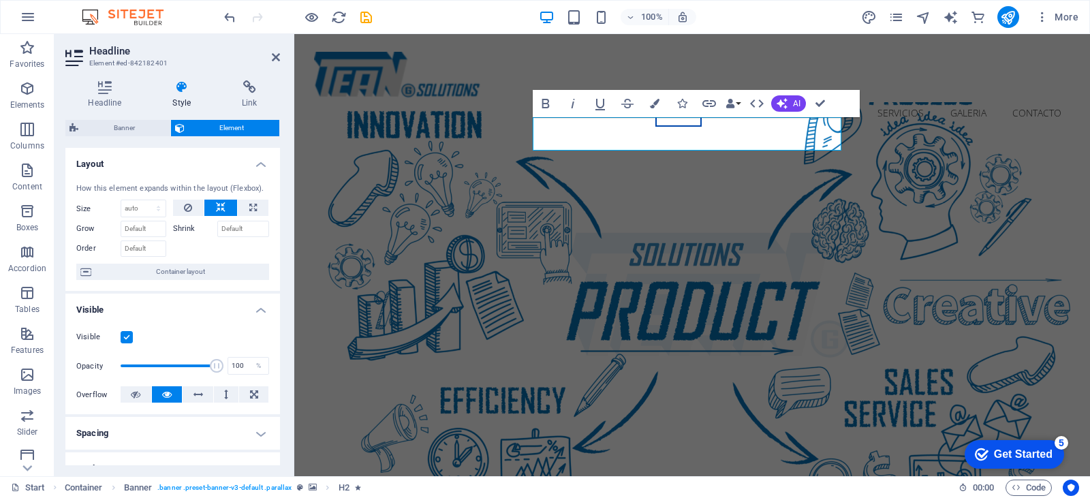
click at [91, 90] on icon at bounding box center [104, 87] width 79 height 14
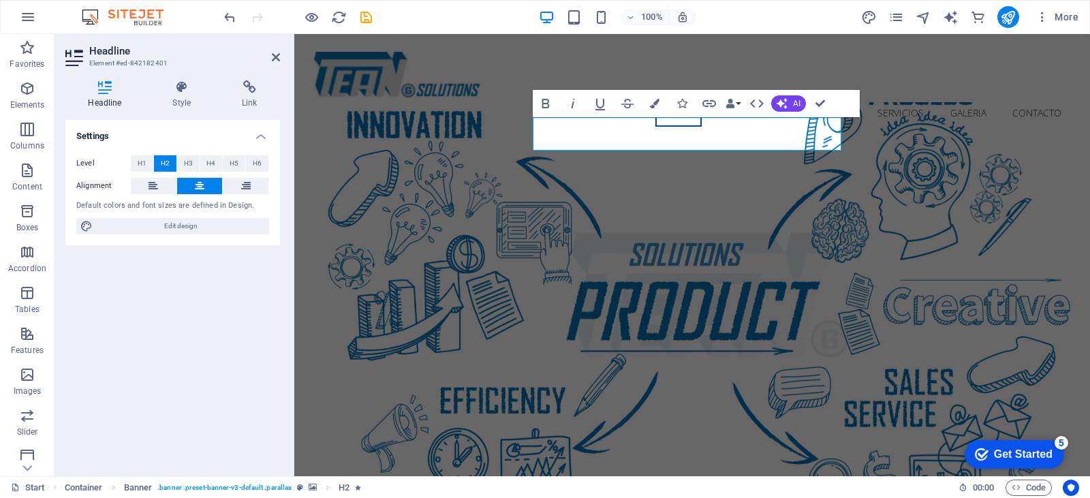
click at [179, 229] on span "Edit design" at bounding box center [181, 226] width 168 height 16
select select "px"
select select "300"
select select "px"
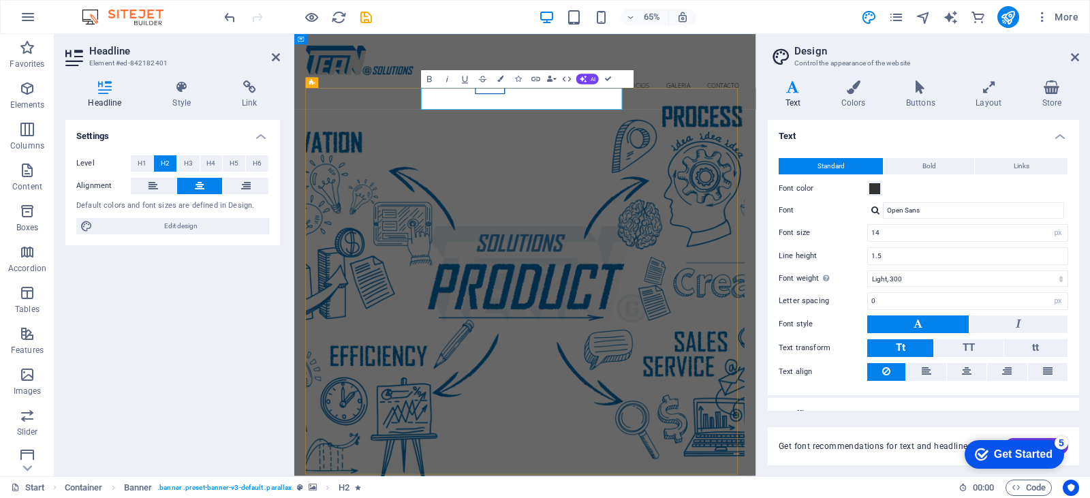
click at [909, 233] on input "14" at bounding box center [968, 233] width 200 height 16
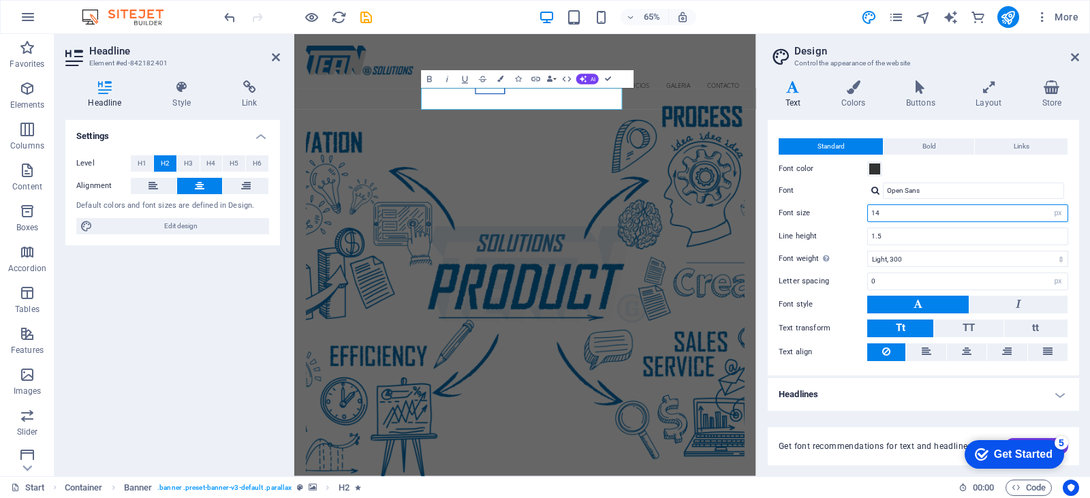
drag, startPoint x: 899, startPoint y: 213, endPoint x: 834, endPoint y: 210, distance: 65.5
click at [834, 210] on div "Font size 14 rem px" at bounding box center [924, 213] width 290 height 18
type input "12"
click at [904, 232] on input "1.5" at bounding box center [968, 236] width 200 height 16
click at [914, 255] on select "Thin, 100 Extra-light, 200 Light, 300 Regular, 400 Medium, 500 Semi-bold, 600 B…" at bounding box center [967, 259] width 201 height 16
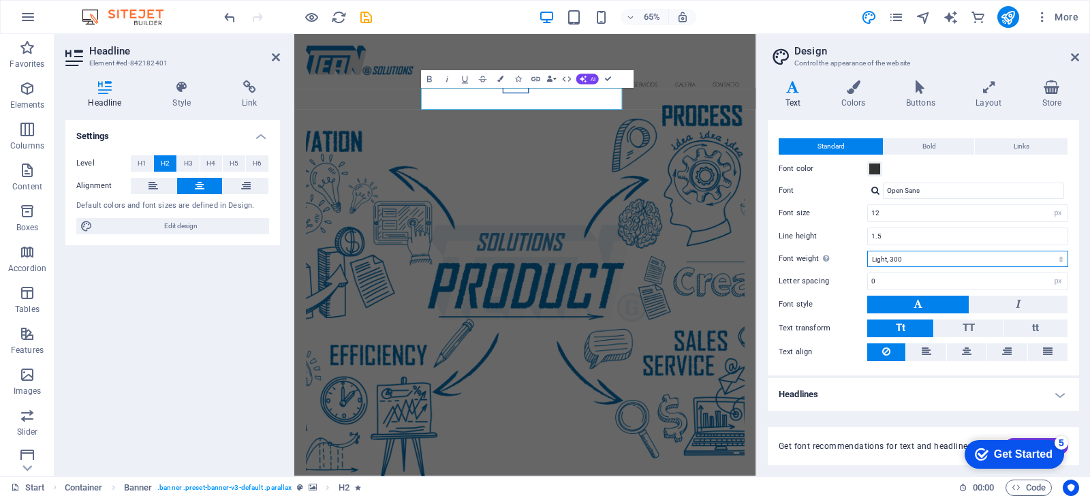
click at [914, 255] on select "Thin, 100 Extra-light, 200 Light, 300 Regular, 400 Medium, 500 Semi-bold, 600 B…" at bounding box center [967, 259] width 201 height 16
click at [960, 354] on button at bounding box center [967, 352] width 40 height 18
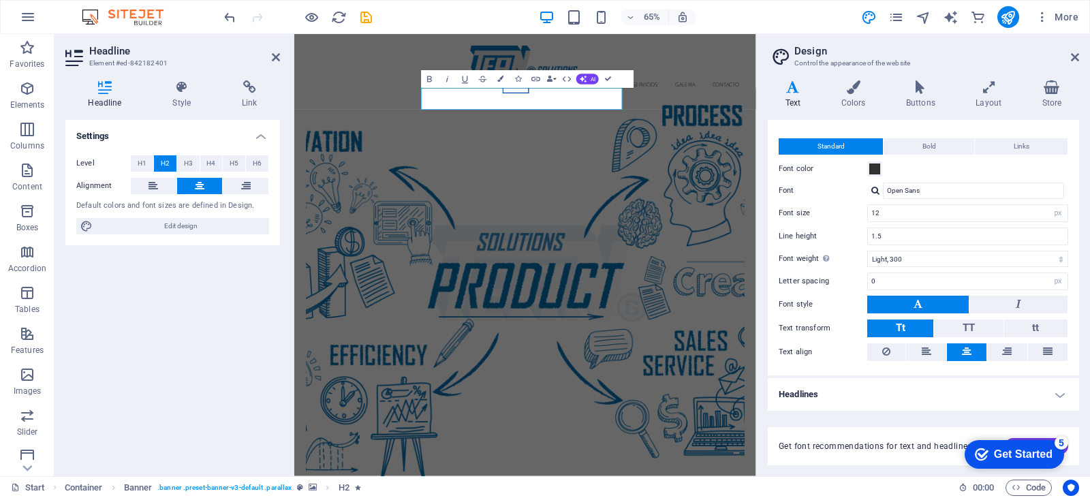
click at [784, 93] on icon at bounding box center [793, 87] width 50 height 14
click at [187, 221] on span "Edit design" at bounding box center [181, 226] width 168 height 16
click at [1076, 55] on icon at bounding box center [1075, 57] width 8 height 11
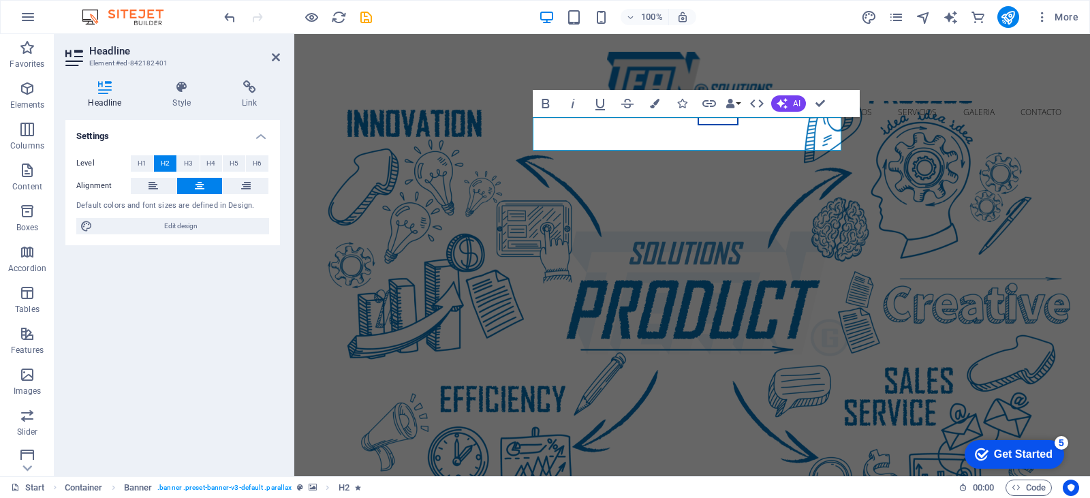
click at [183, 307] on div "Settings Level H1 H2 H3 H4 H5 H6 Alignment Default colors and font sizes are de…" at bounding box center [172, 292] width 215 height 345
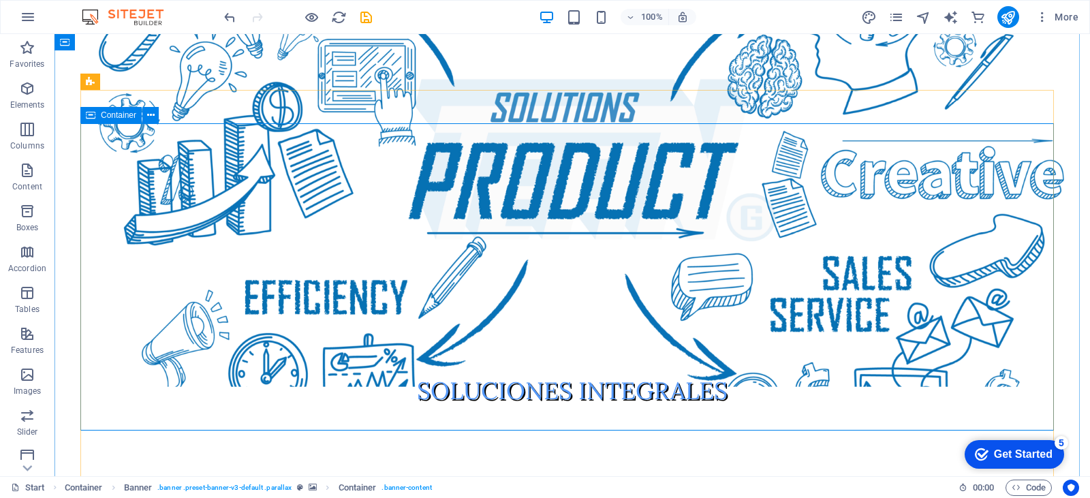
scroll to position [273, 0]
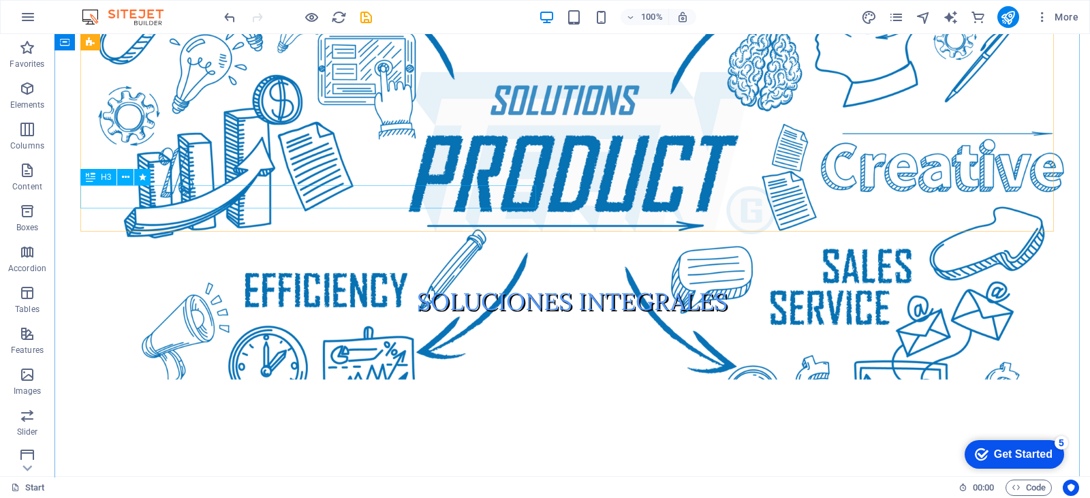
click at [485, 495] on div "A TUS NECESIDADES" at bounding box center [572, 506] width 984 height 23
click at [467, 495] on div "A TUS NECESIDADES" at bounding box center [572, 506] width 984 height 23
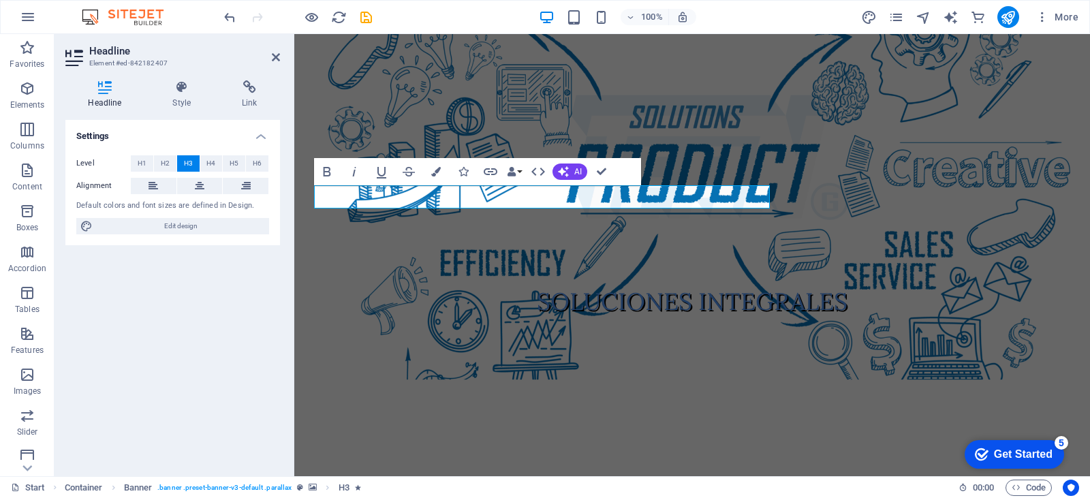
click at [186, 225] on span "Edit design" at bounding box center [181, 226] width 168 height 16
select select "px"
select select "300"
select select "px"
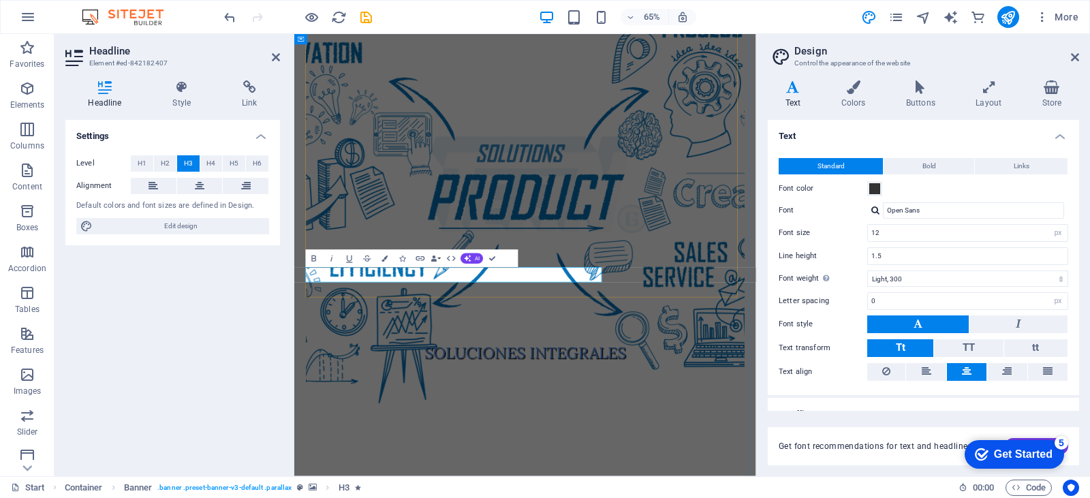
click at [183, 97] on h4 "Style" at bounding box center [184, 94] width 69 height 29
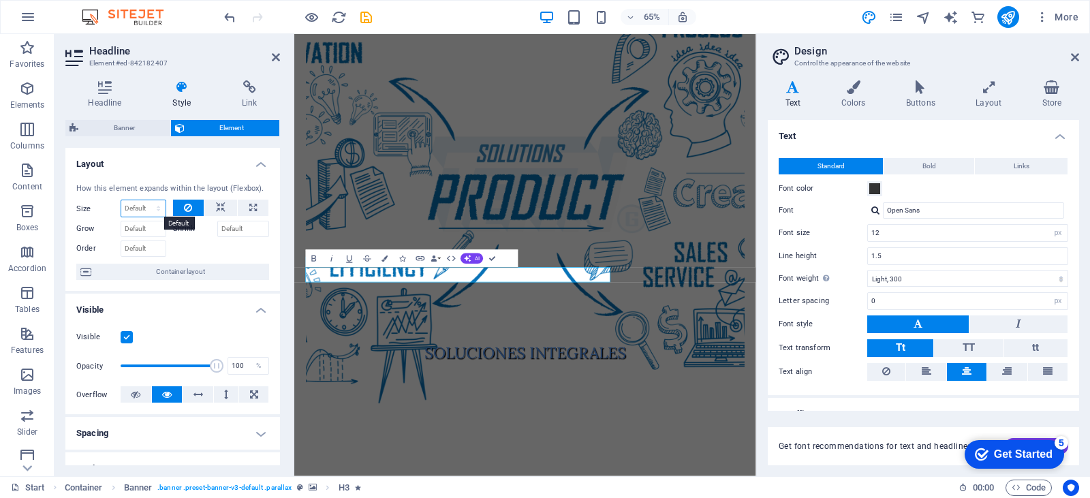
click at [142, 208] on select "Default auto px % 1/1 1/2 1/3 1/4 1/5 1/6 1/7 1/8 1/9 1/10" at bounding box center [143, 208] width 44 height 16
click at [121, 200] on select "Default auto px % 1/1 1/2 1/3 1/4 1/5 1/6 1/7 1/8 1/9 1/10" at bounding box center [143, 208] width 44 height 16
select select "DISABLED_OPTION_VALUE"
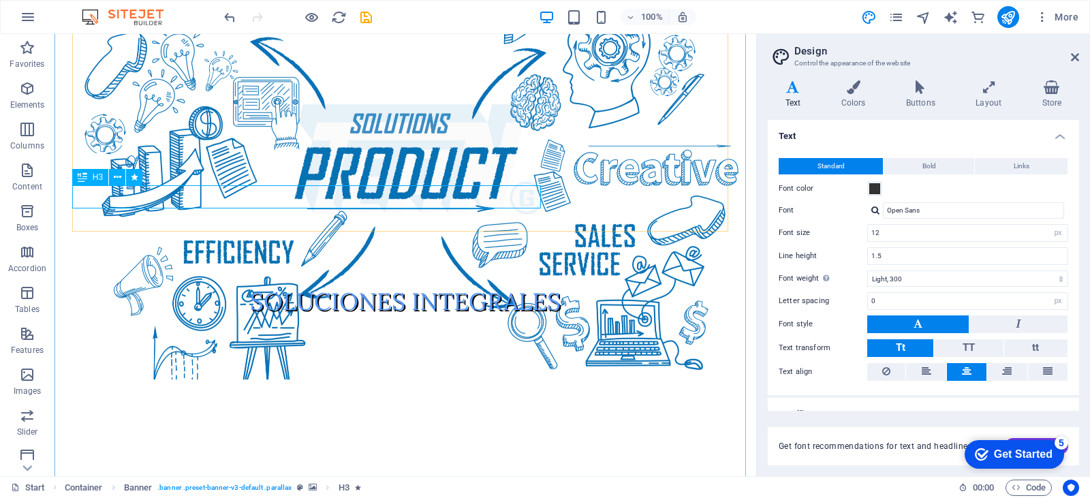
click at [414, 495] on div "A TUS NECESIDADES" at bounding box center [405, 506] width 667 height 23
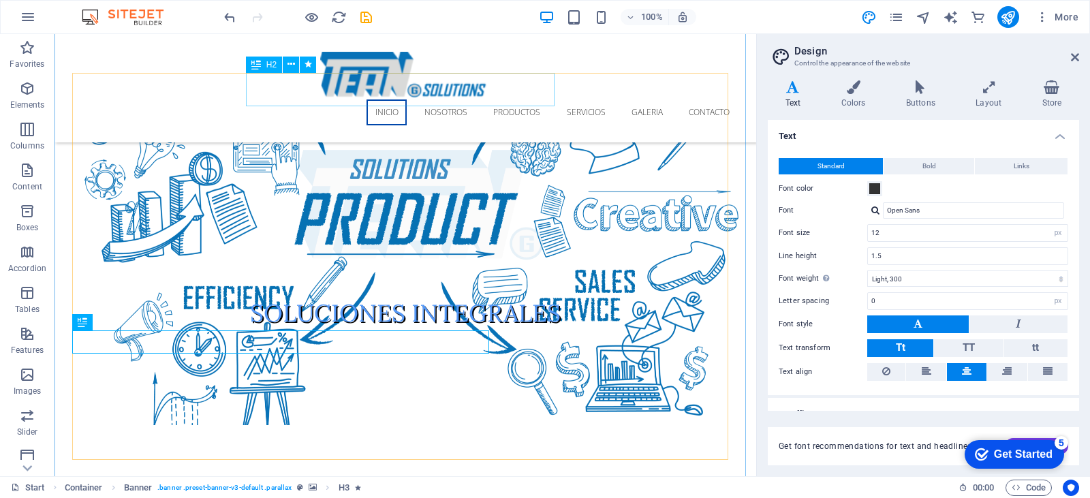
scroll to position [0, 0]
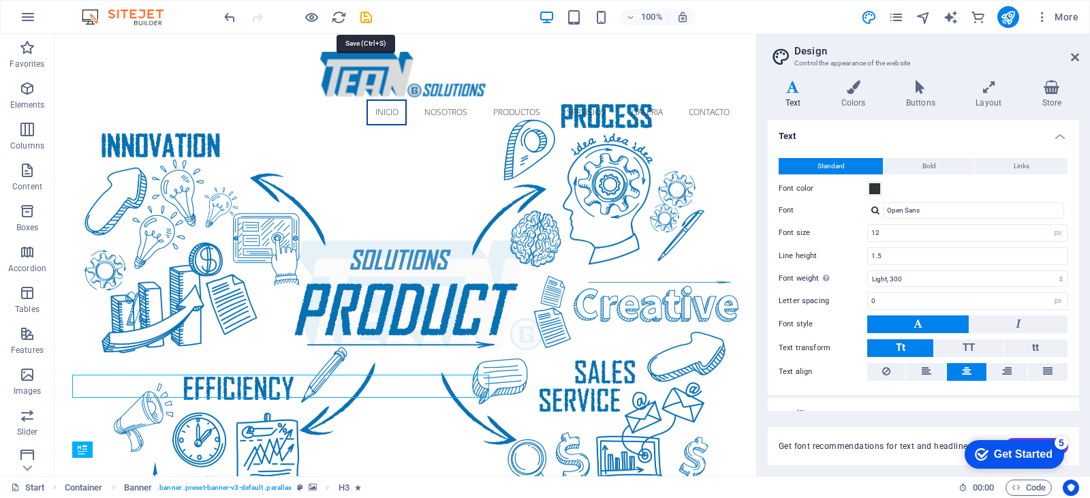
click at [368, 18] on icon "save" at bounding box center [366, 18] width 16 height 16
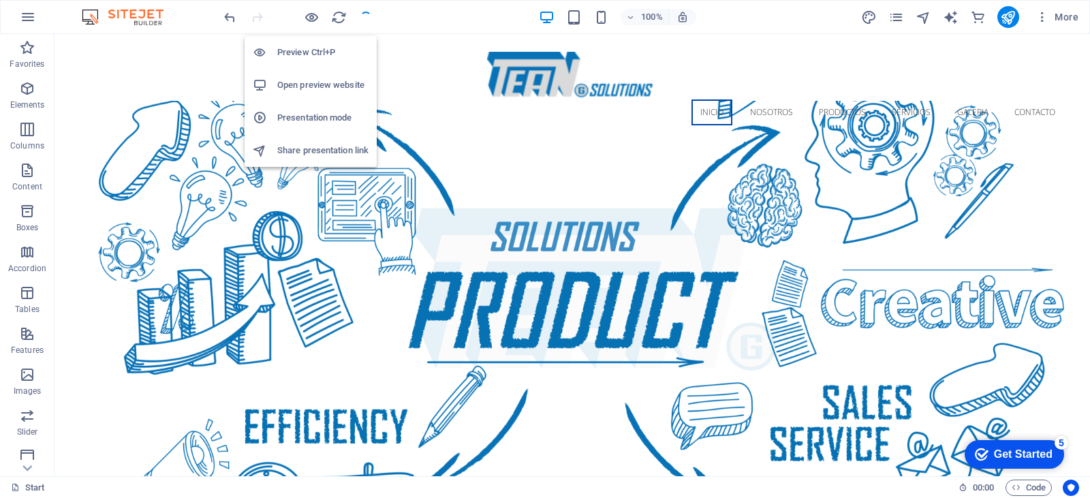
click at [309, 16] on icon "button" at bounding box center [312, 18] width 16 height 16
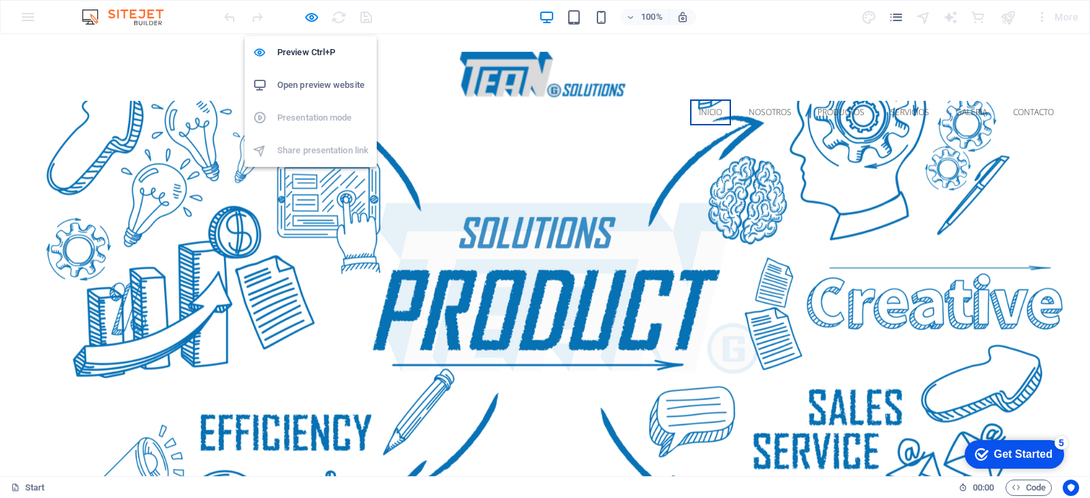
click at [296, 83] on h6 "Open preview website" at bounding box center [322, 85] width 91 height 16
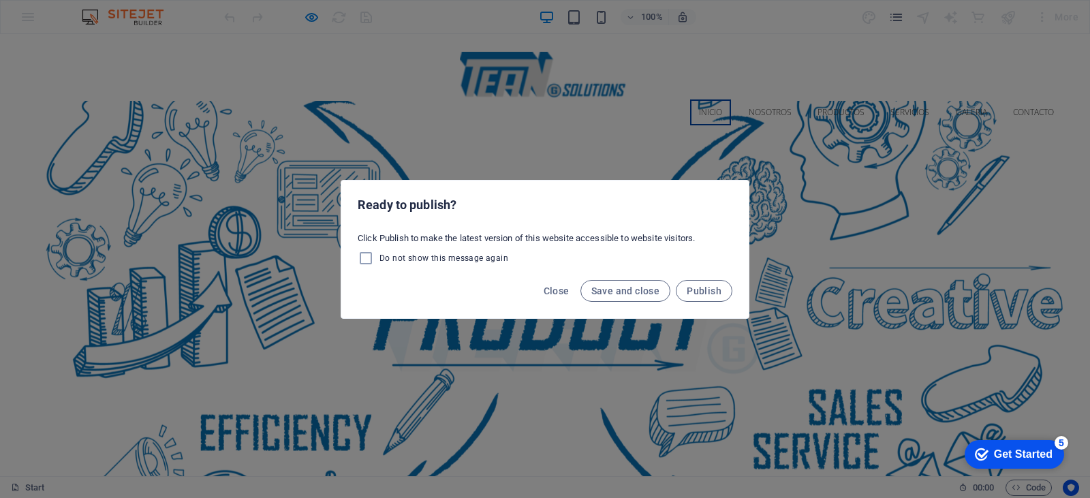
click at [714, 290] on span "Publish" at bounding box center [704, 290] width 35 height 11
